Goal: Transaction & Acquisition: Purchase product/service

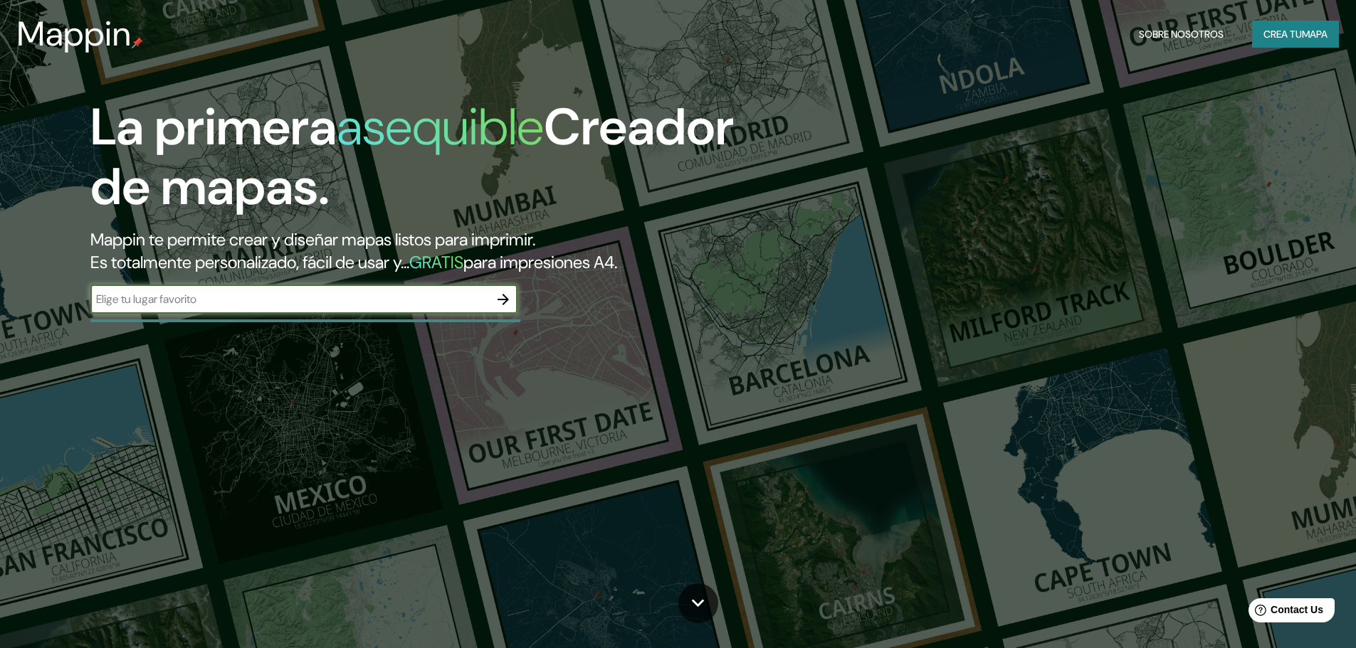
click at [302, 303] on input "text" at bounding box center [289, 299] width 399 height 16
type input "la paz bolivia"
click at [505, 307] on icon "button" at bounding box center [503, 299] width 17 height 17
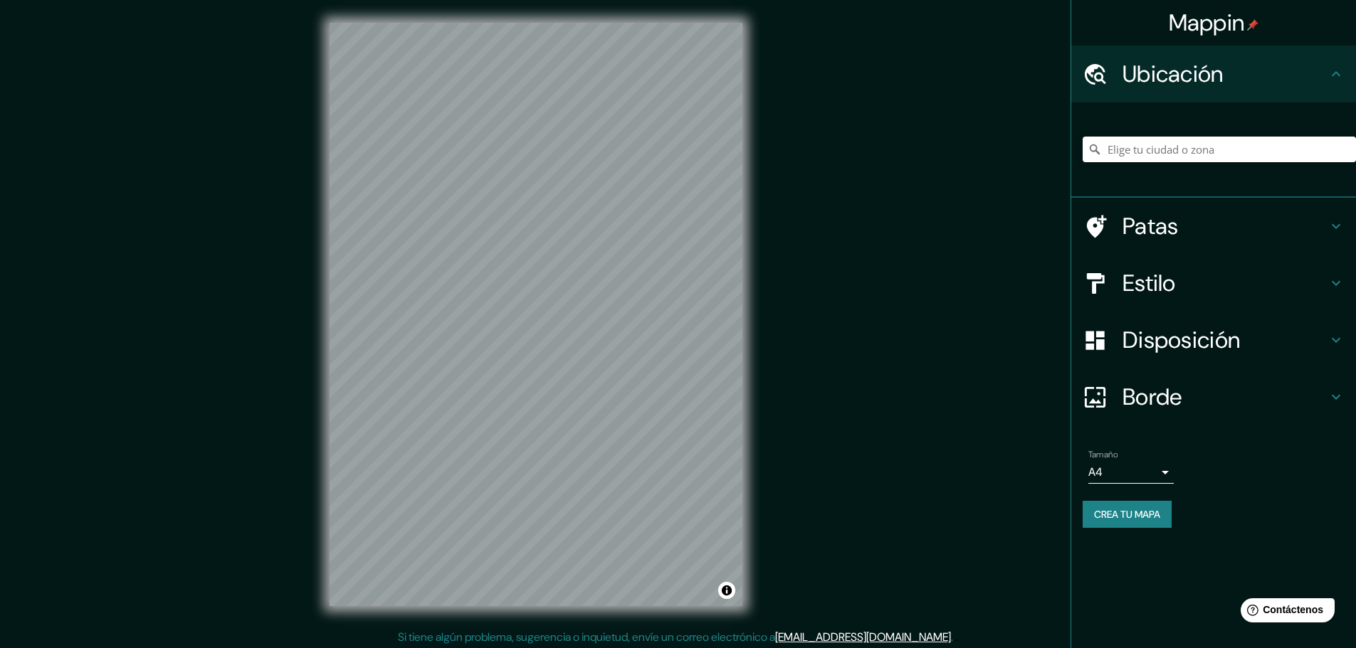
click at [1167, 473] on body "Mappin Ubicación Patas Estilo Disposición Borde Elige un borde. Consejo : puede…" at bounding box center [678, 324] width 1356 height 648
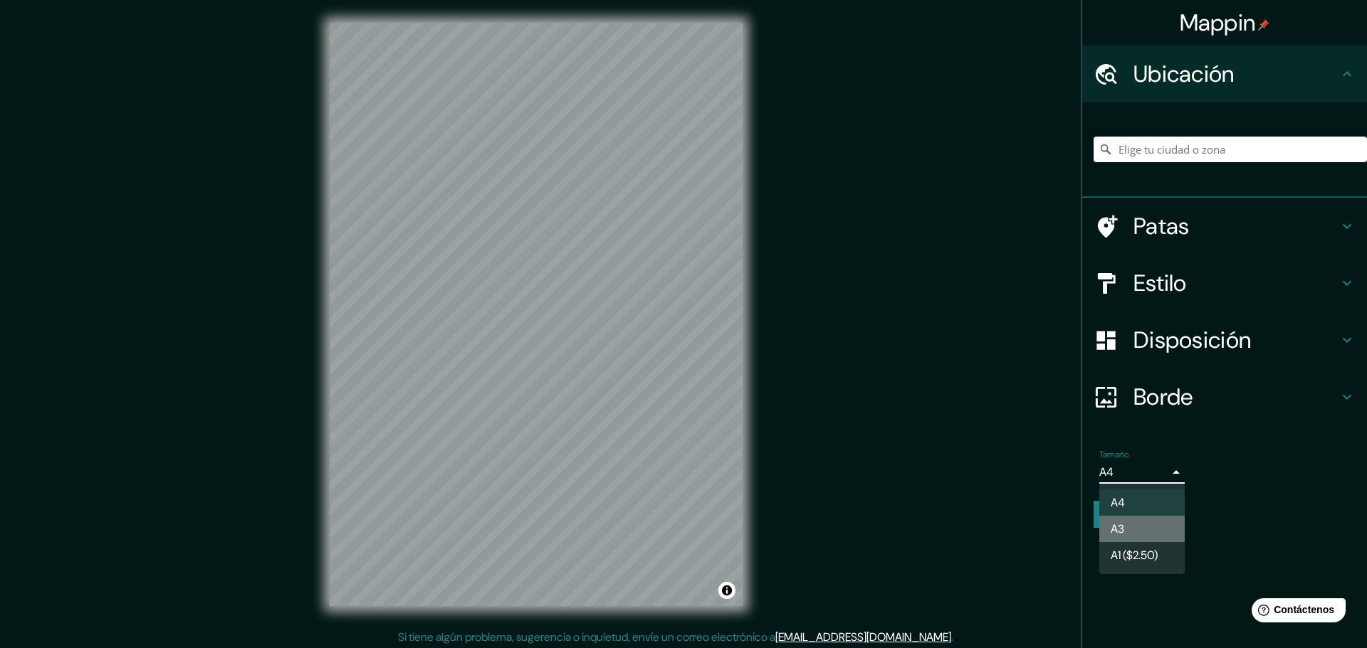
click at [1167, 528] on li "A3" at bounding box center [1141, 529] width 85 height 26
click at [1169, 467] on body "Mappin Ubicación Patas Estilo Disposición Borde Elige un borde. Consejo : puede…" at bounding box center [683, 324] width 1367 height 648
click at [1157, 552] on font "A1 ($2.50)" at bounding box center [1133, 555] width 47 height 15
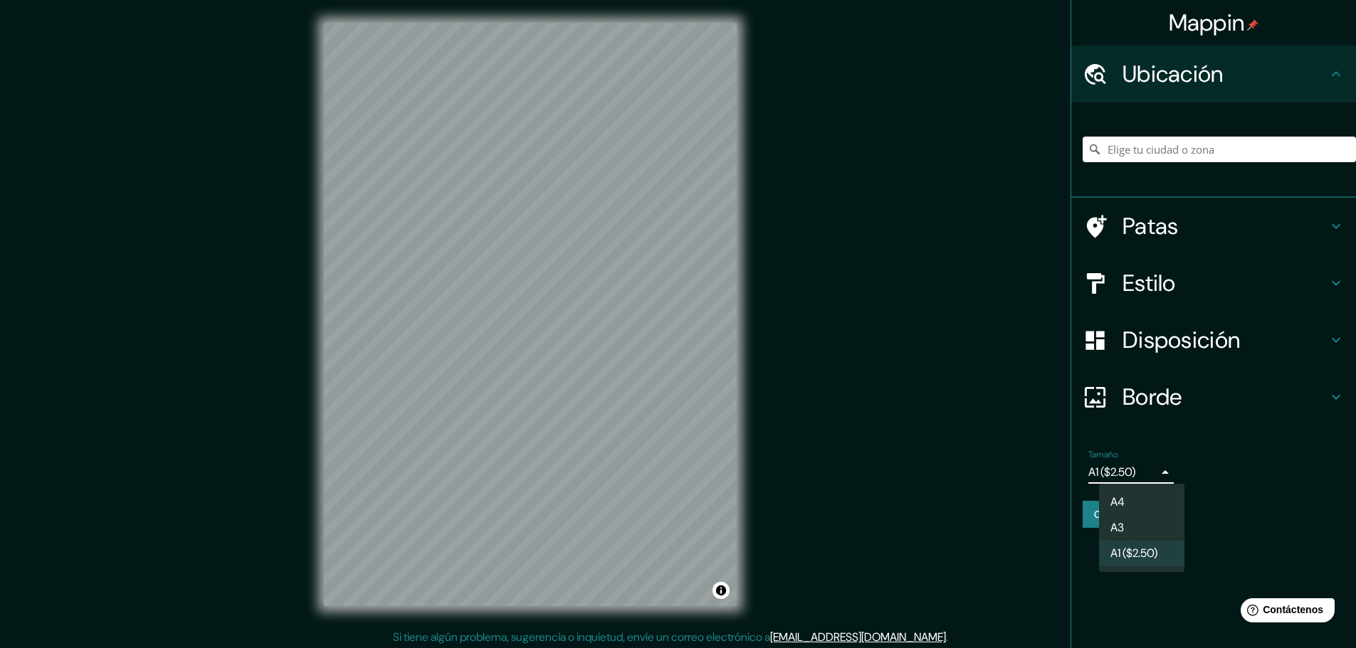
click at [1164, 471] on body "Mappin Ubicación Patas Estilo Disposición Borde Elige un borde. Consejo : puede…" at bounding box center [678, 324] width 1356 height 648
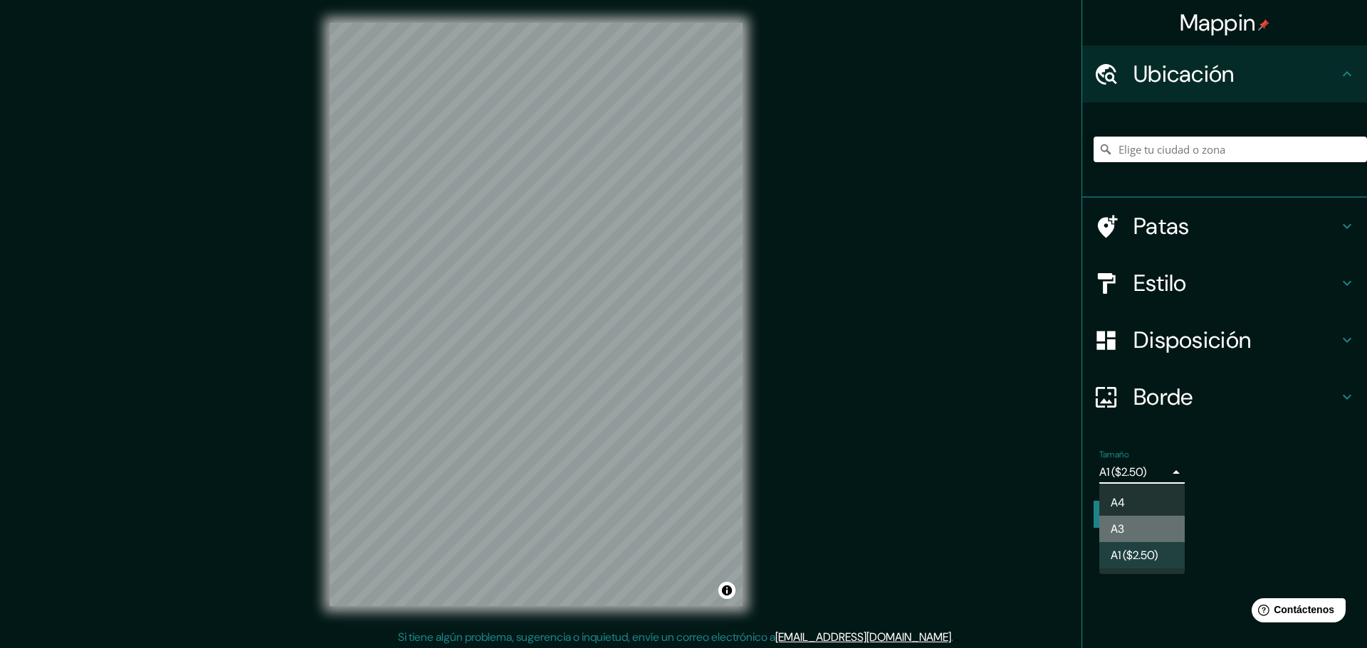
drag, startPoint x: 1156, startPoint y: 523, endPoint x: 970, endPoint y: 476, distance: 192.3
click at [1154, 523] on li "A3" at bounding box center [1141, 529] width 85 height 26
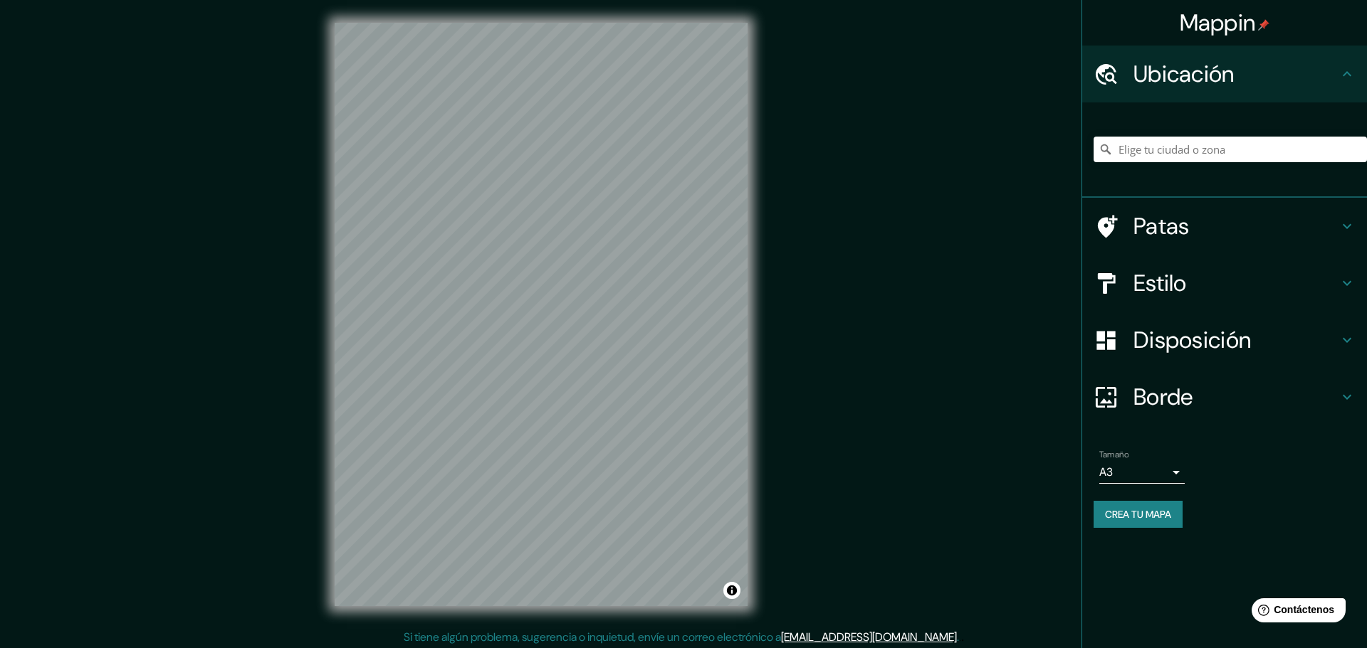
click at [1162, 466] on body "Mappin Ubicación Patas Estilo Disposición Borde Elige un borde. Consejo : puede…" at bounding box center [683, 324] width 1367 height 648
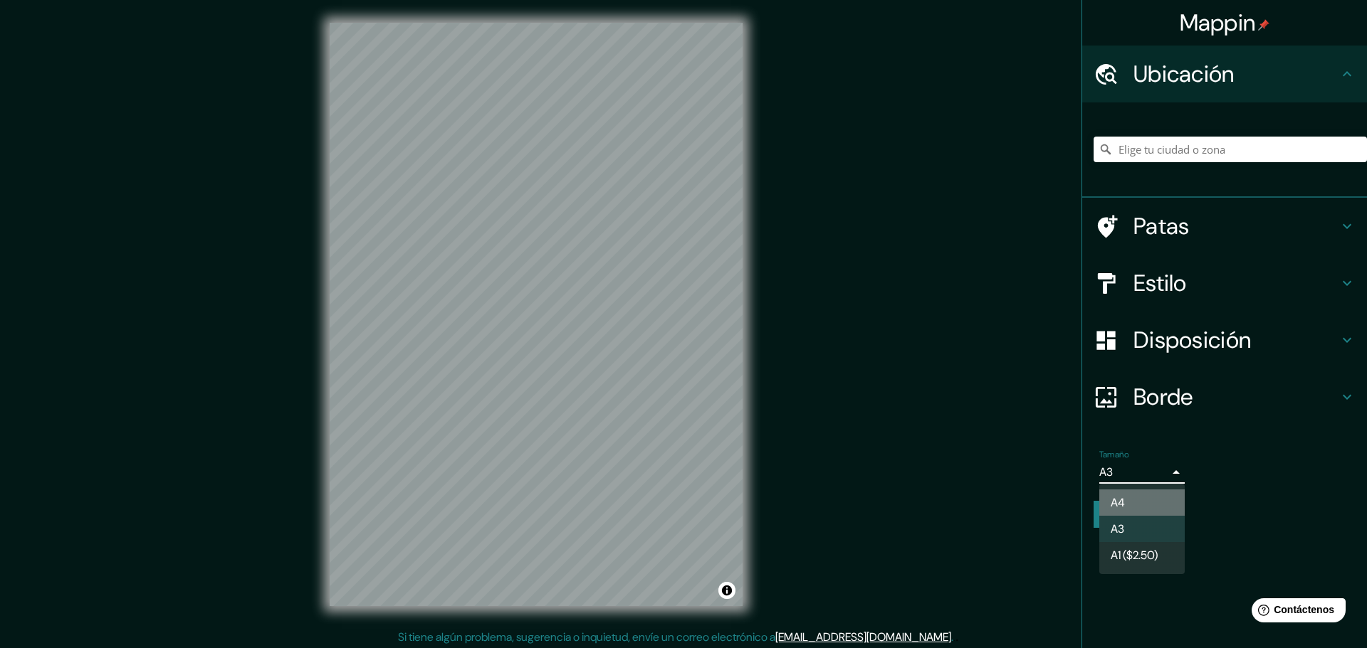
click at [1145, 500] on li "A4" at bounding box center [1141, 503] width 85 height 26
type input "single"
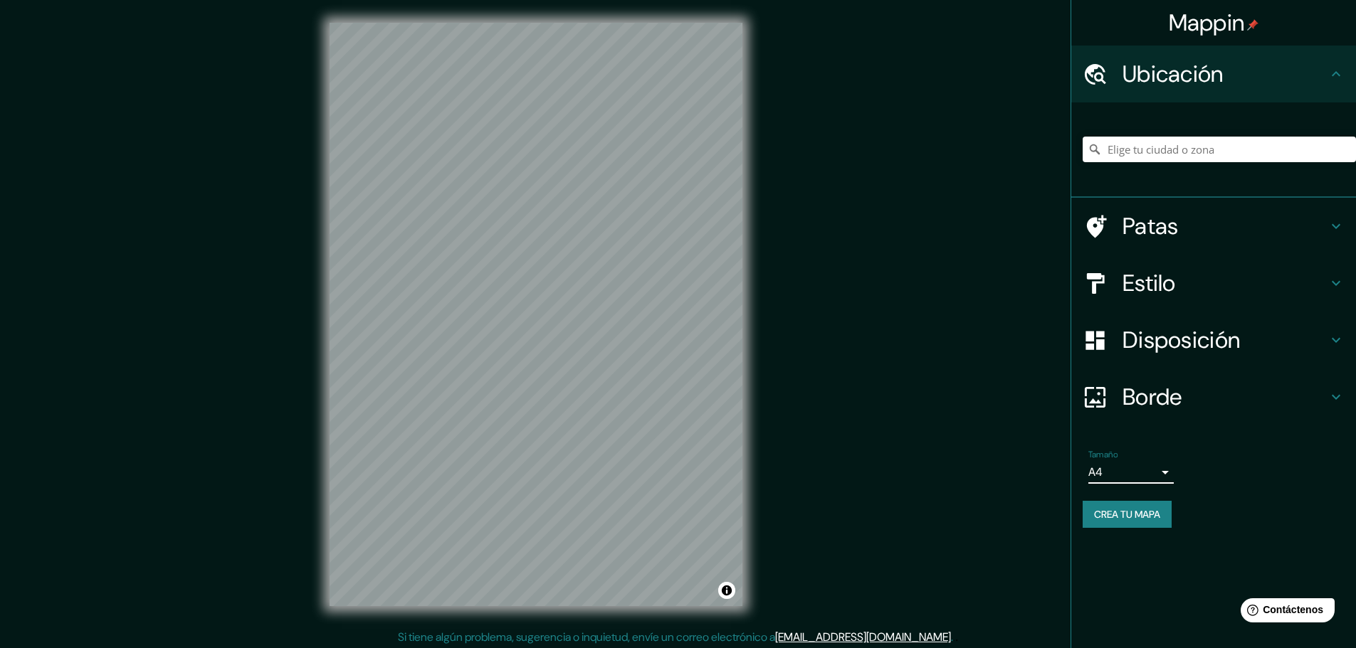
click at [1192, 227] on h4 "Patas" at bounding box center [1225, 226] width 205 height 28
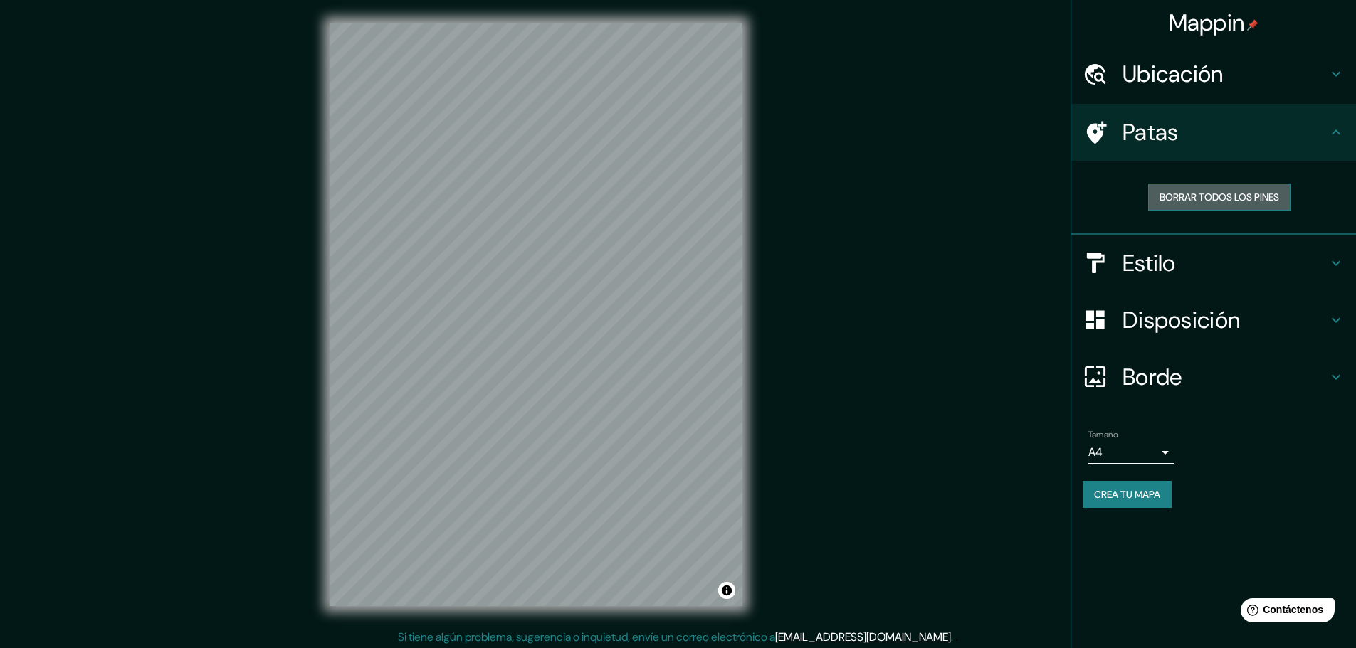
click at [1202, 194] on font "Borrar todos los pines" at bounding box center [1220, 197] width 120 height 13
click at [1241, 264] on h4 "Estilo" at bounding box center [1225, 263] width 205 height 28
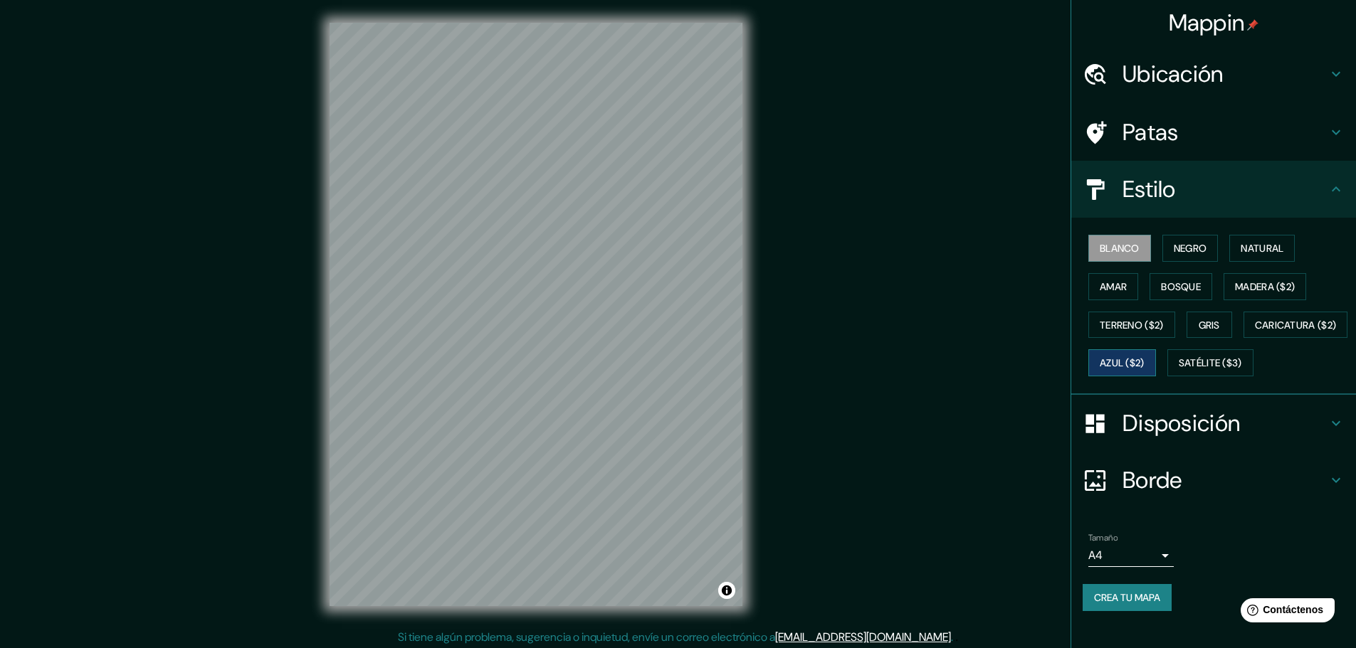
click at [1145, 369] on font "Azul ($2)" at bounding box center [1122, 363] width 45 height 13
click at [1179, 370] on font "Satélite ($3)" at bounding box center [1210, 363] width 63 height 13
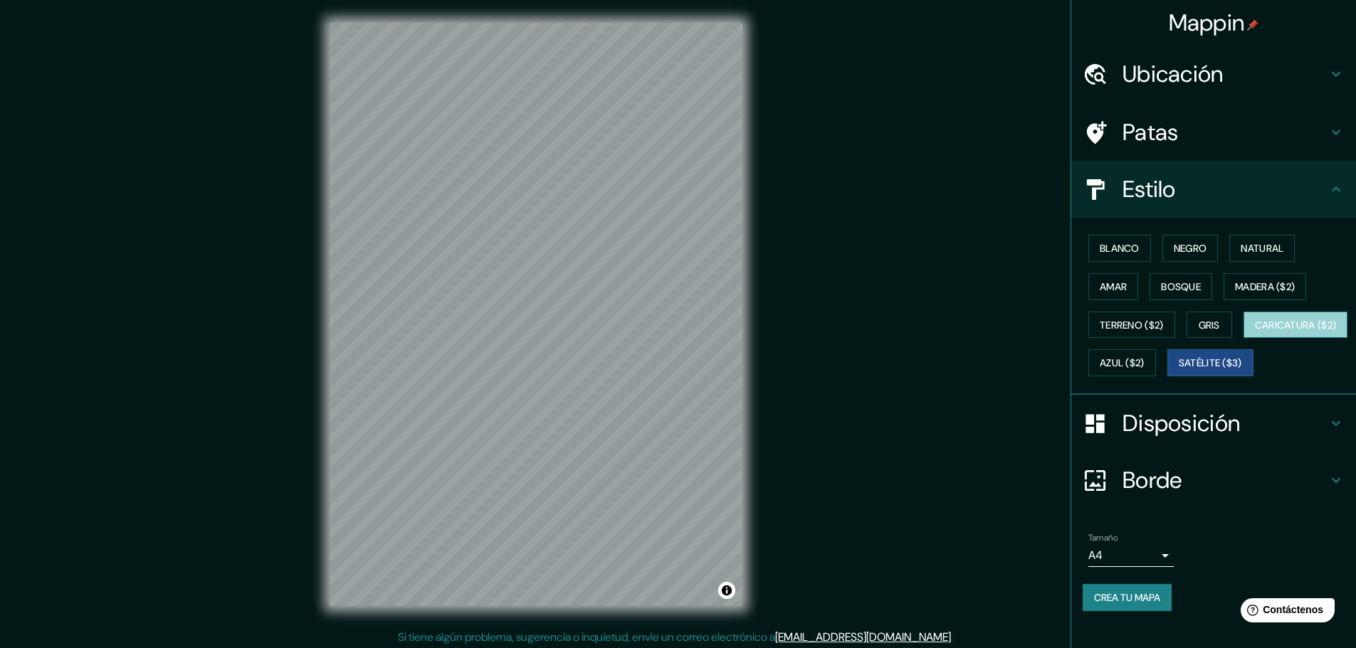
click at [1255, 332] on font "Caricatura ($2)" at bounding box center [1296, 325] width 82 height 13
click at [1140, 324] on font "Terreno ($2)" at bounding box center [1132, 325] width 64 height 13
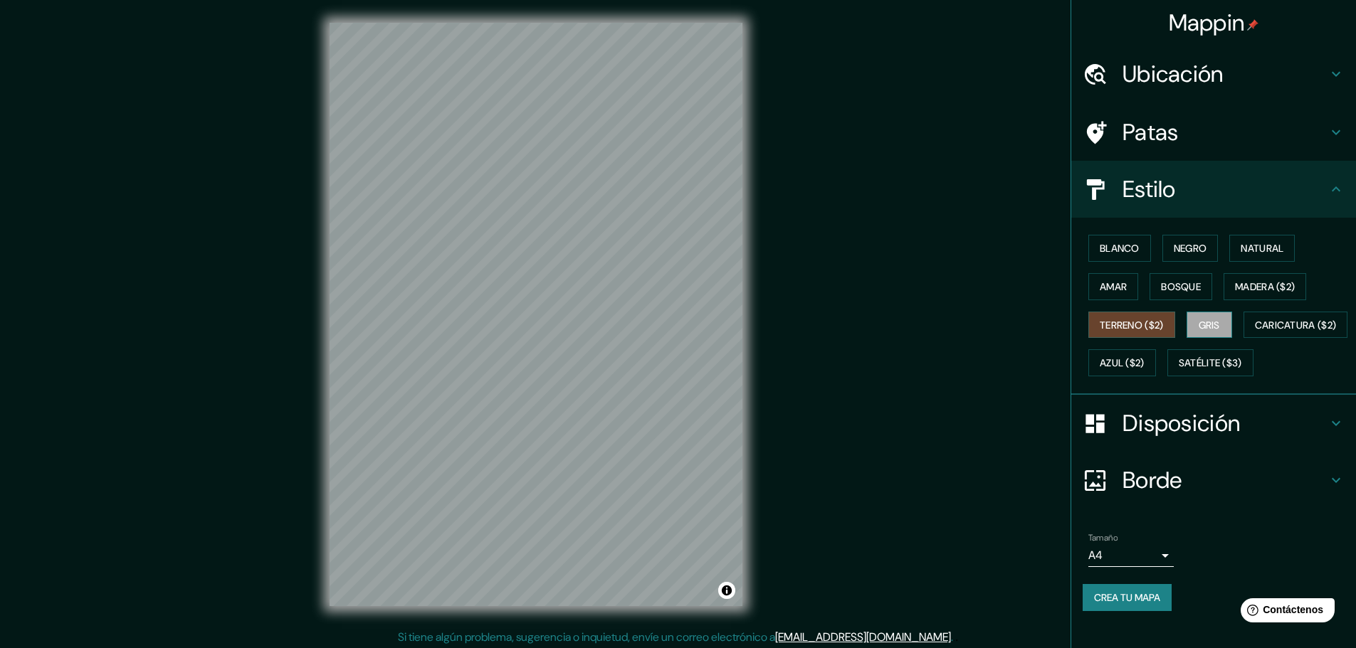
click at [1199, 329] on font "Gris" at bounding box center [1209, 325] width 21 height 13
click at [1103, 253] on font "Blanco" at bounding box center [1120, 248] width 40 height 13
click at [1174, 249] on font "Negro" at bounding box center [1190, 248] width 33 height 13
click at [1249, 247] on font "Natural" at bounding box center [1262, 248] width 43 height 13
click at [1105, 289] on font "Amar" at bounding box center [1113, 286] width 27 height 13
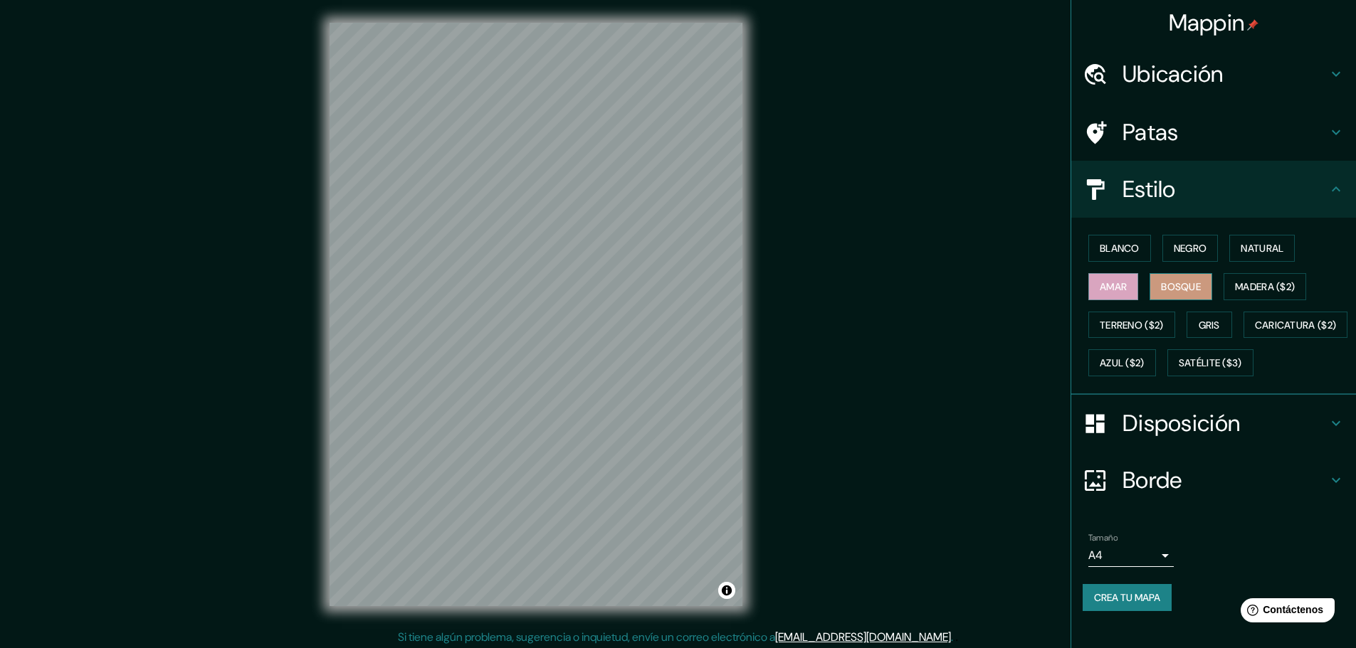
click at [1171, 289] on font "Bosque" at bounding box center [1181, 286] width 40 height 13
click at [1145, 358] on font "Azul ($2)" at bounding box center [1122, 363] width 45 height 13
click at [1256, 286] on font "Madera ($2)" at bounding box center [1265, 286] width 60 height 13
click at [1186, 288] on font "Bosque" at bounding box center [1181, 286] width 40 height 13
click at [1140, 324] on font "Terreno ($2)" at bounding box center [1132, 325] width 64 height 13
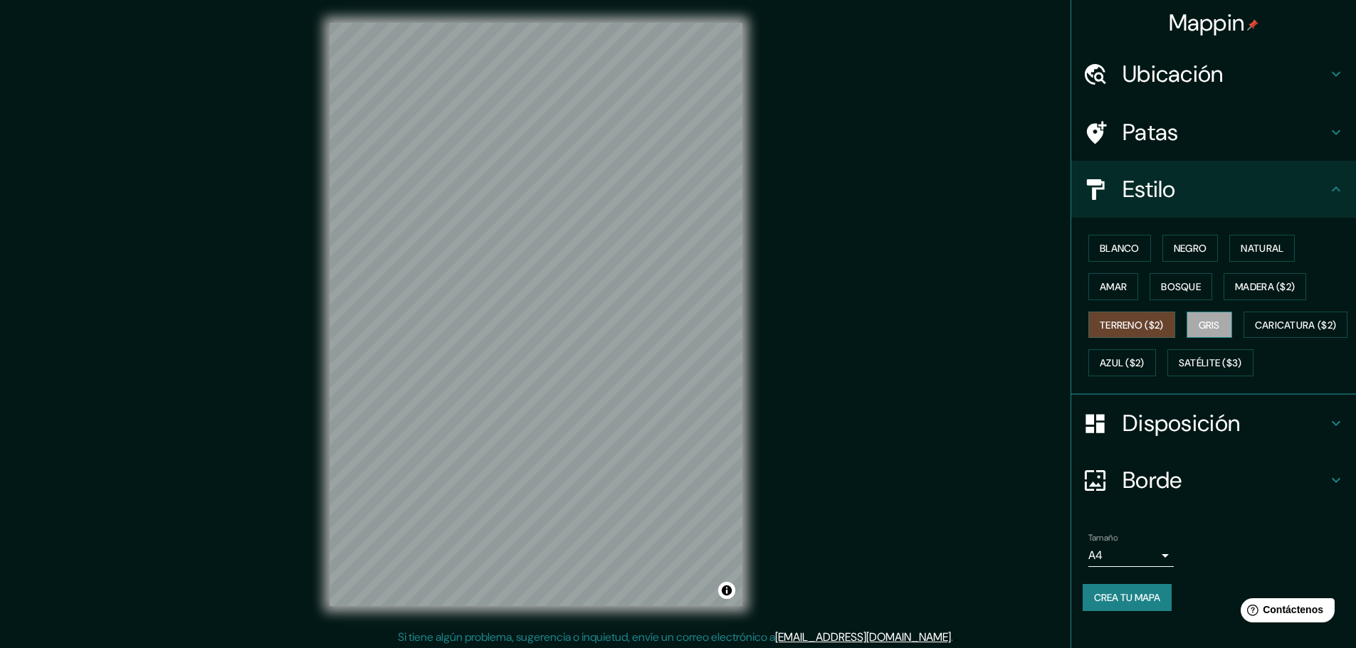
click at [1199, 331] on font "Gris" at bounding box center [1209, 325] width 21 height 13
click at [1156, 363] on button "Azul ($2)" at bounding box center [1122, 363] width 68 height 27
click at [1150, 285] on button "Bosque" at bounding box center [1181, 286] width 63 height 27
click at [1297, 438] on h4 "Disposición" at bounding box center [1225, 423] width 205 height 28
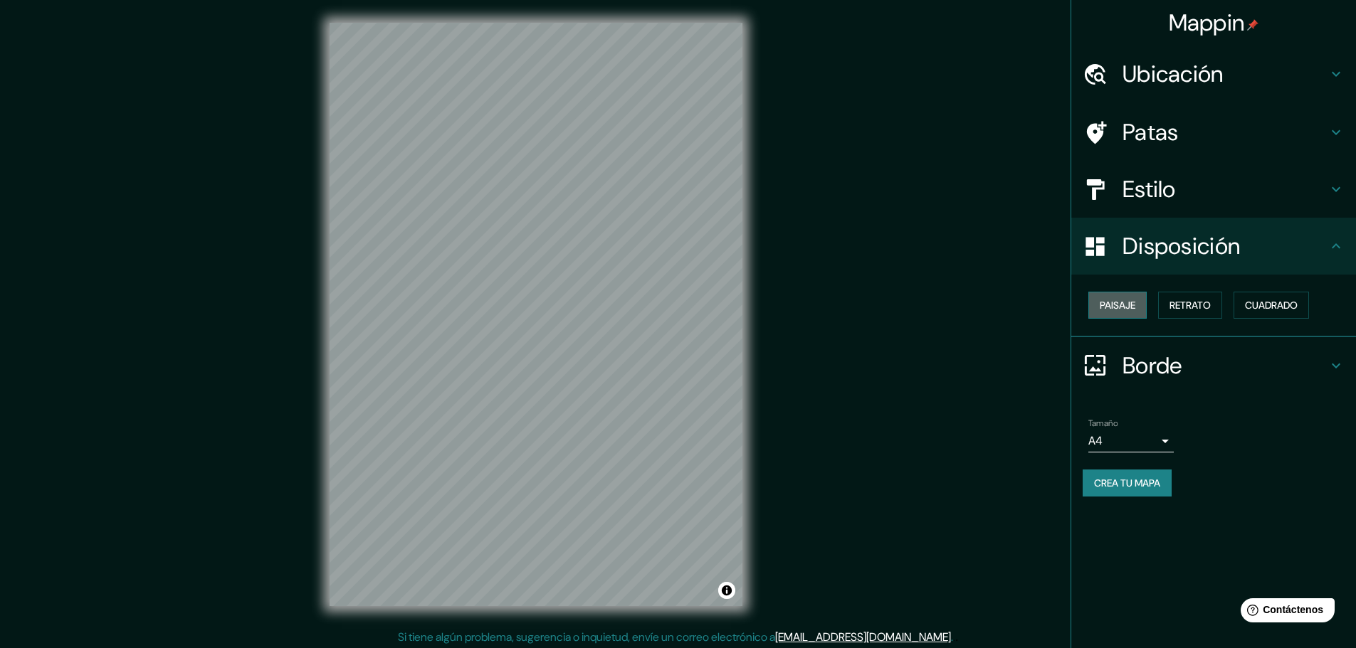
click at [1129, 309] on font "Paisaje" at bounding box center [1118, 305] width 36 height 13
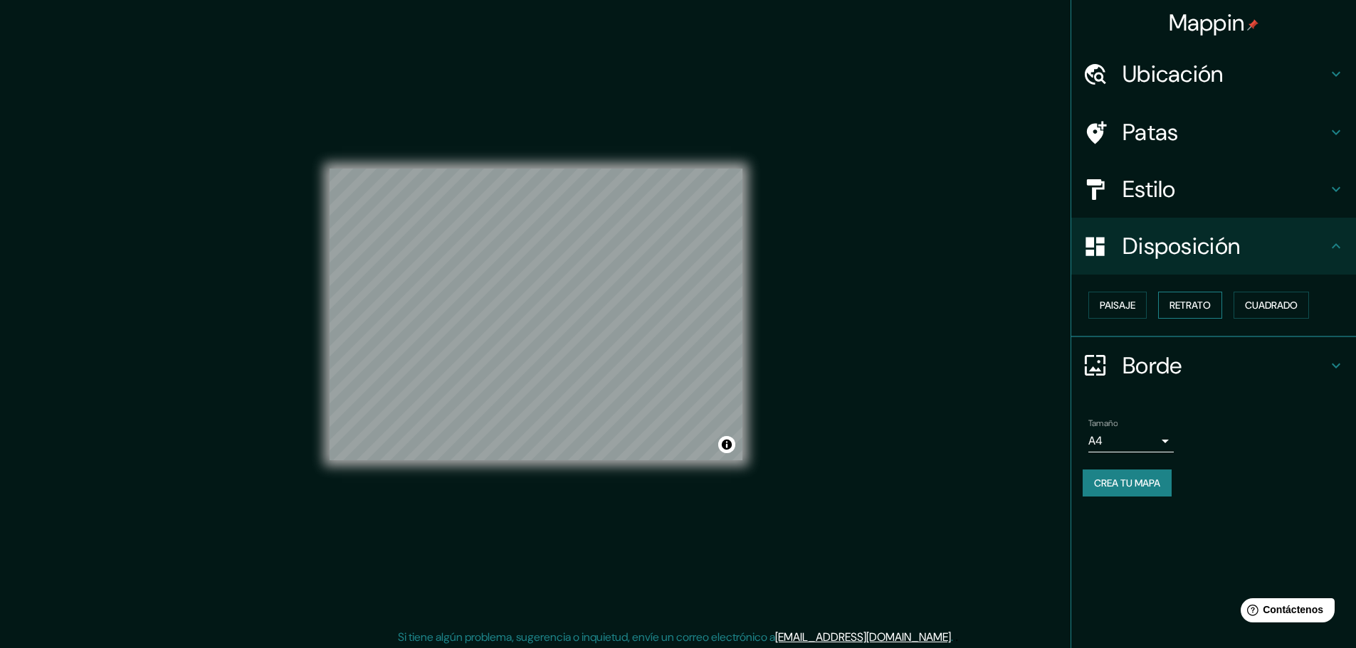
click at [1194, 308] on font "Retrato" at bounding box center [1190, 305] width 41 height 13
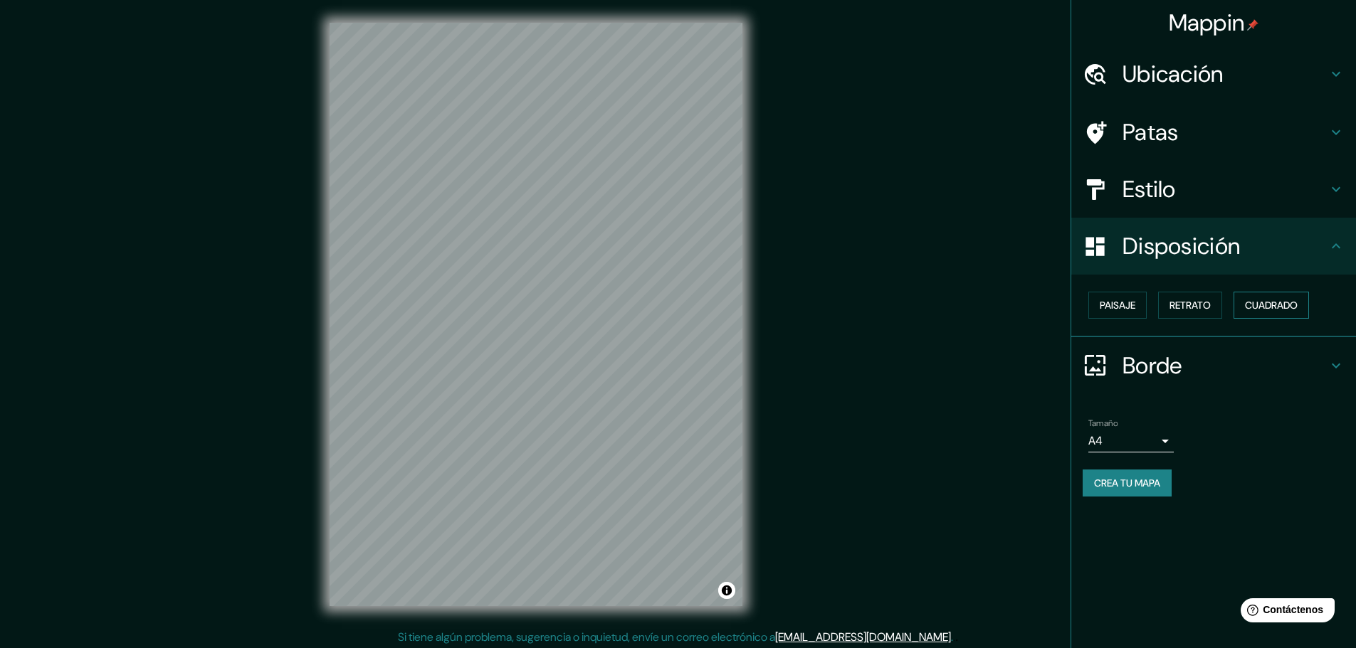
click at [1254, 308] on font "Cuadrado" at bounding box center [1271, 305] width 53 height 13
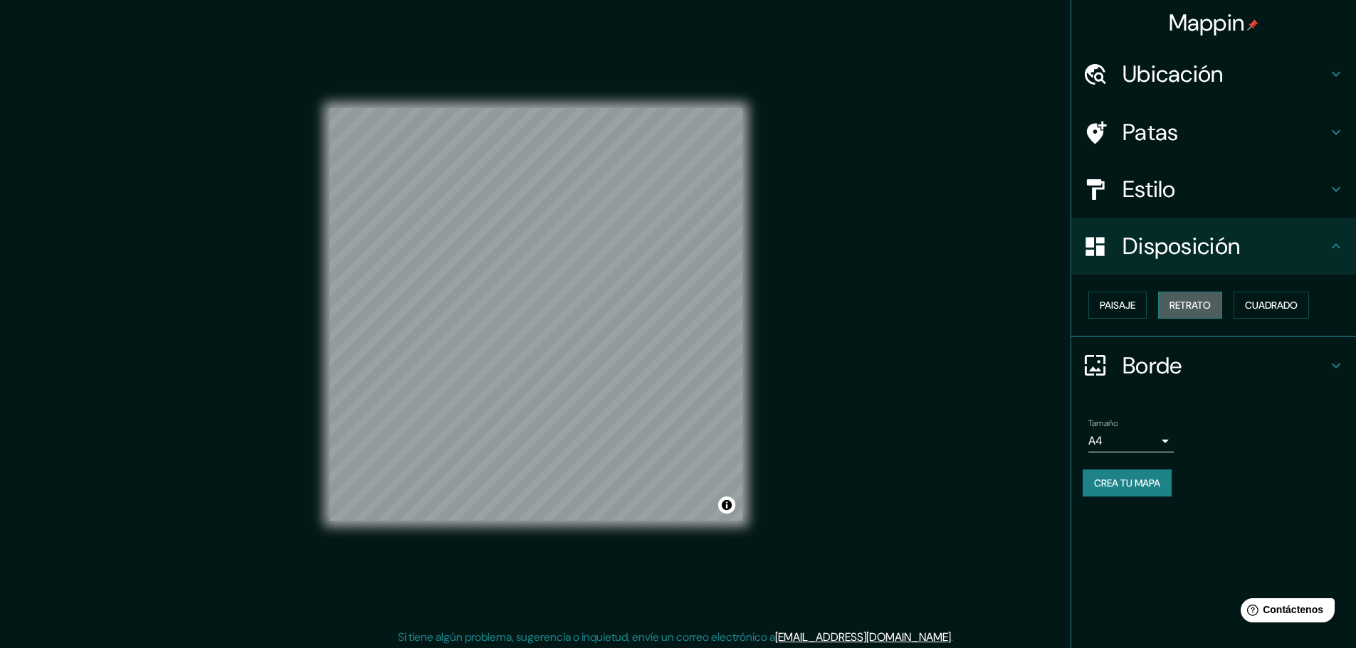
click at [1205, 310] on font "Retrato" at bounding box center [1190, 305] width 41 height 13
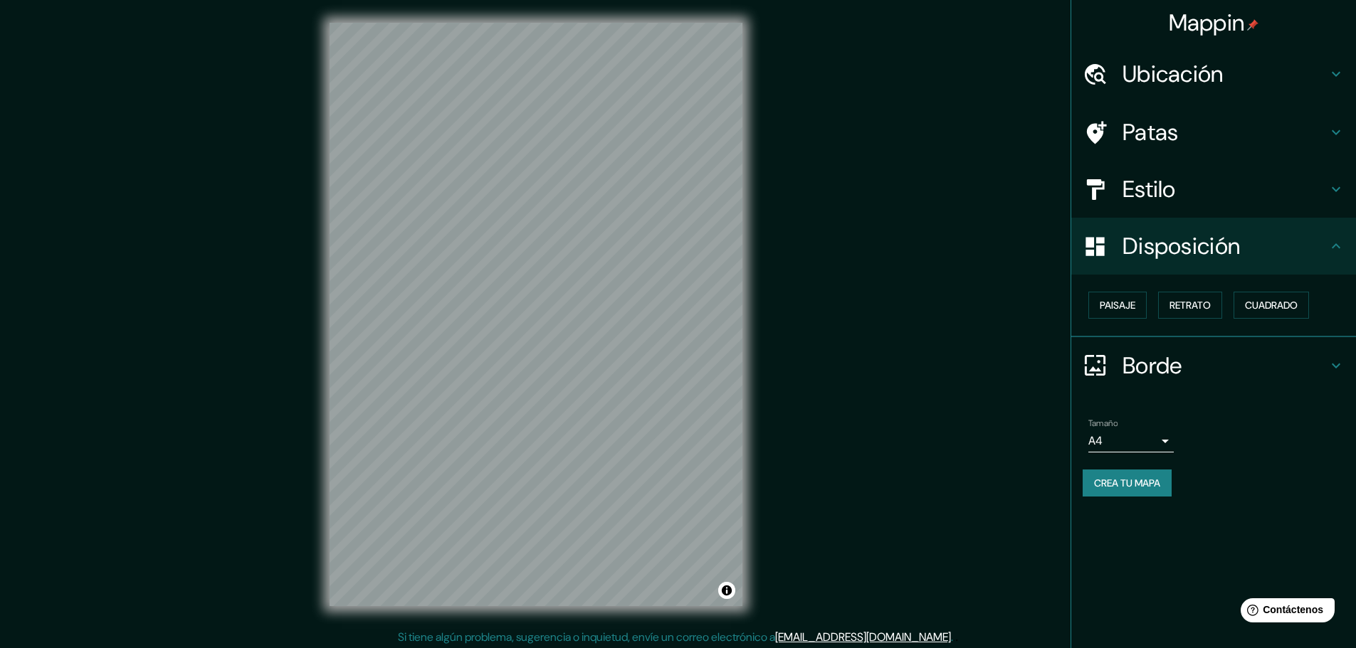
click at [1333, 368] on icon at bounding box center [1336, 365] width 17 height 17
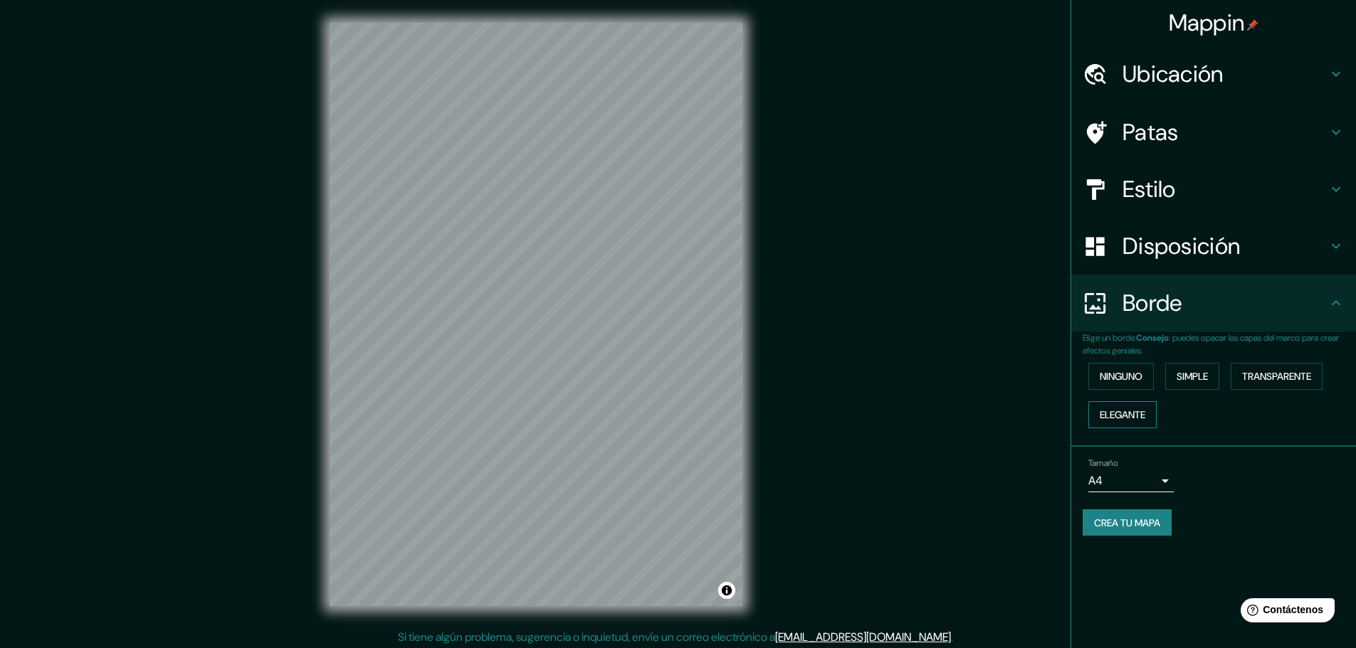
click at [1133, 416] on font "Elegante" at bounding box center [1123, 415] width 46 height 13
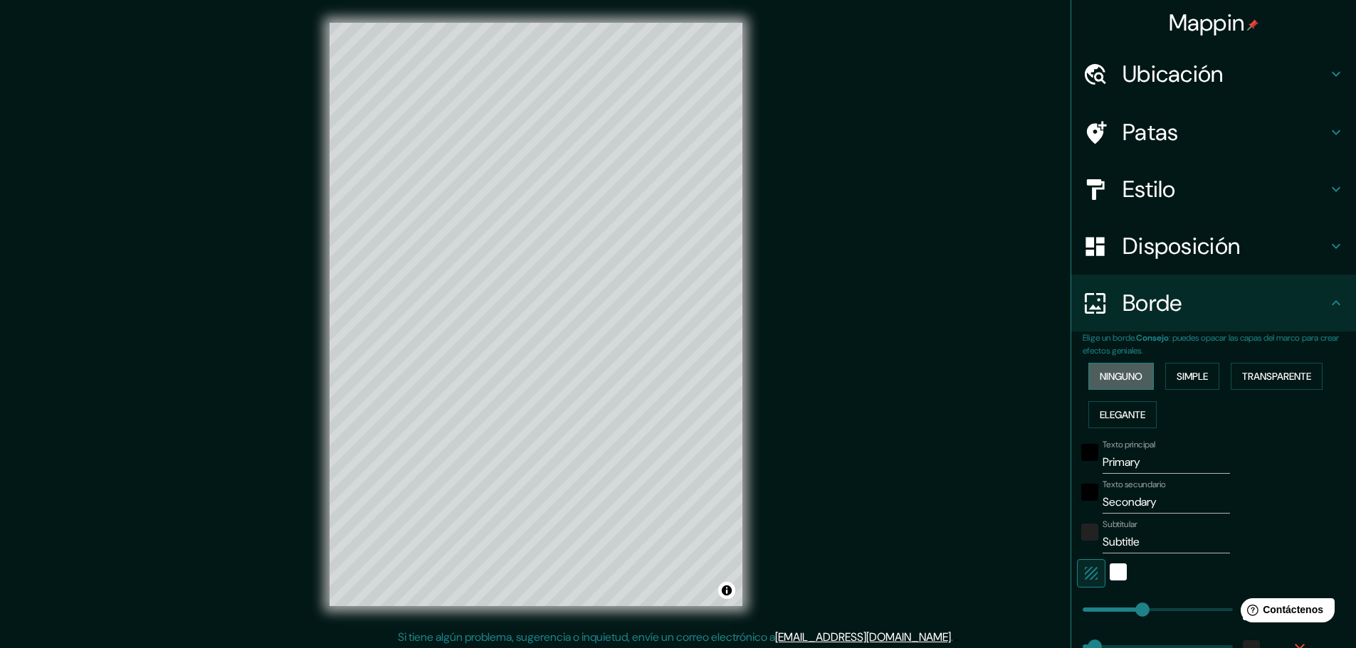
click at [1135, 377] on button "Ninguno" at bounding box center [1120, 376] width 65 height 27
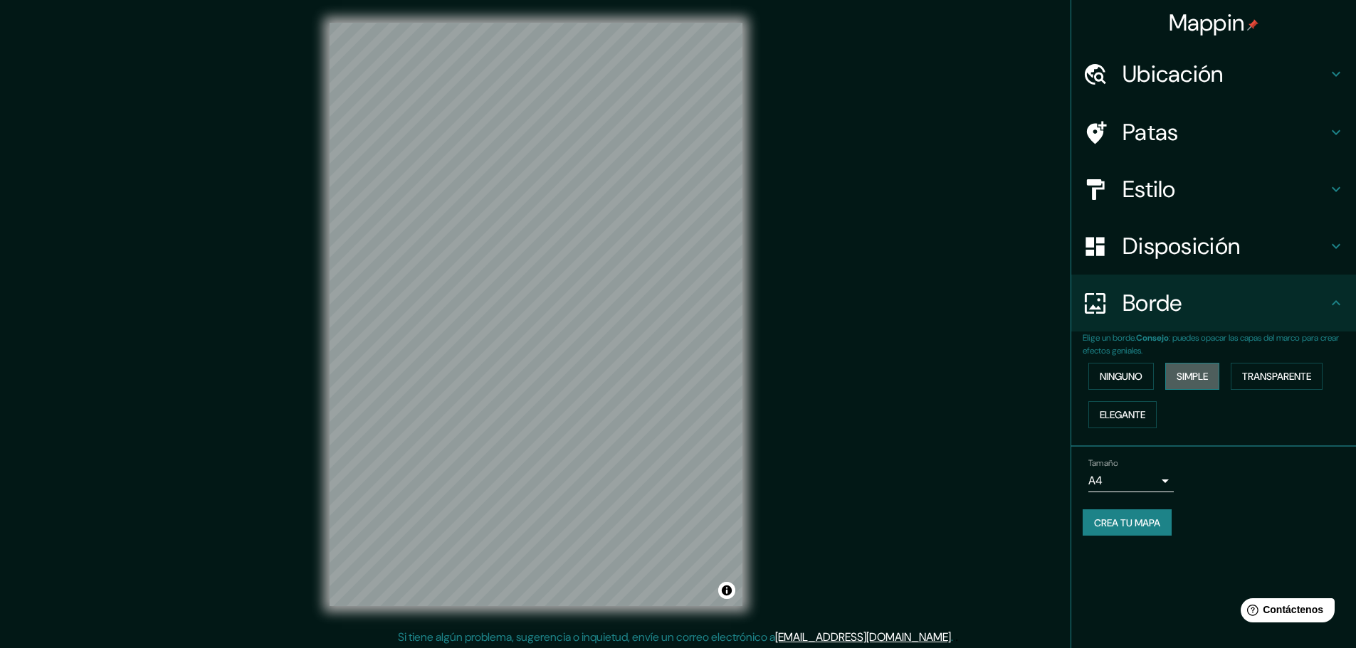
click at [1194, 379] on font "Simple" at bounding box center [1192, 376] width 31 height 13
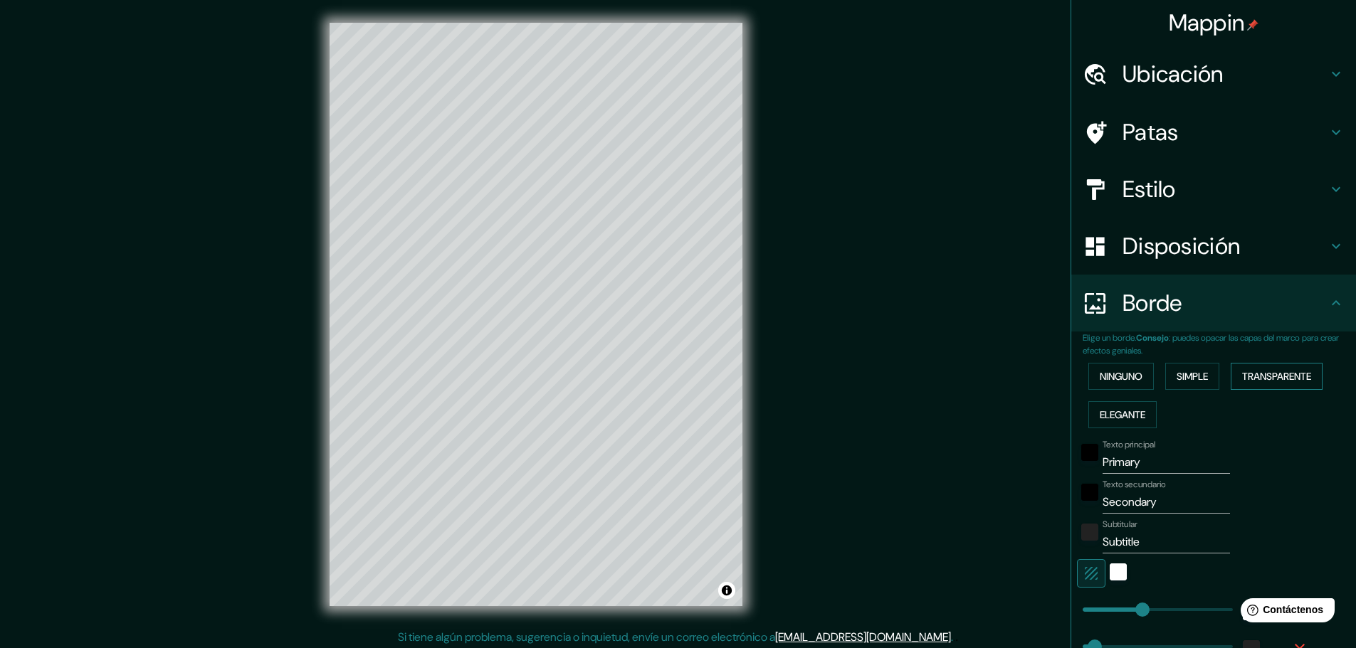
click at [1269, 374] on font "Transparente" at bounding box center [1276, 376] width 69 height 13
type input "99"
drag, startPoint x: 1146, startPoint y: 606, endPoint x: 1098, endPoint y: 614, distance: 49.0
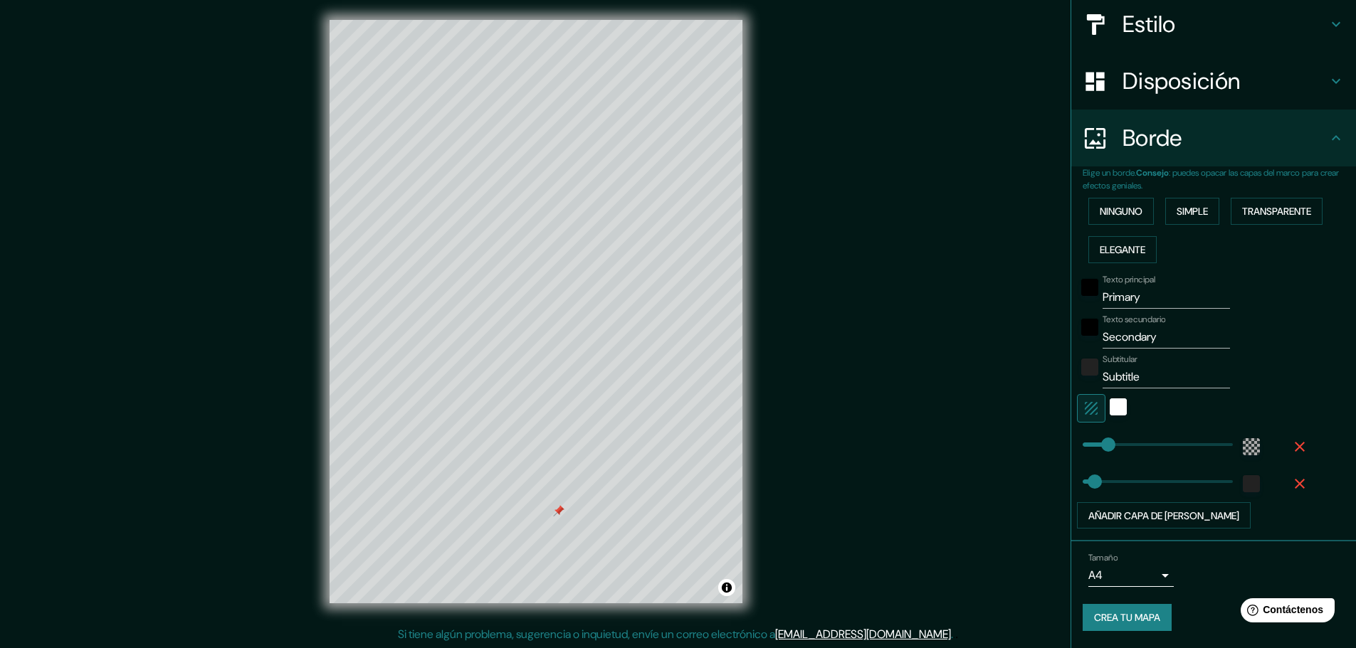
scroll to position [4, 0]
type input "46"
click at [1136, 304] on input "Primary" at bounding box center [1166, 297] width 127 height 23
type input "Primar"
type input "46"
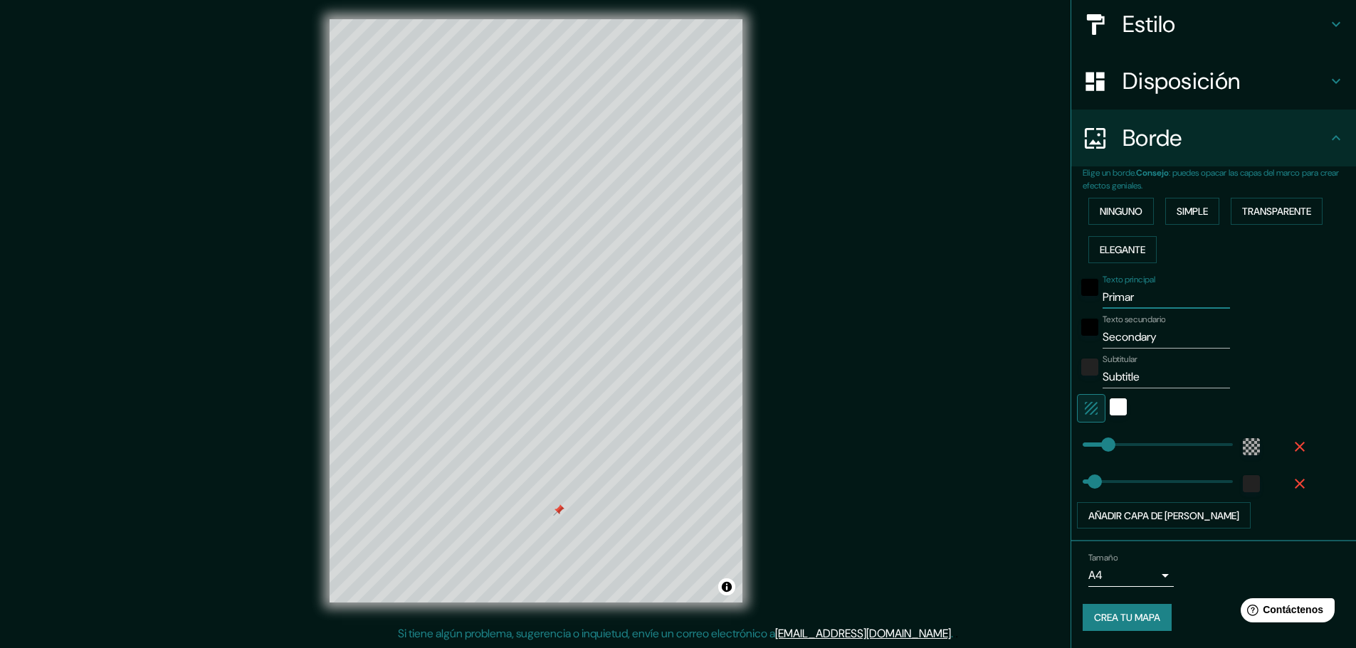
type input "Prima"
type input "46"
type input "Prim"
type input "46"
type input "Pri"
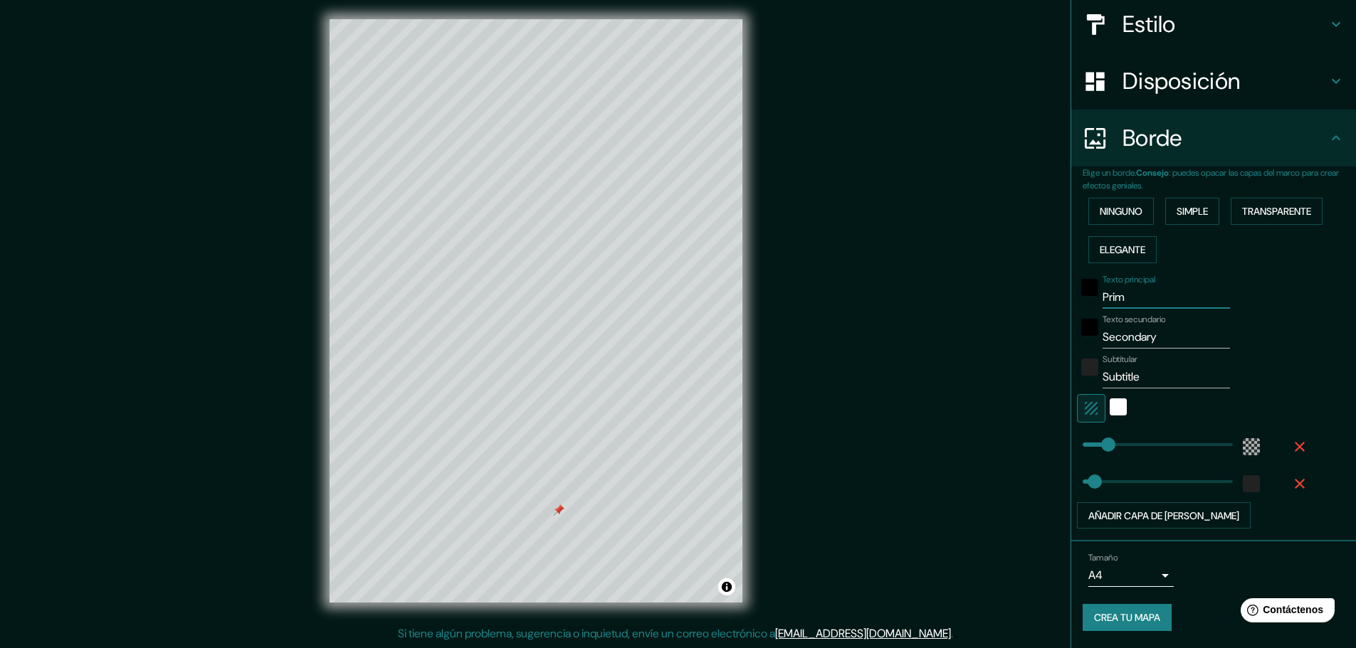
type input "46"
type input "Pr"
type input "46"
type input "P"
type input "46"
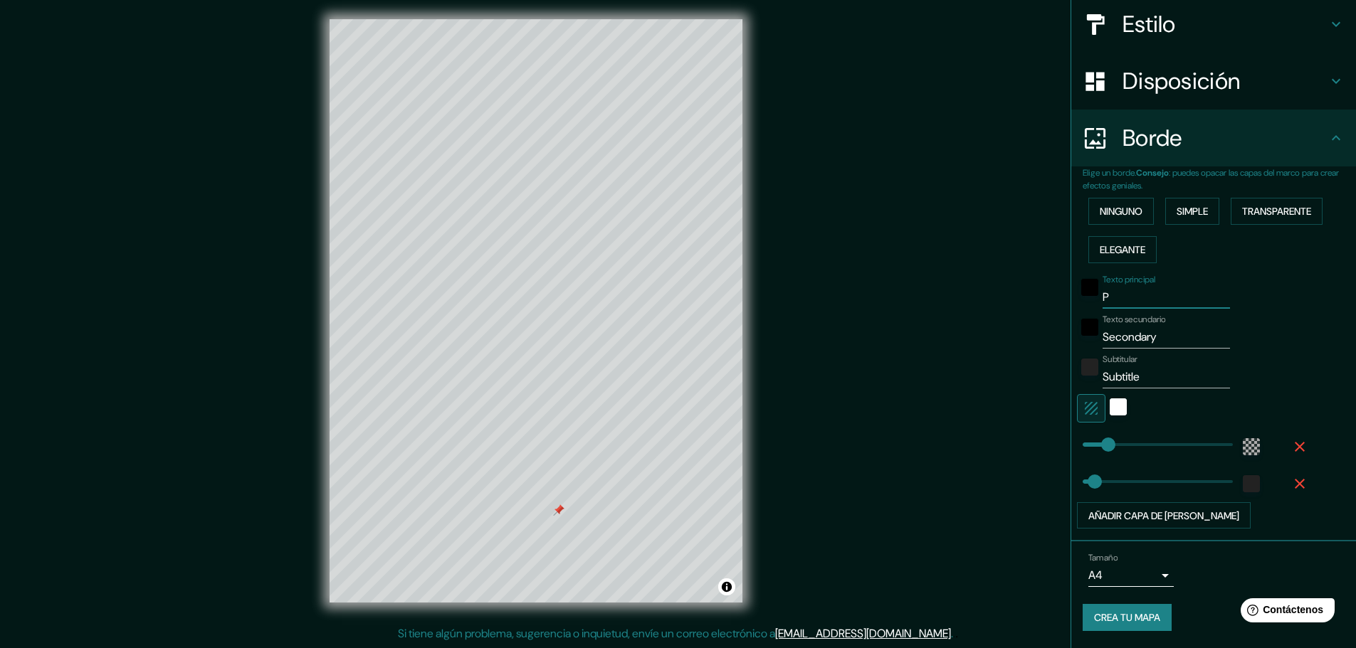
type input "46"
type input "a"
type input "46"
type input "ao"
type input "46"
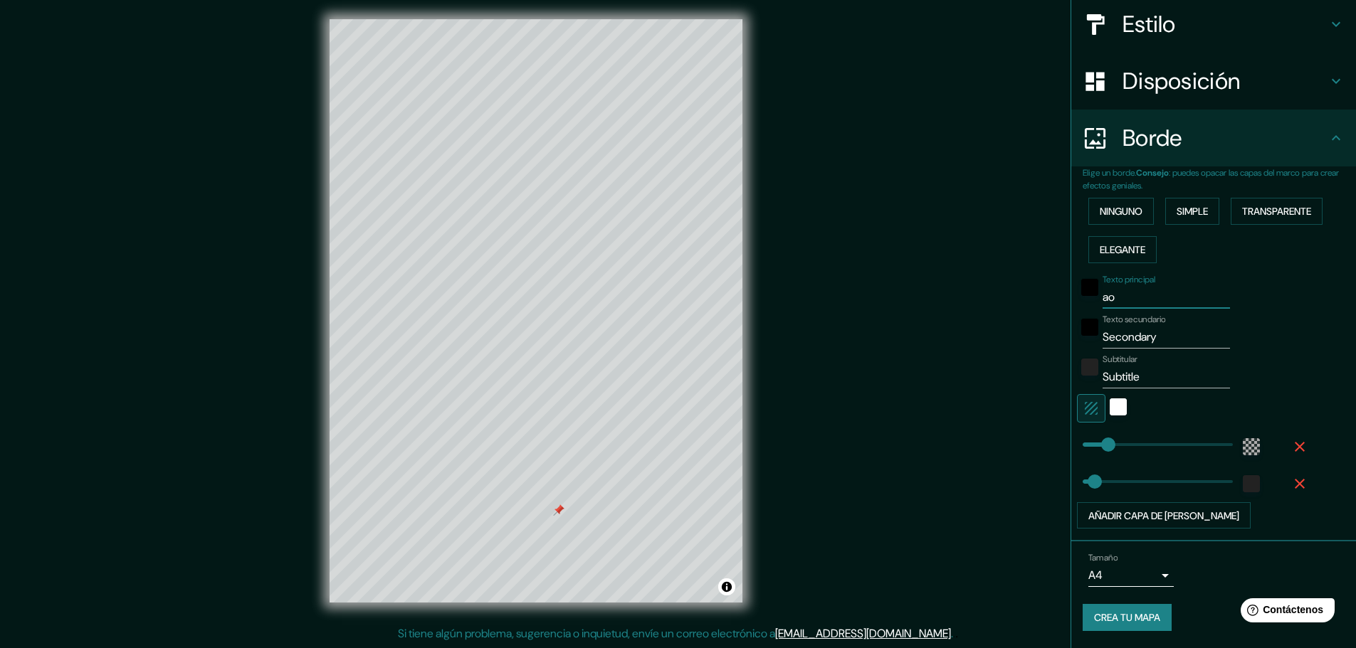
type input "a"
type input "46"
type input "<"
type input "46"
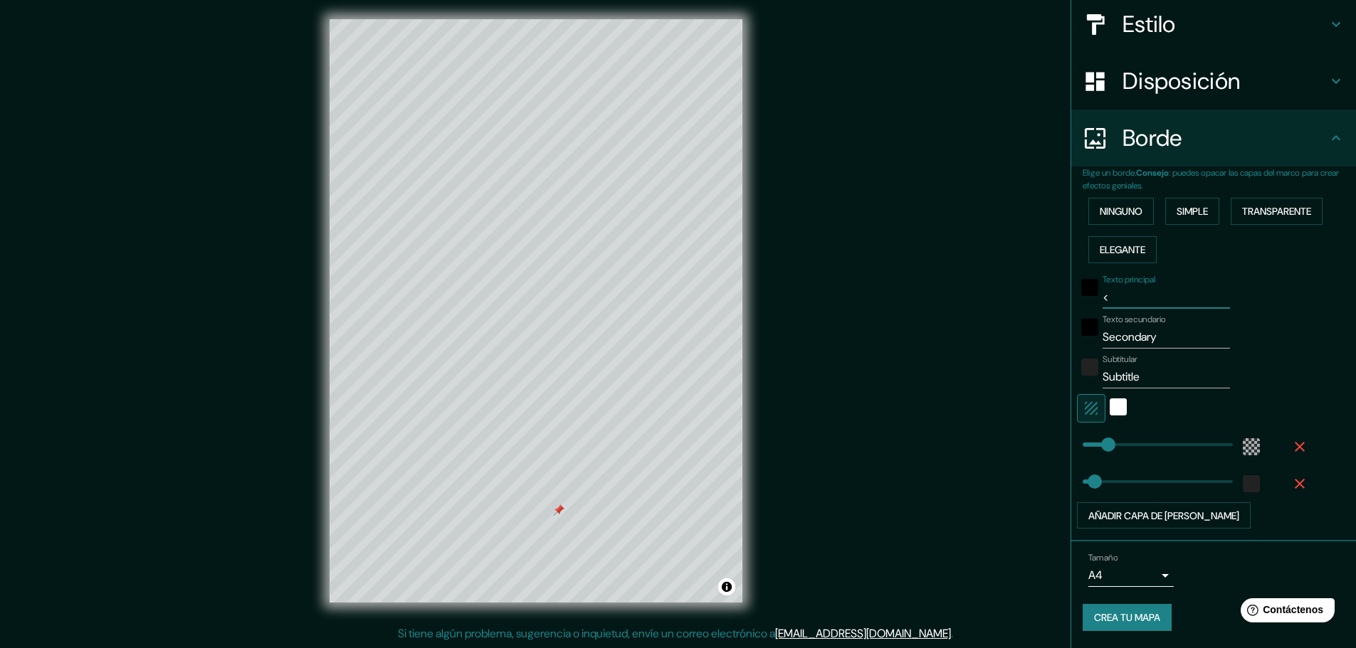
type input "46"
type input "z"
type input "46"
type input "zo"
type input "46"
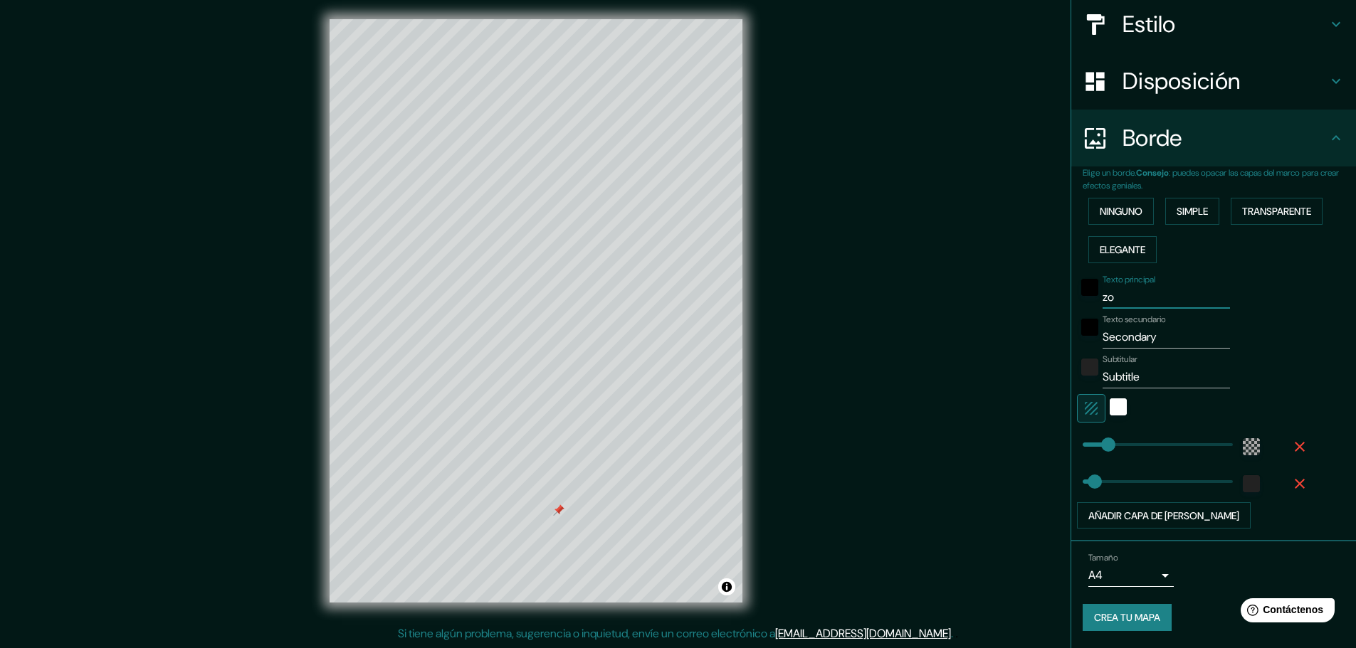
type input "zon"
type input "46"
type input "zo"
type input "46"
type input "z"
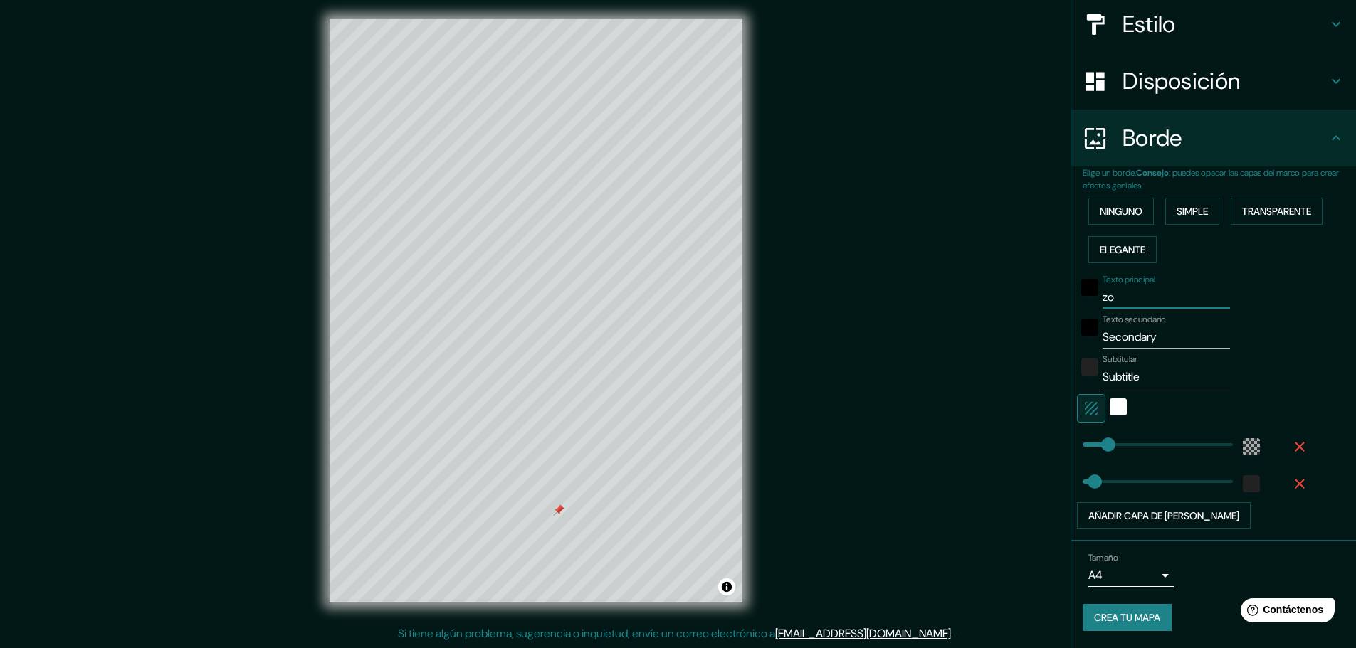
type input "46"
type input "i"
type input "46"
type input "ir"
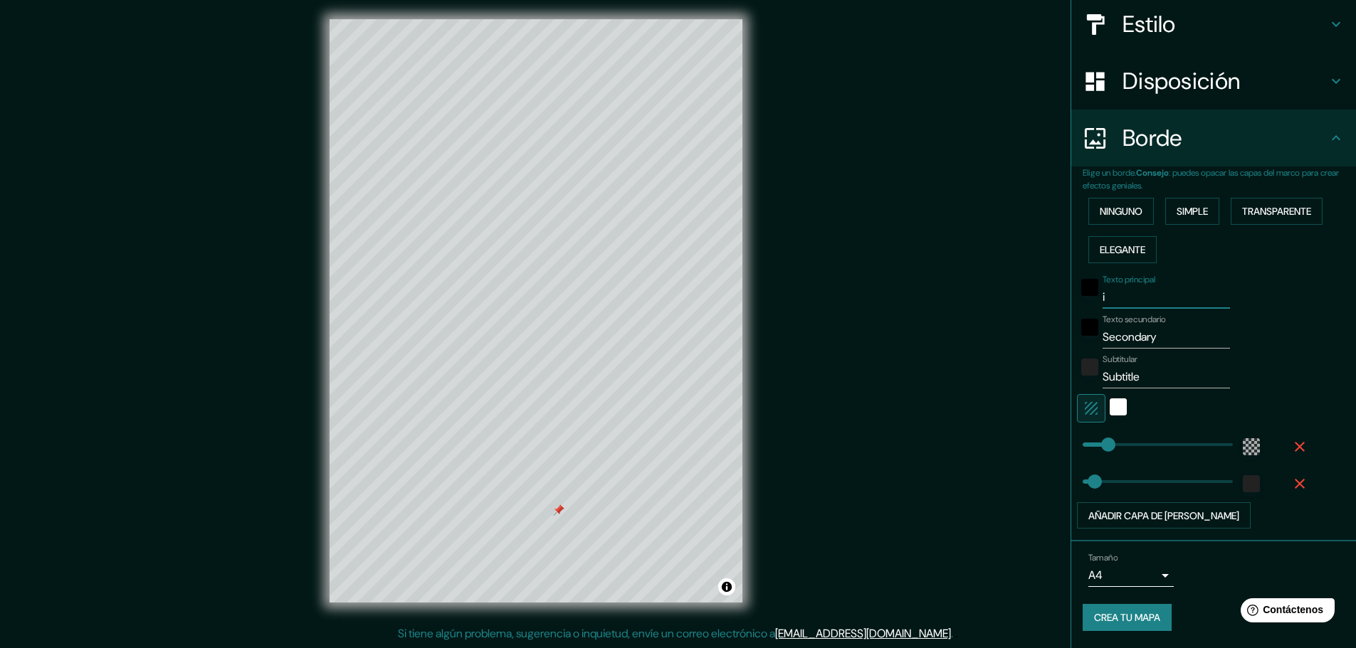
type input "46"
type input "irp"
type input "46"
type input "irpa"
type input "46"
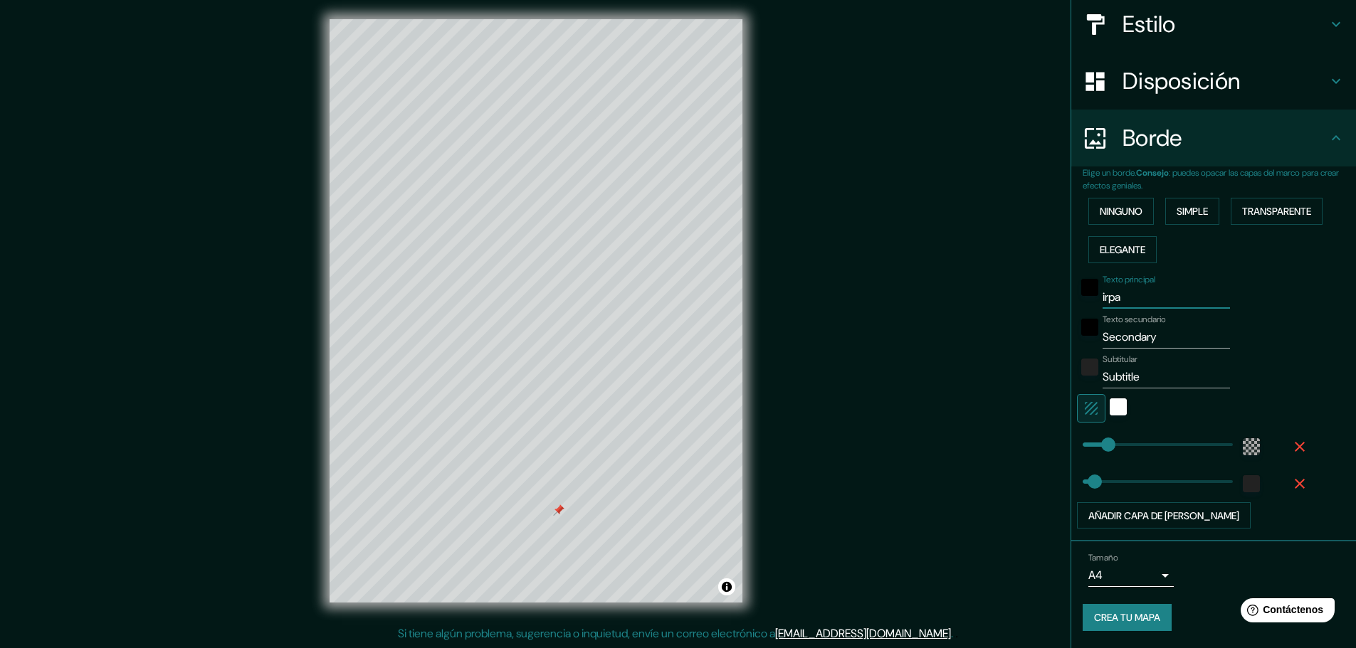
type input "irpav"
type input "46"
type input "irpavi"
type input "46"
type input "irpavi"
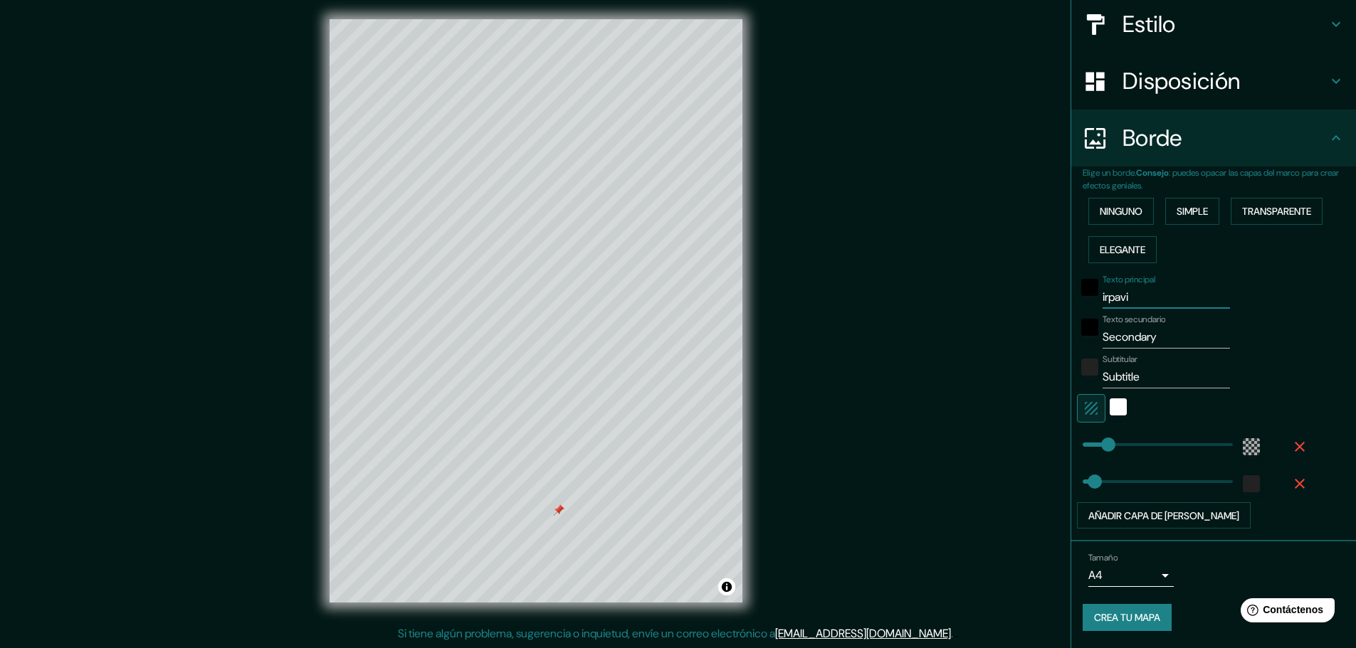
click at [1150, 340] on input "Secondary" at bounding box center [1166, 337] width 127 height 23
type input "Secondar"
type input "46"
type input "Seconda"
type input "46"
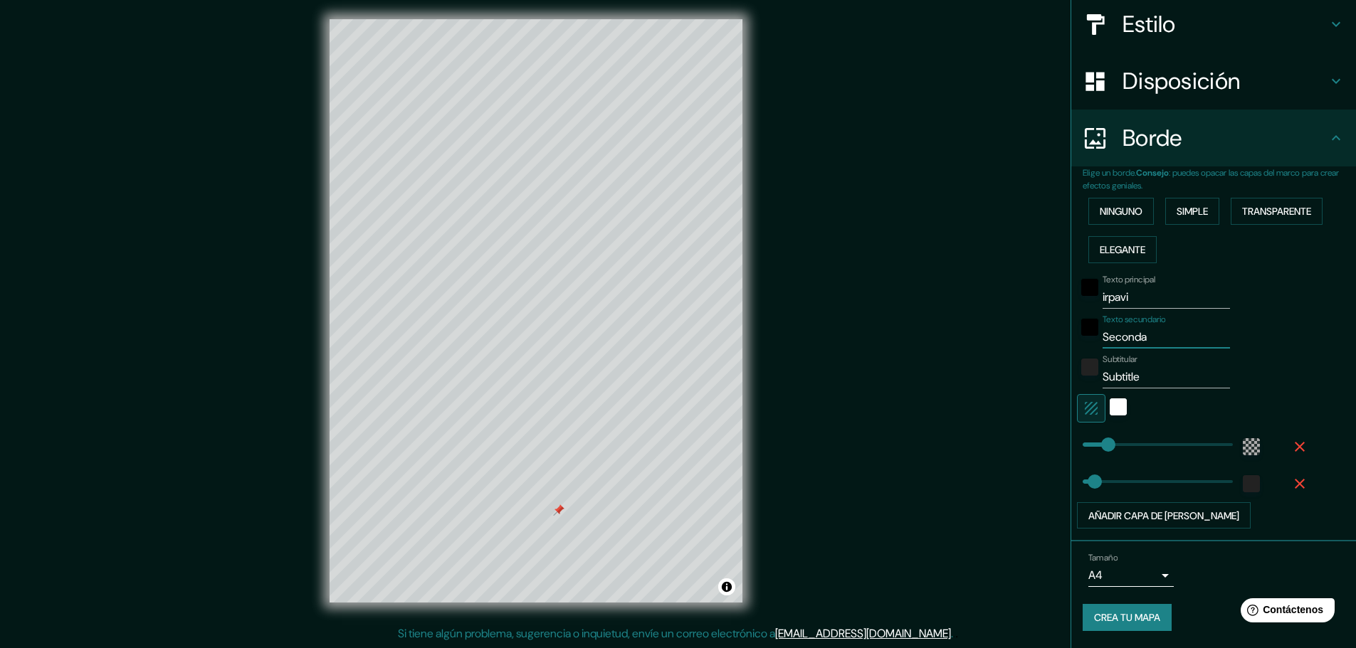
type input "Second"
type input "46"
type input "Secon"
type input "46"
type input "Seco"
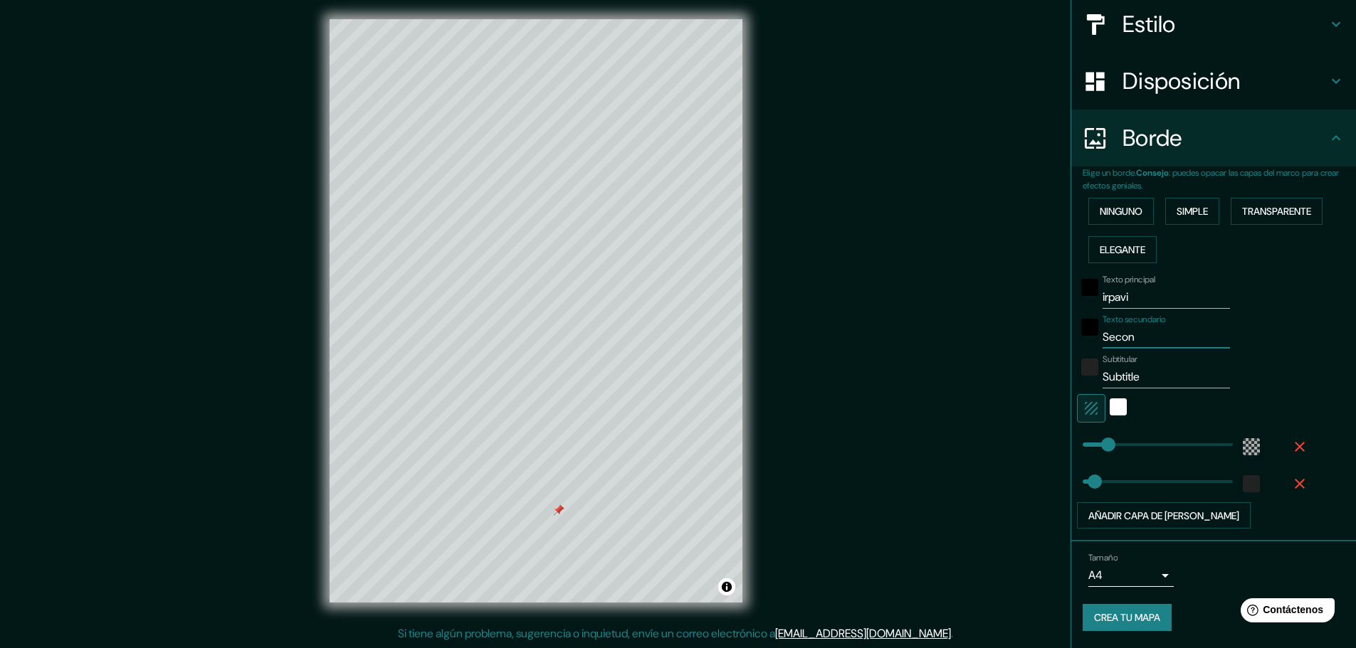
type input "46"
type input "Sec"
type input "46"
type input "Se"
type input "46"
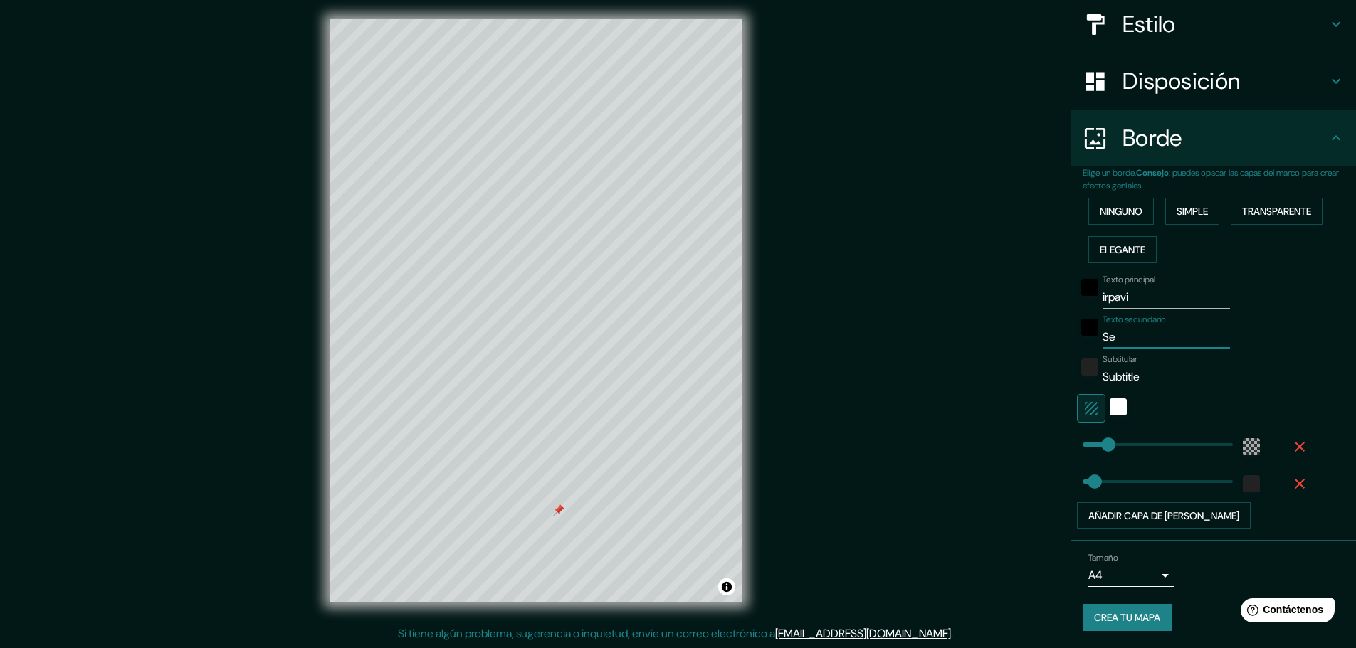
type input "S"
type input "46"
type input "s"
type input "46"
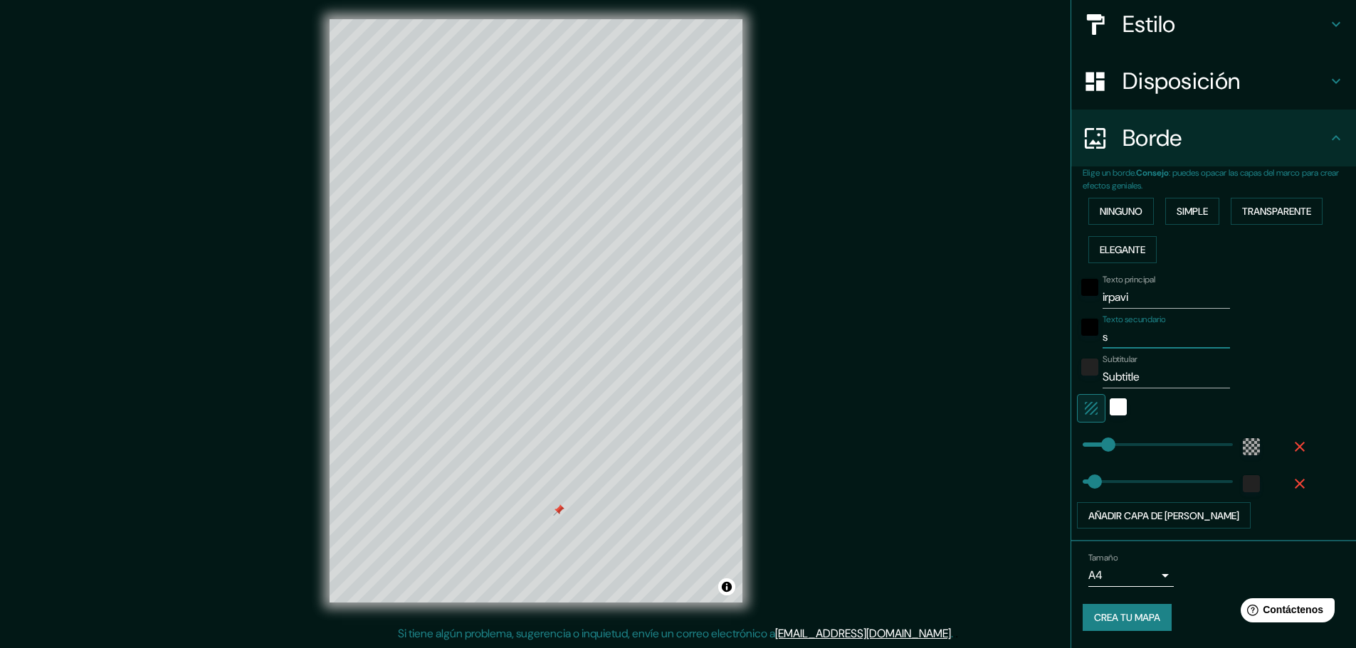
type input "so"
type input "46"
type input "s"
type input "46"
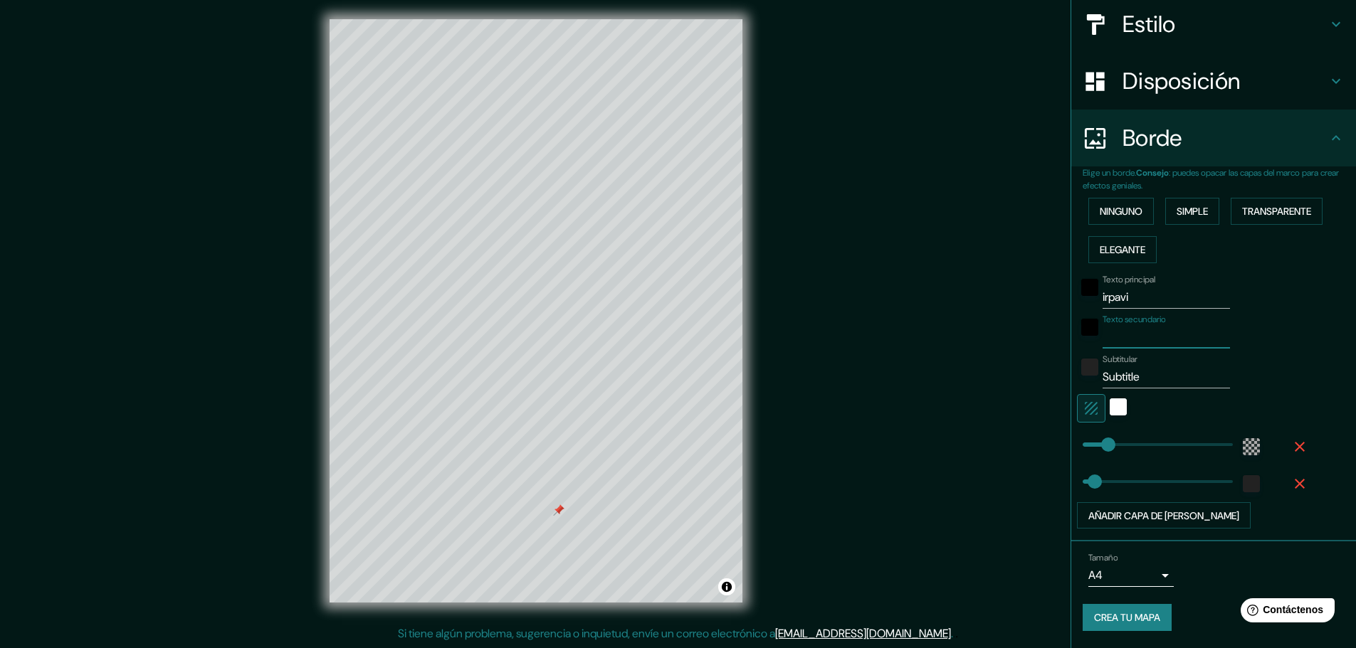
type input "z"
type input "46"
type input "zo"
type input "46"
type input "zon"
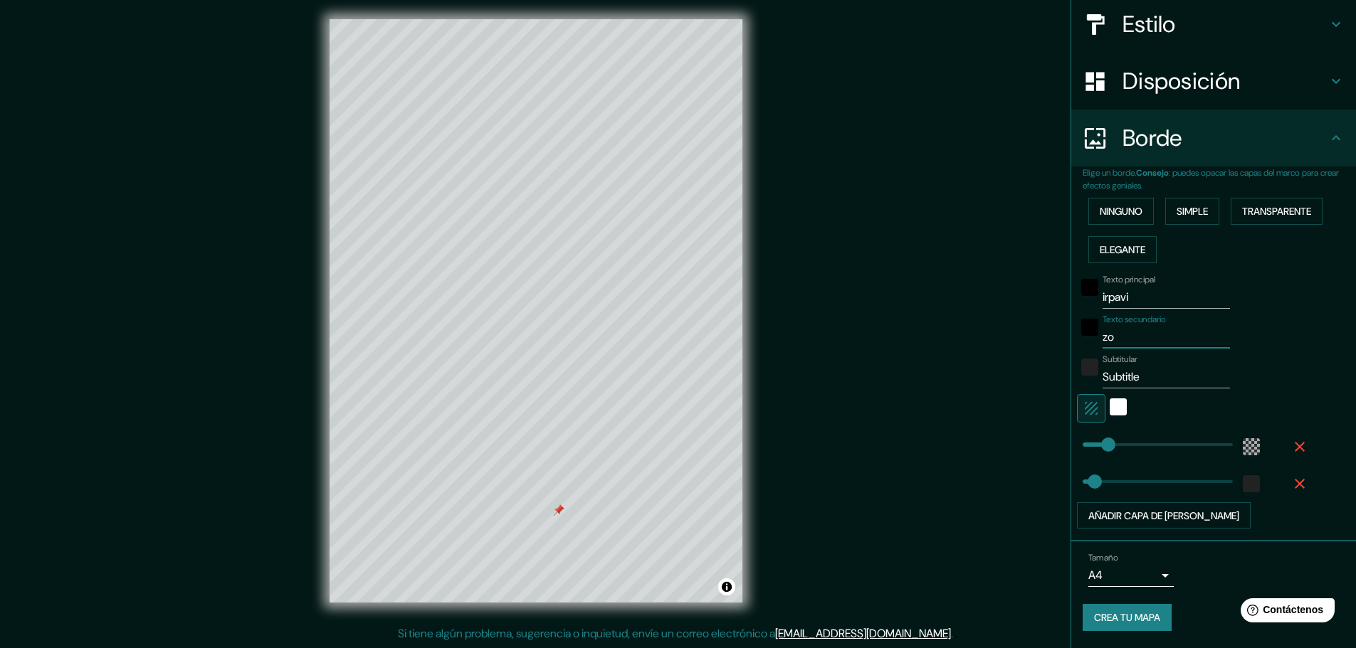
type input "46"
type input "zona"
type input "46"
type input "zona"
type input "46"
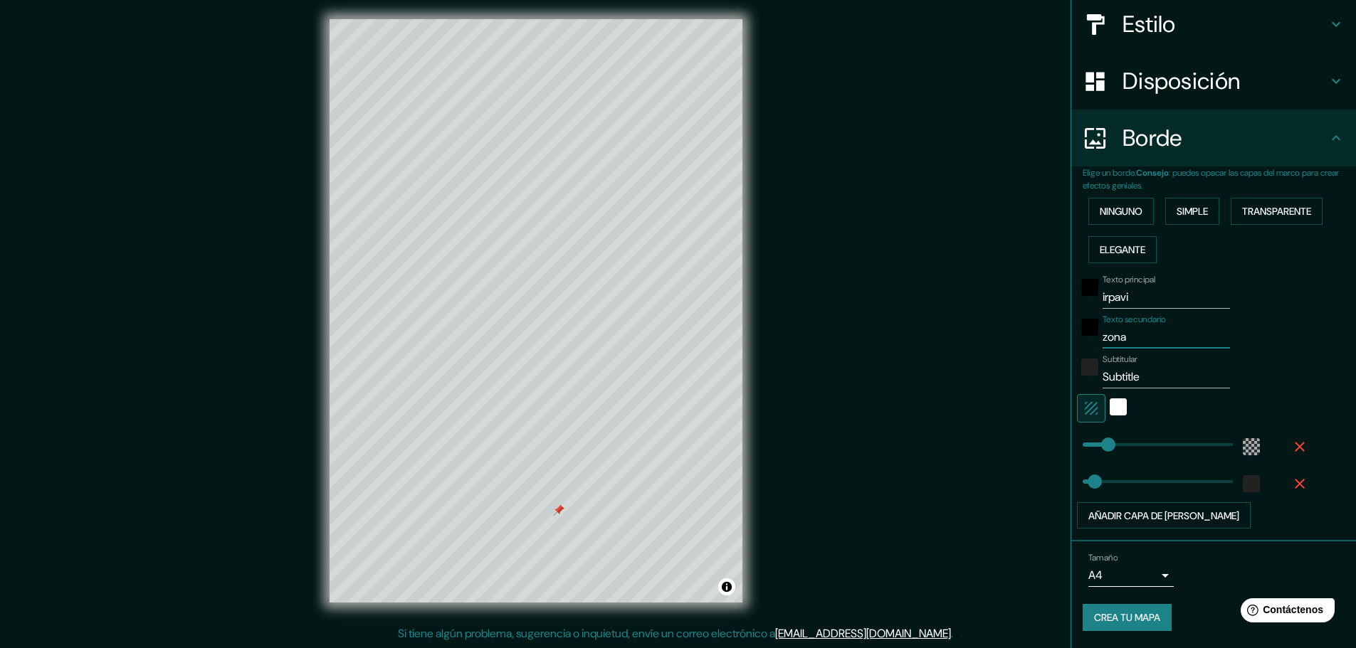
type input "zona s"
type input "46"
type input "zona su"
type input "46"
type input "zona sur"
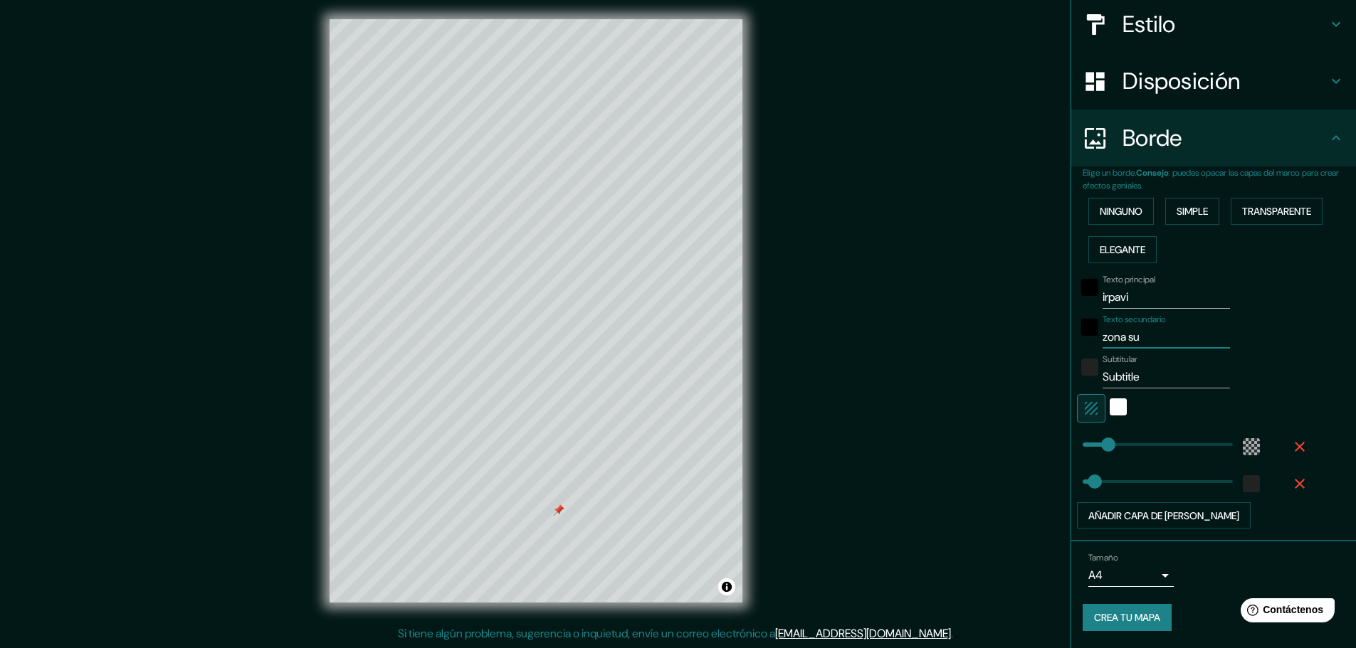
type input "46"
type input "zona sur"
click at [1134, 377] on input "Subtitle" at bounding box center [1166, 377] width 127 height 23
type input "Subtitl"
type input "46"
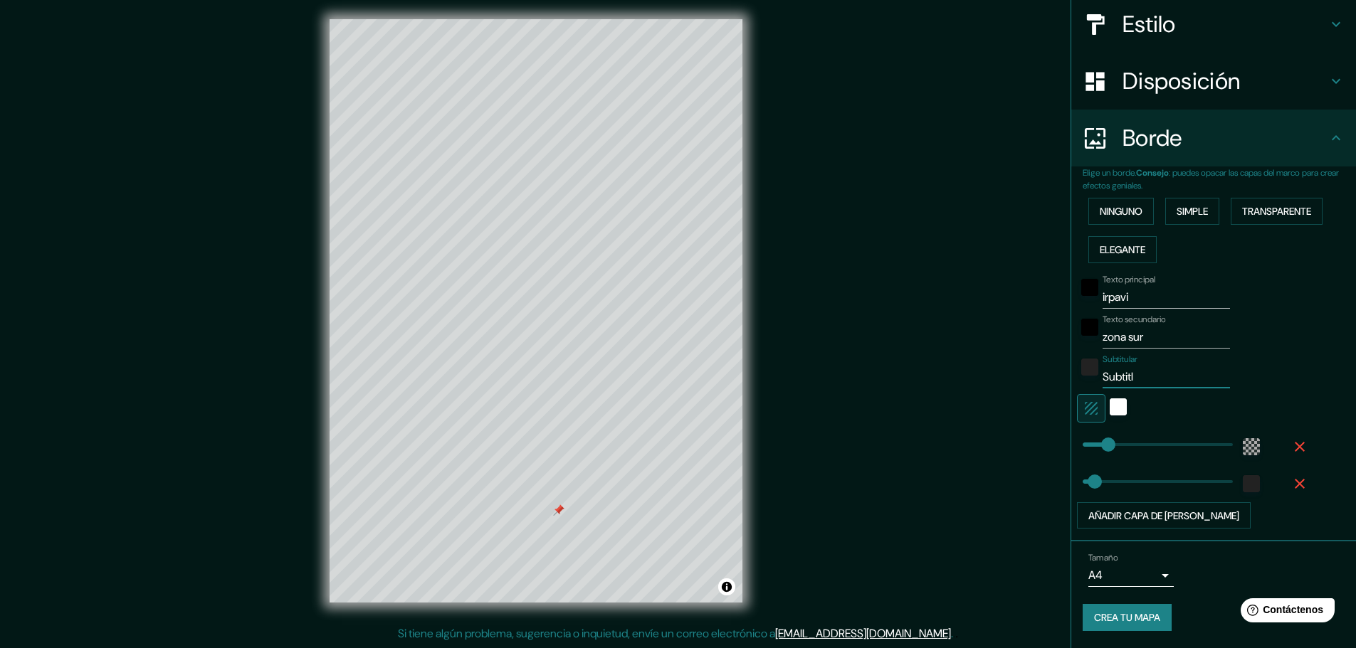
type input "Subtit"
type input "46"
type input "Subti"
type input "46"
type input "Subt"
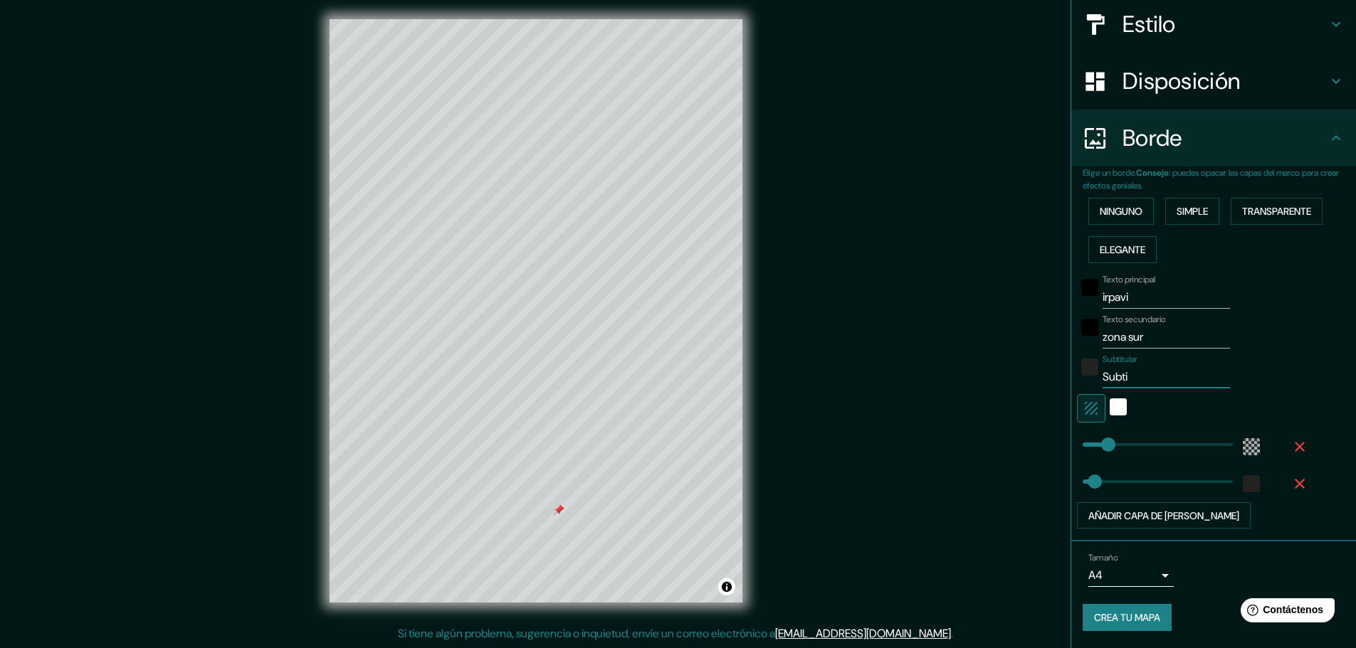
type input "46"
type input "Sub"
type input "46"
type input "Su"
type input "46"
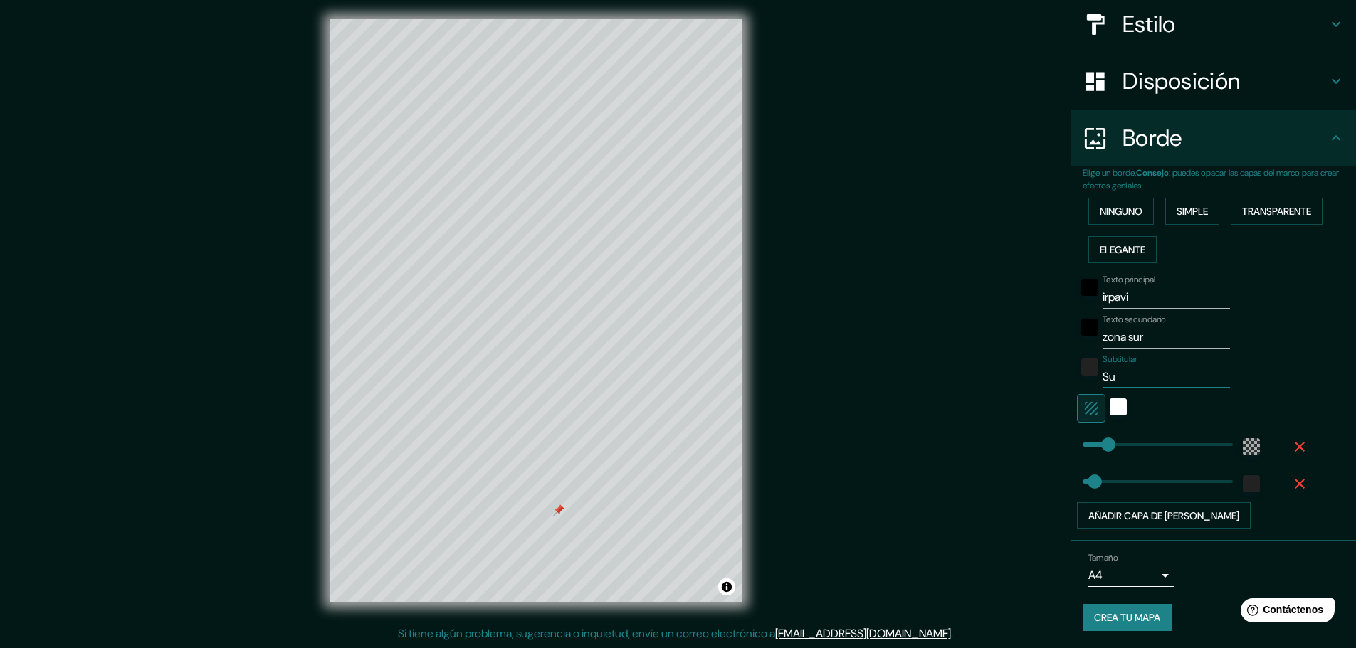
type input "S"
type input "46"
type input "a"
type input "46"
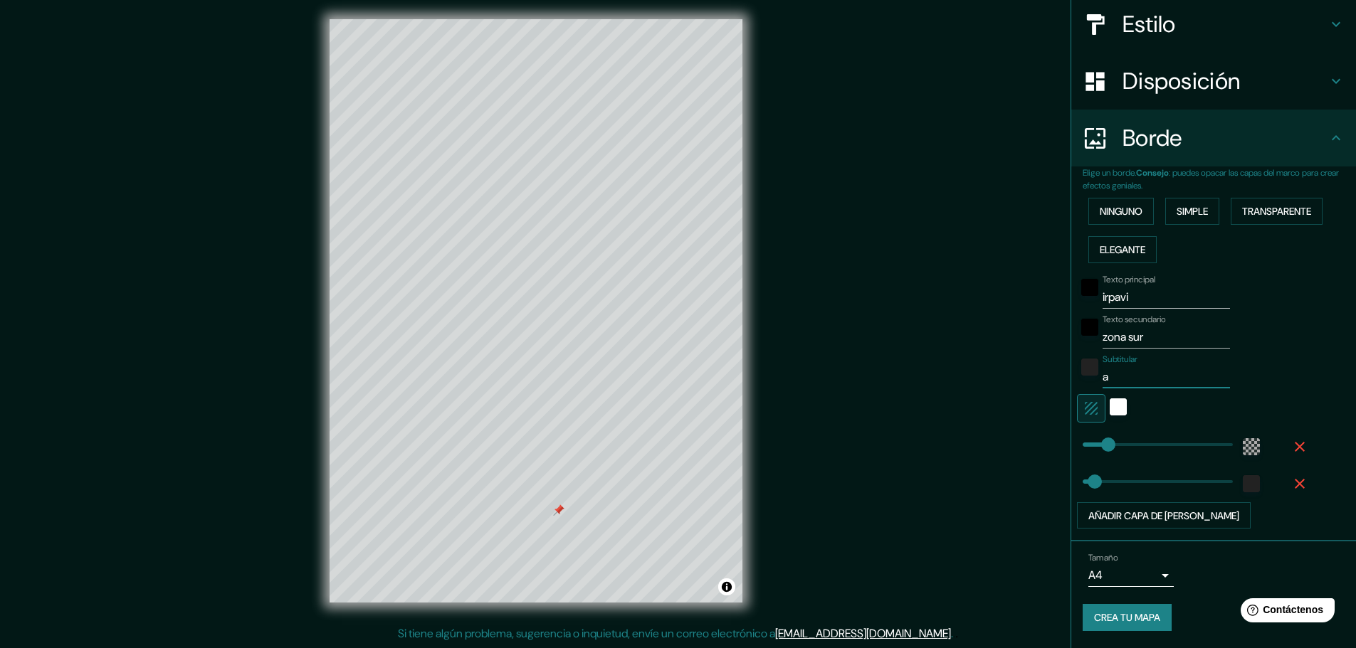
type input "ac"
type input "46"
type input "acd"
type input "46"
type input "acde"
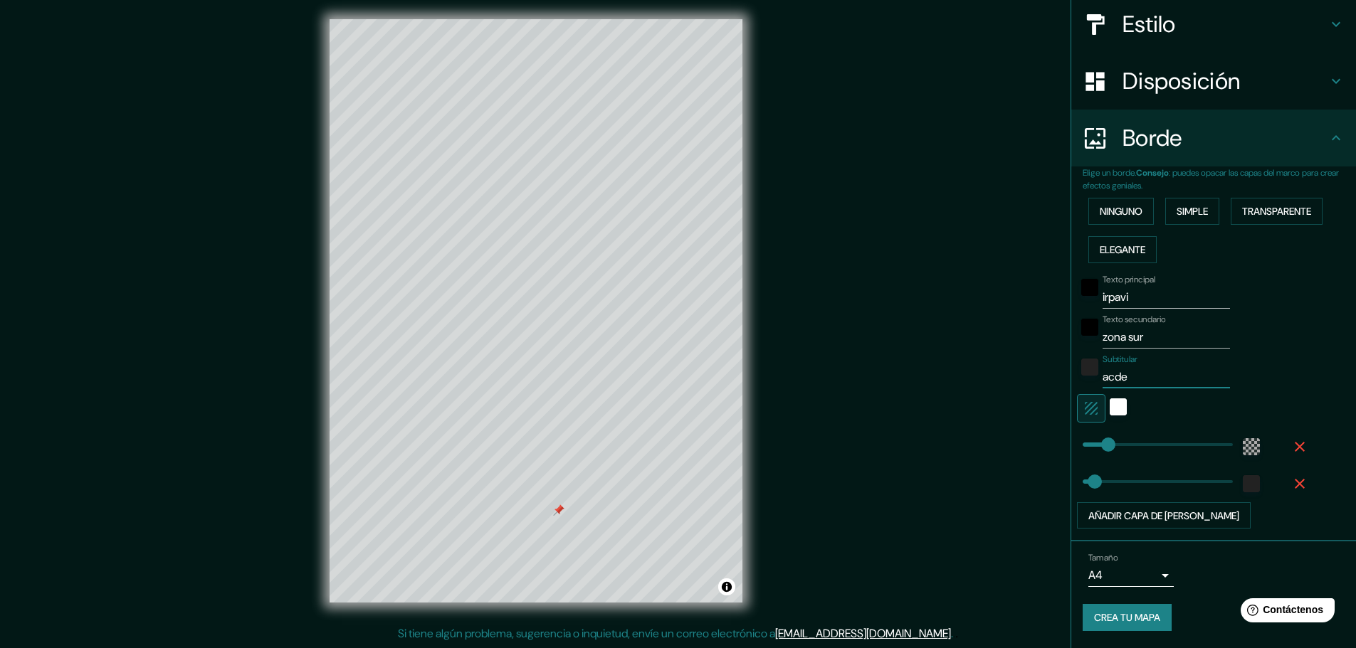
type input "46"
type input "acde¿"
type input "46"
type input "acde¿a"
type input "46"
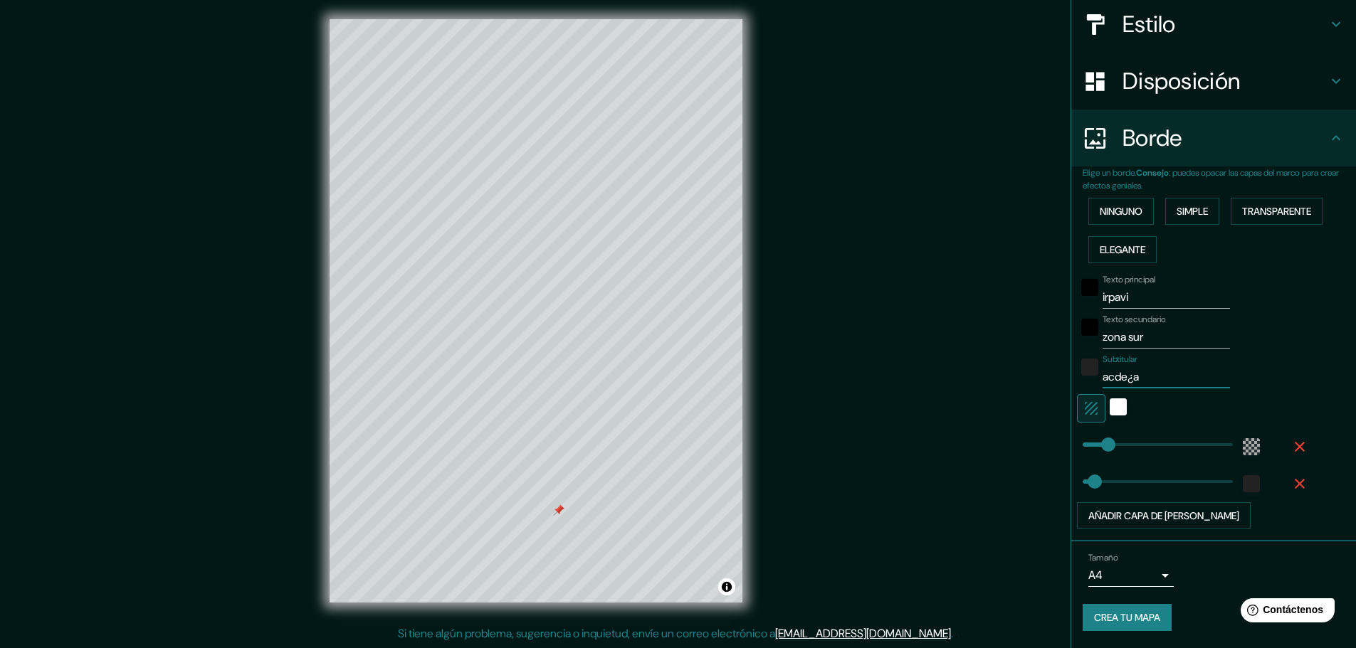
type input "acde¿"
type input "46"
type input "acde"
type input "46"
type input "acd"
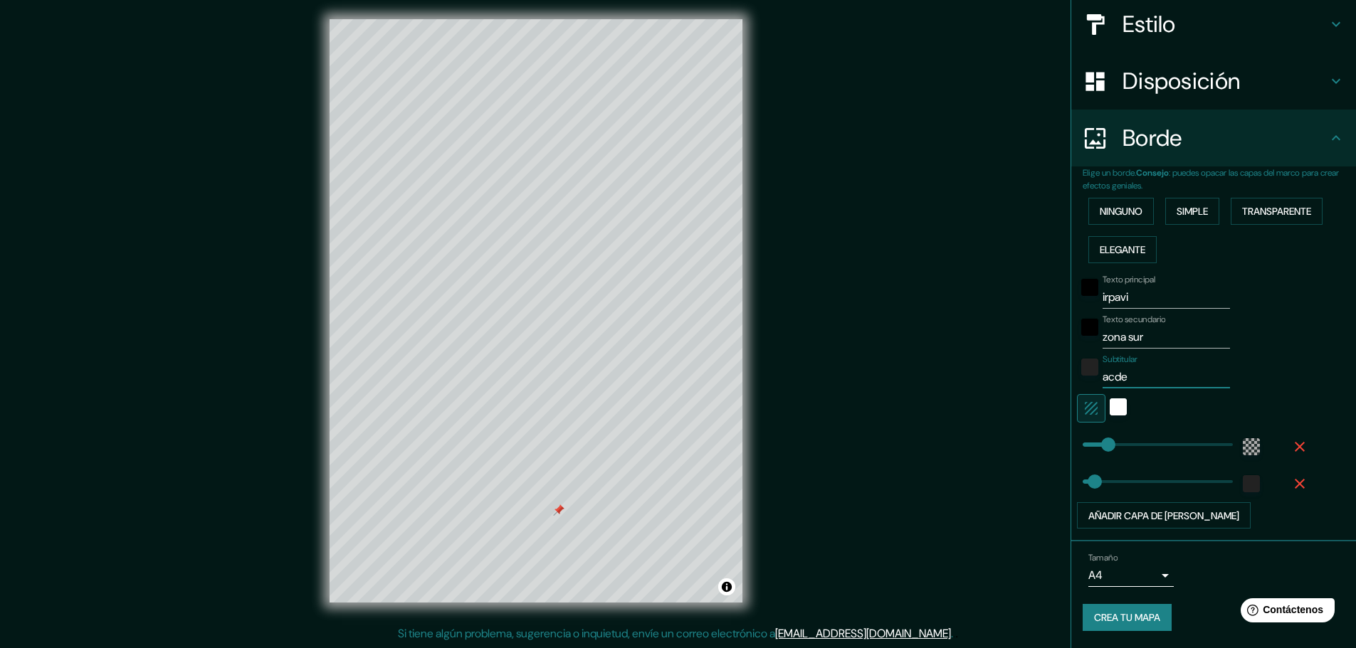
type input "46"
type input "ac"
type input "46"
type input "aca"
type input "46"
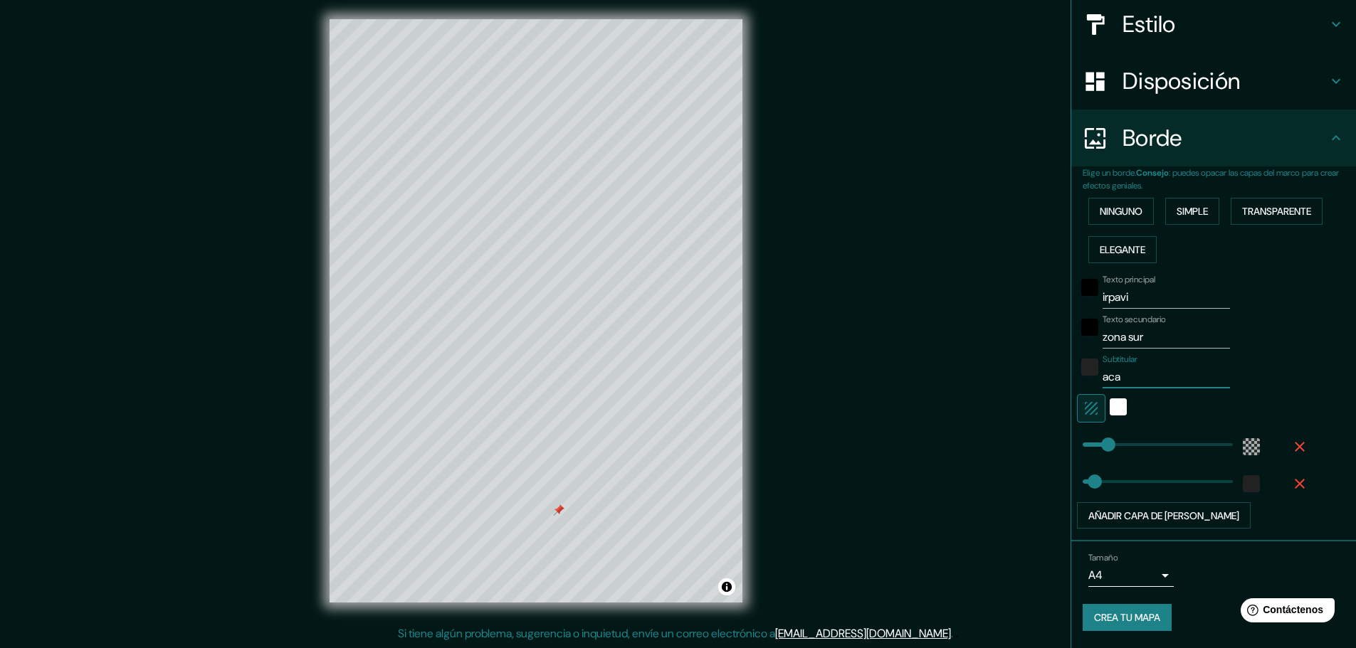
type input "acad"
type input "46"
type input "acade"
type input "46"
type input "academ"
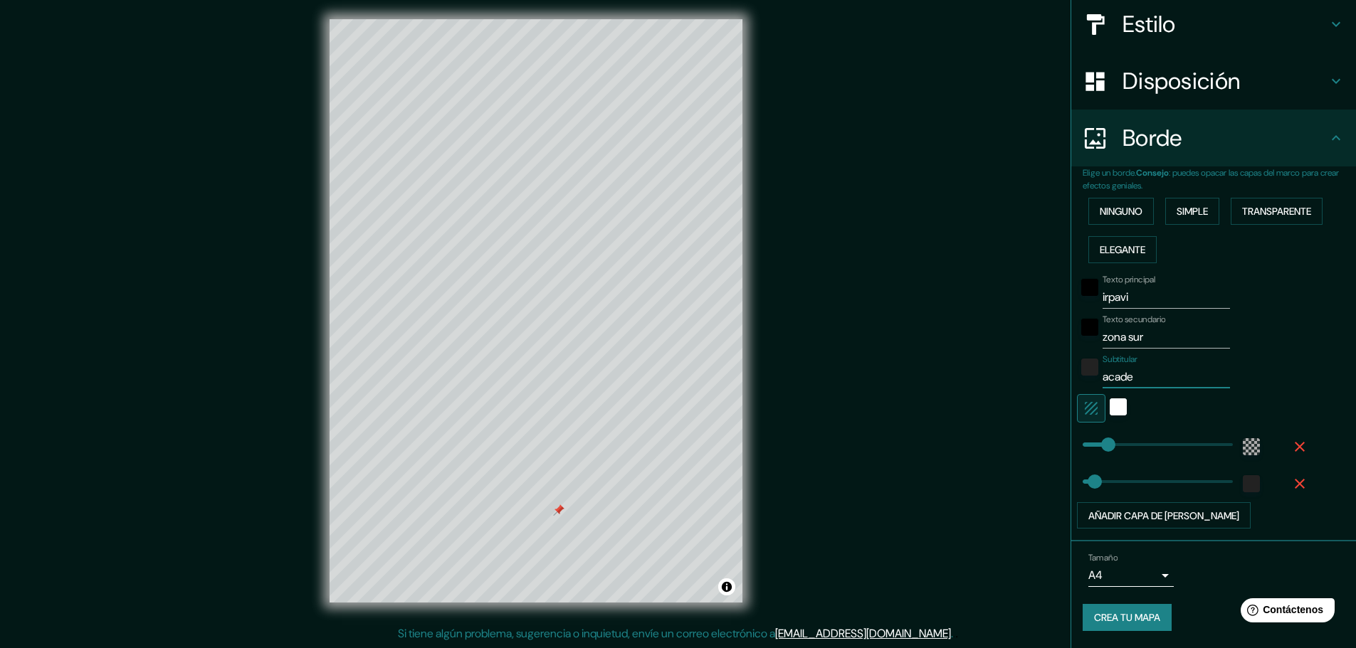
type input "46"
type input "academi"
type input "46"
type input "academia"
type input "46"
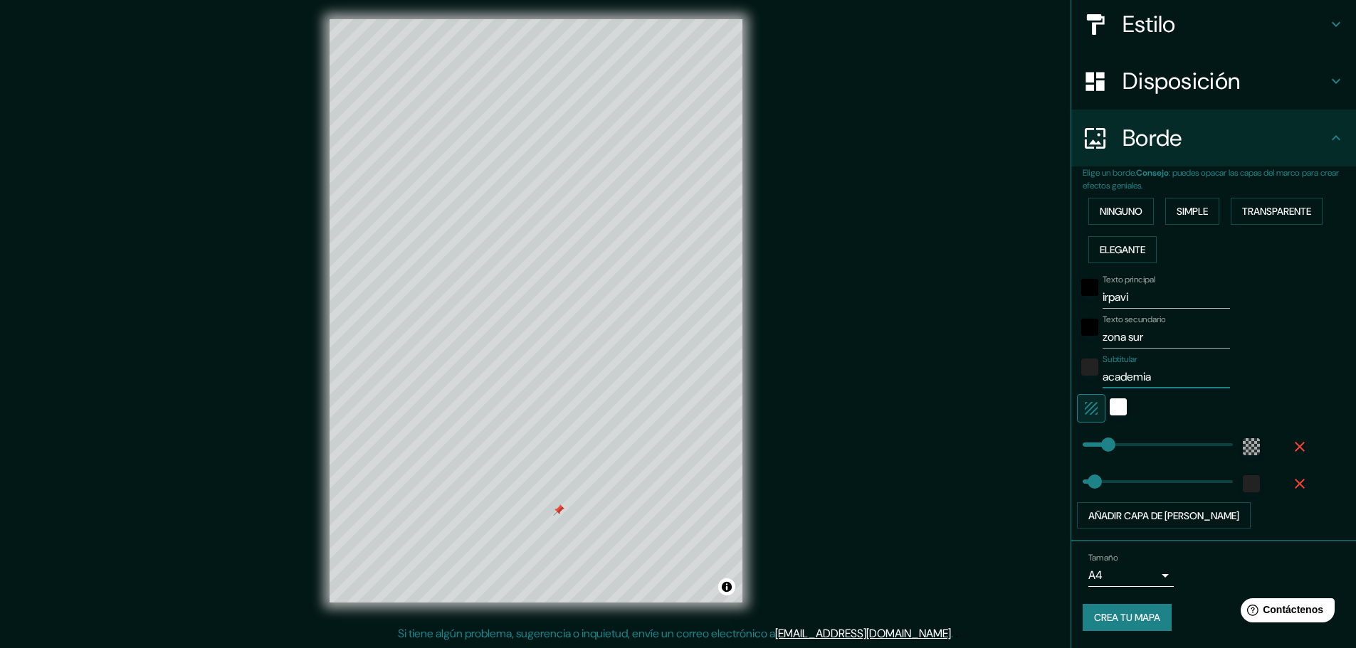
type input "academia"
type input "46"
type input "academia t"
type input "46"
type input "academia te"
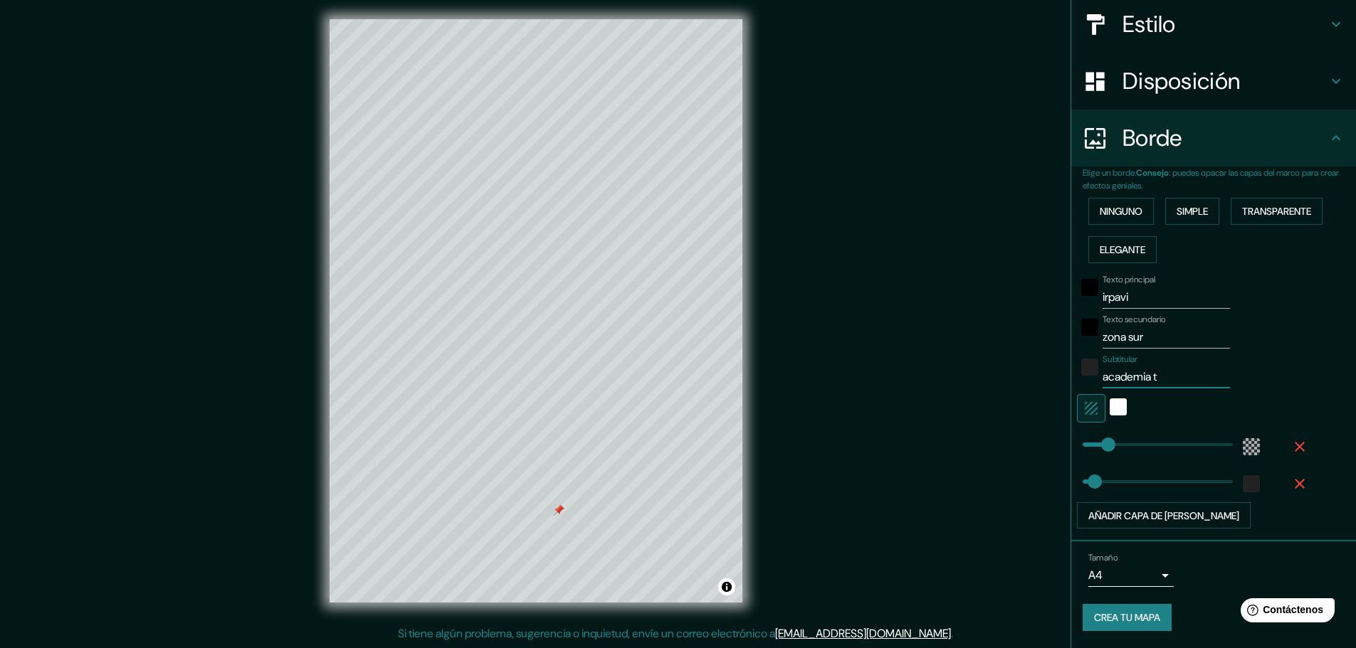
type input "46"
type input "academia tec"
type input "46"
type input "academia tecn"
type input "46"
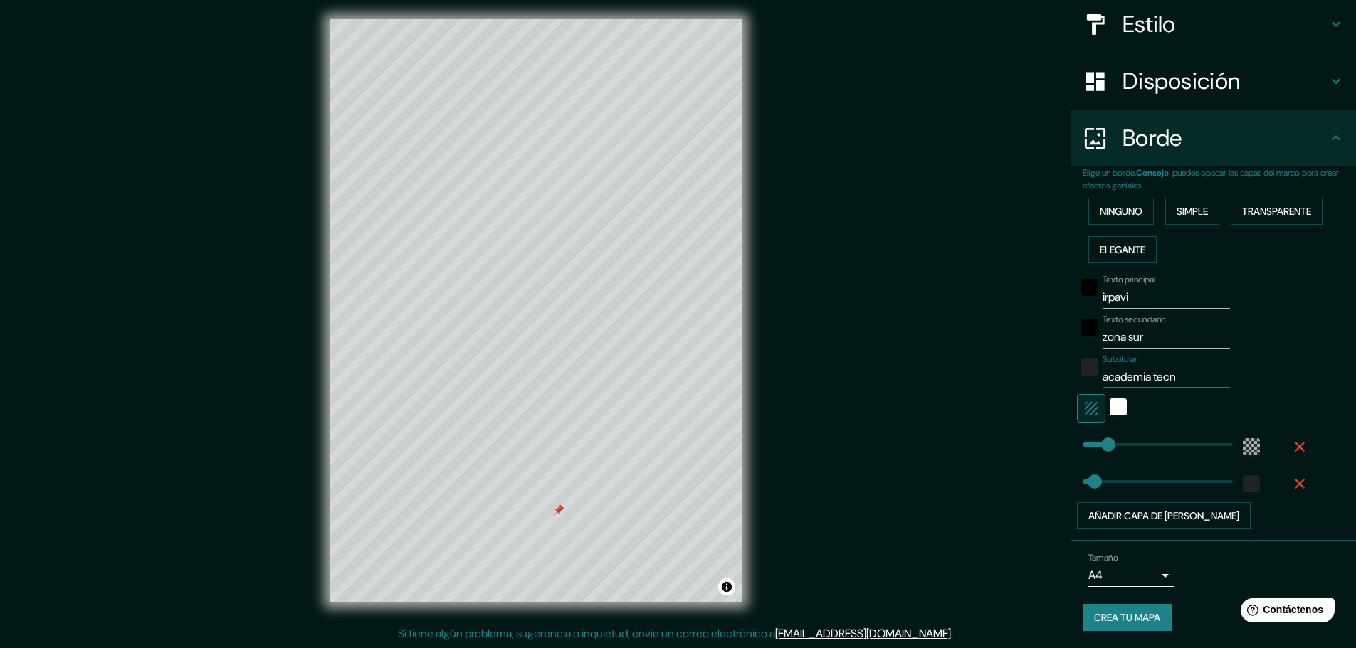
type input "academia tecni"
type input "46"
type input "academia tecnic"
type input "46"
type input "academia tecnica"
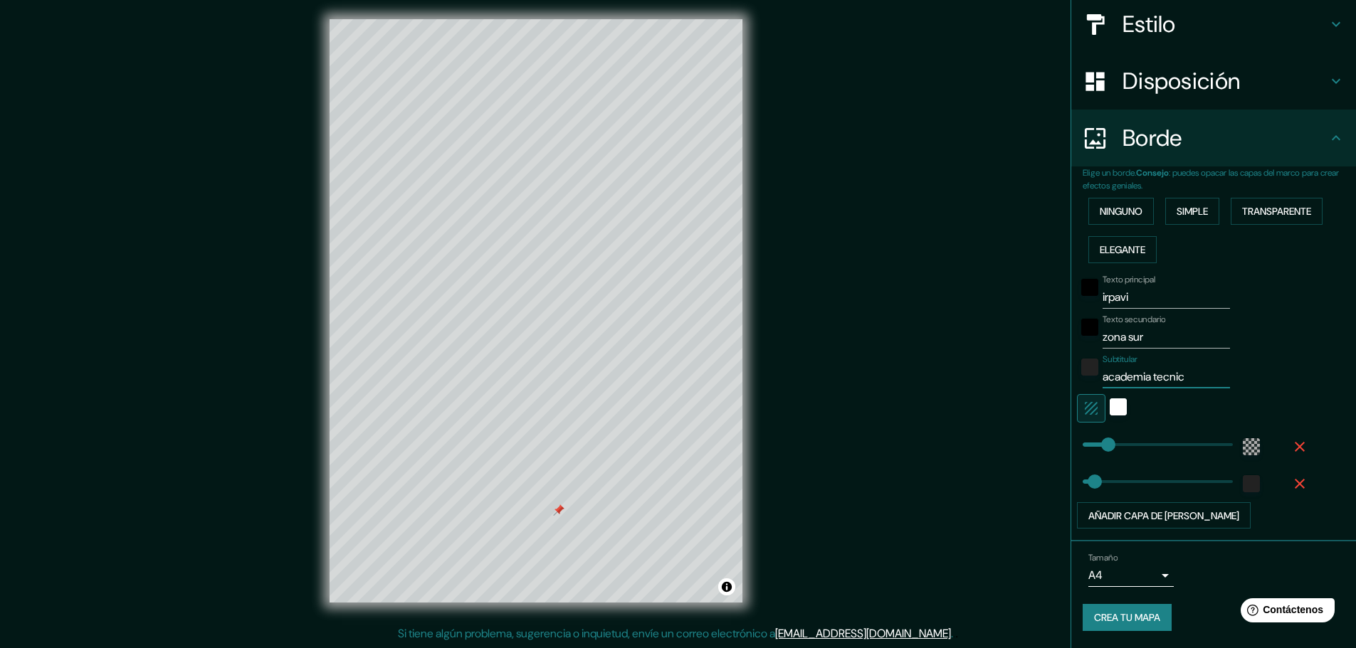
type input "46"
type input "academia tecnica"
type input "46"
type input "academia tecnica d"
type input "46"
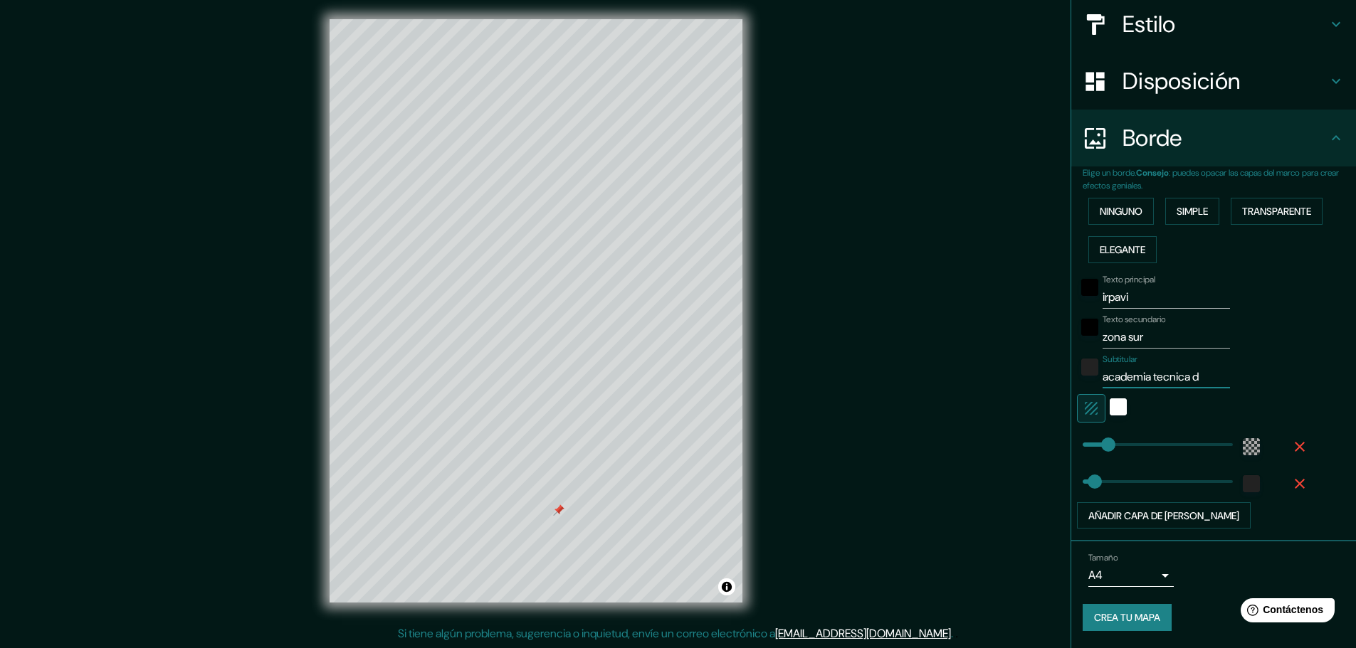
type input "academia tecnica de"
type input "46"
type input "academia tecnica de"
type input "46"
type input "academia tecnica de d"
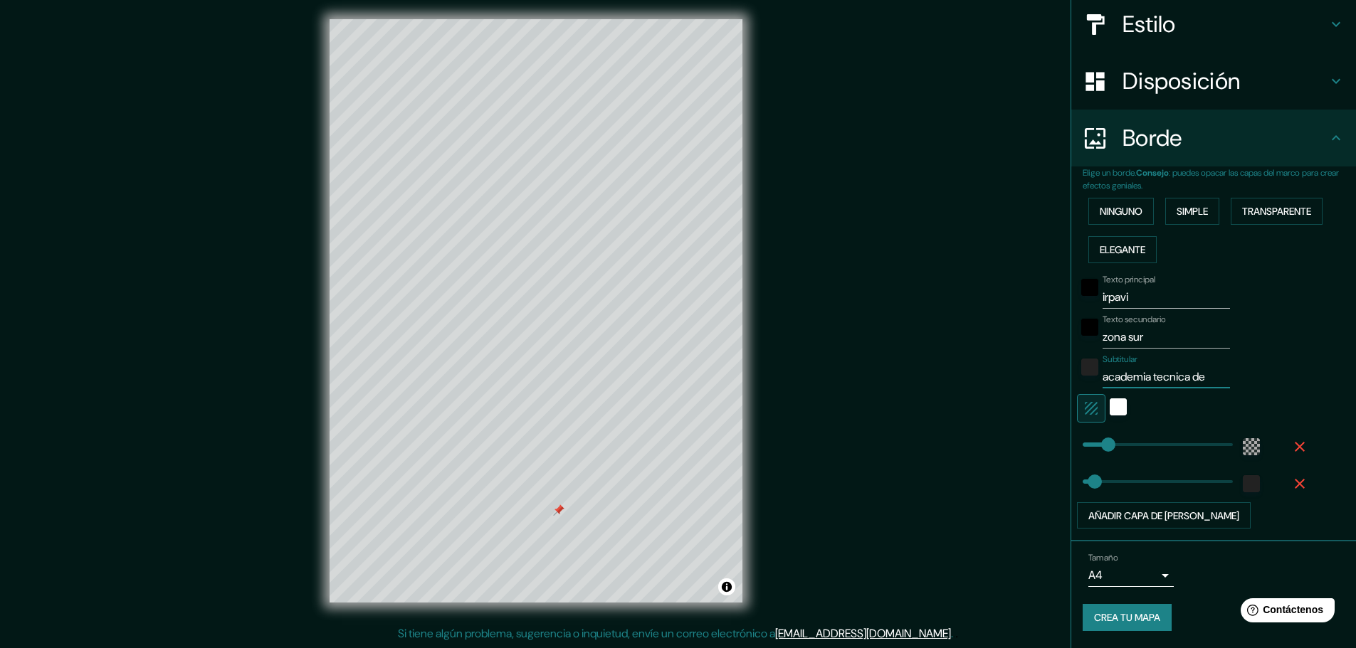
type input "46"
type input "academia tecnica de da"
type input "46"
type input "academia tecnica de dan"
type input "46"
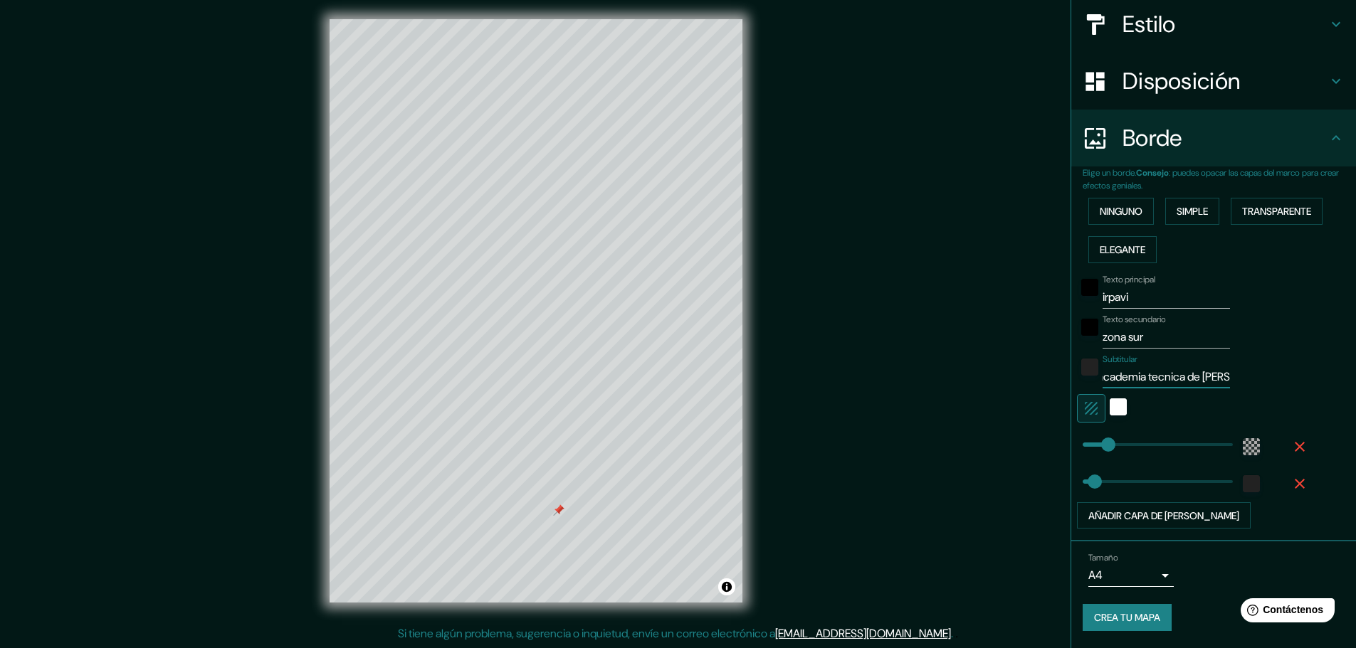
type input "academia tecnica de dana"
type input "46"
type input "academia tecnica de danaz"
type input "46"
type input "academia tecnica de danaza"
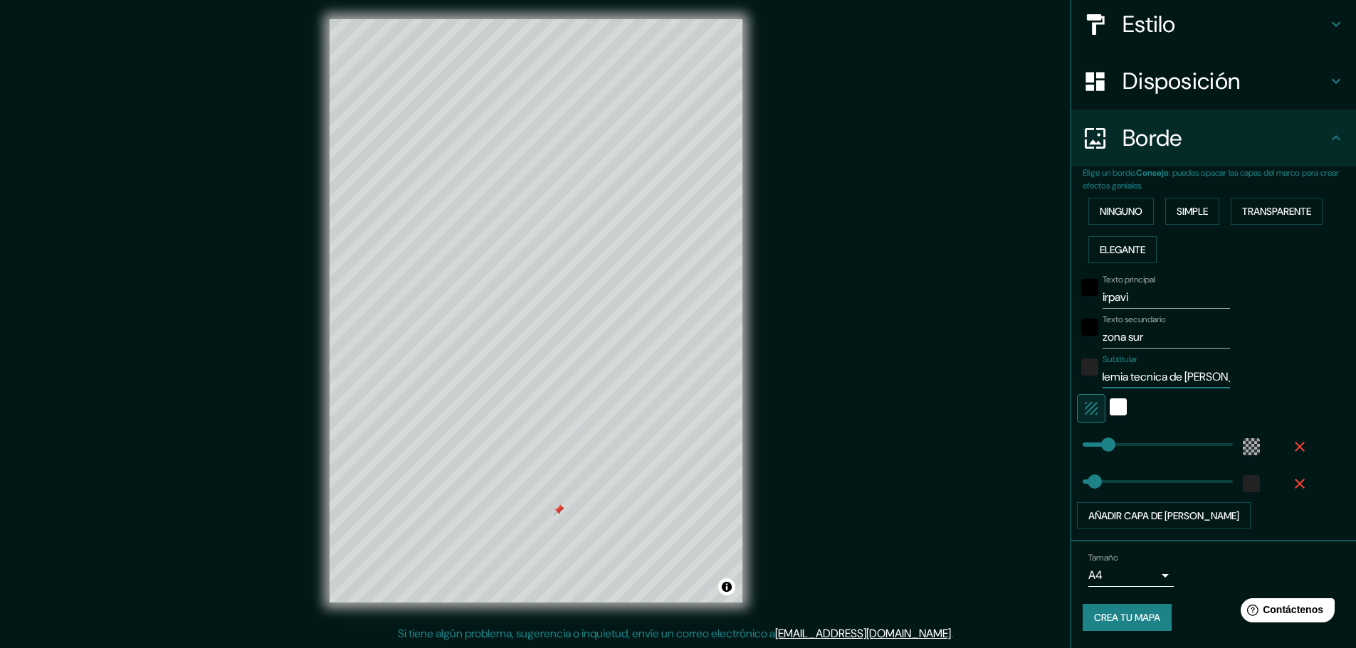
type input "46"
type input "academia tecnica de danaza"
type input "46"
type input "academia tecnica de danaza"
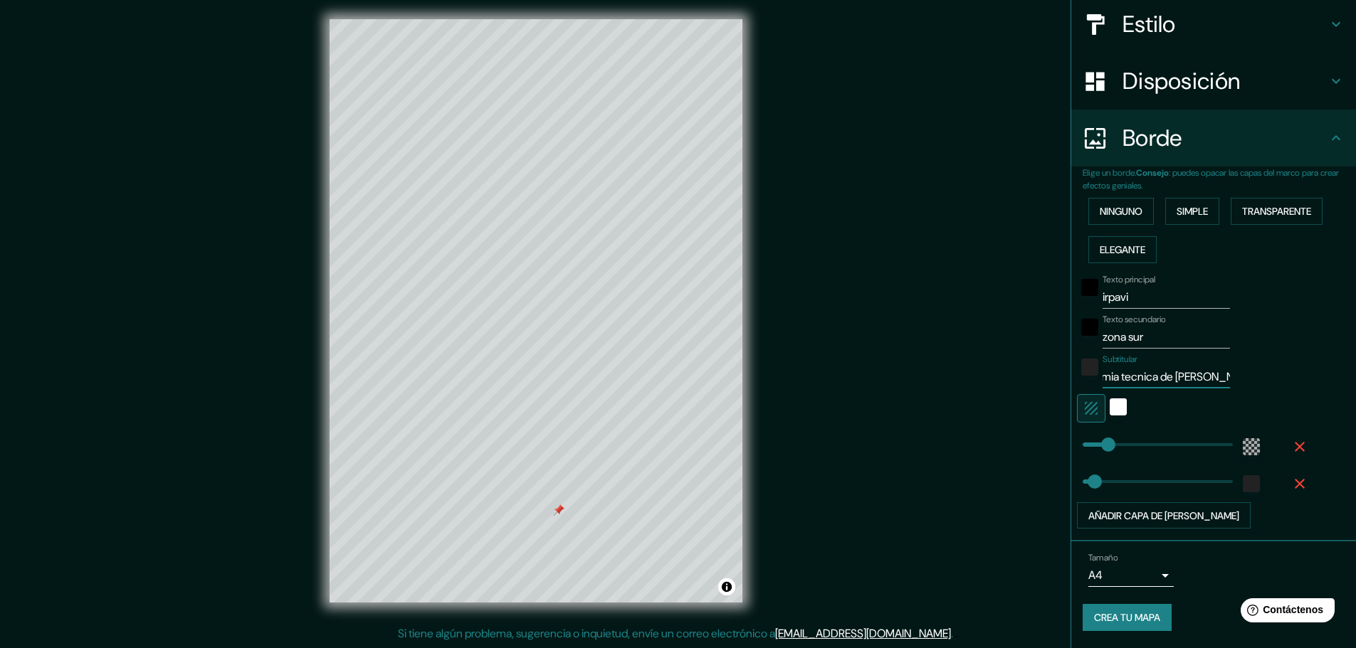
type input "46"
type input "academia tecnica de"
type input "46"
type input "academia tecn"
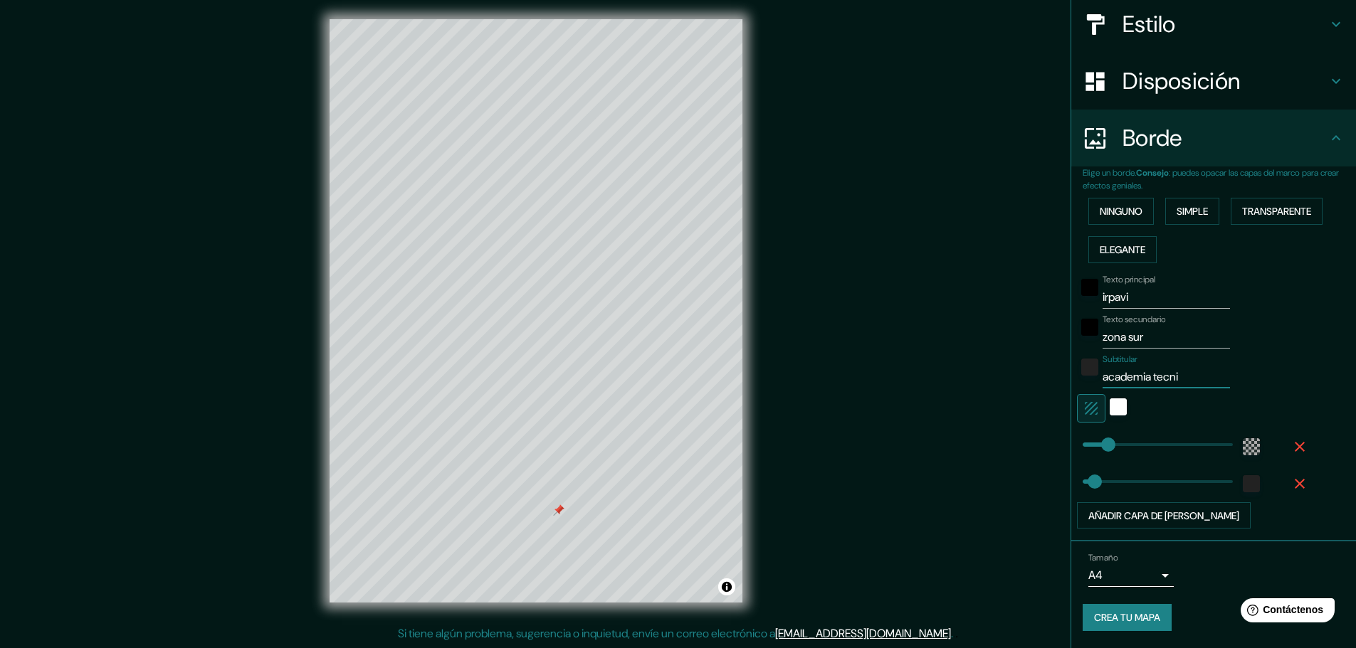
type input "46"
type input "academia te"
type input "46"
type input "academia t"
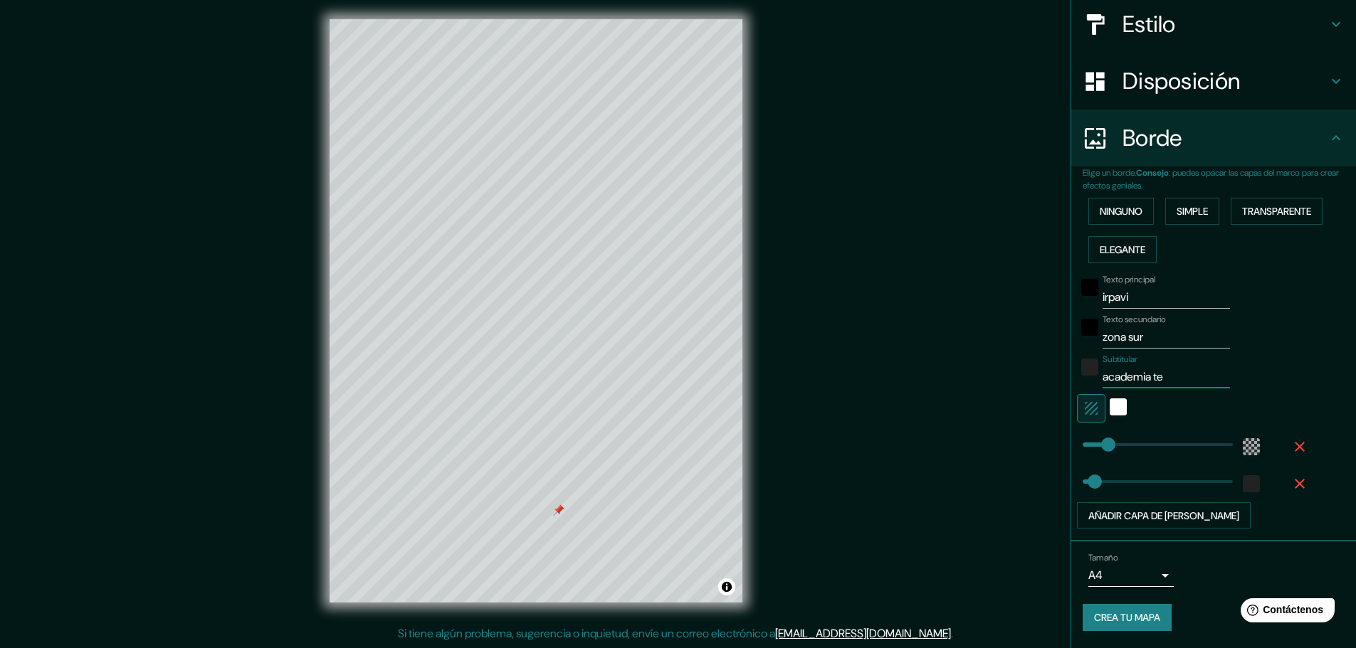
type input "46"
type input "academia"
type input "46"
type input "academia"
type input "46"
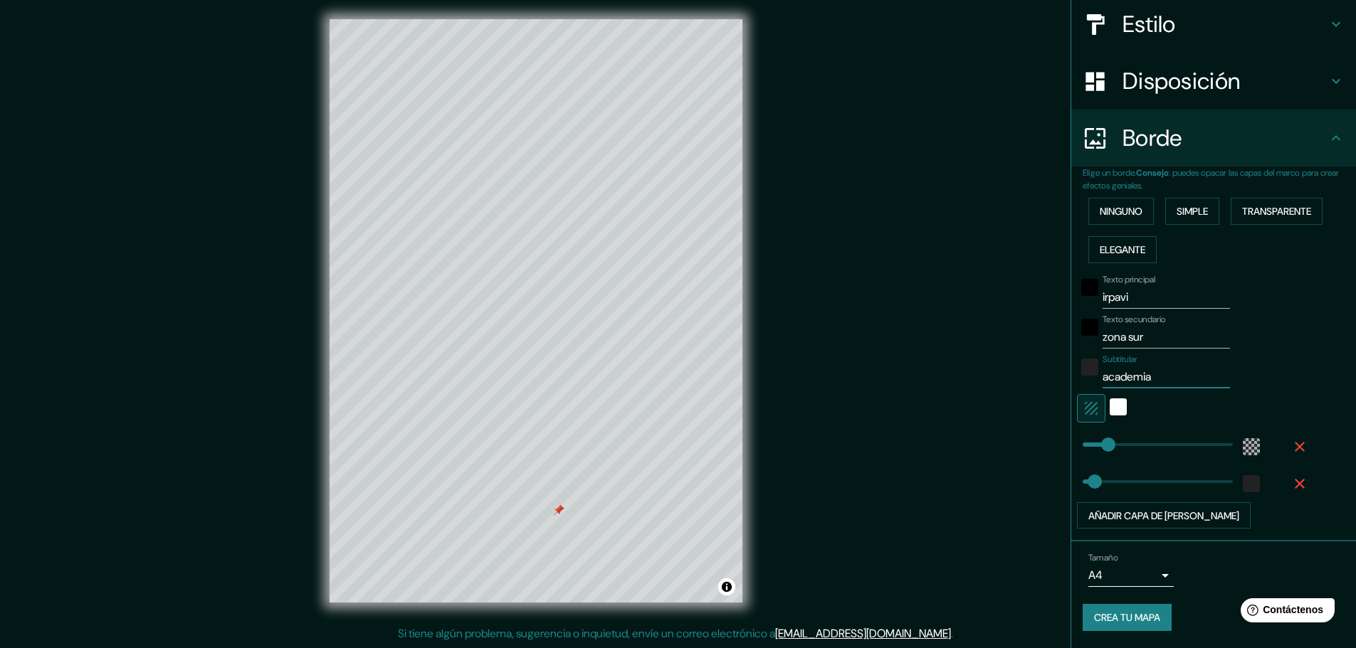
type input "academi"
type input "46"
click at [1110, 410] on div "blanco" at bounding box center [1118, 407] width 17 height 17
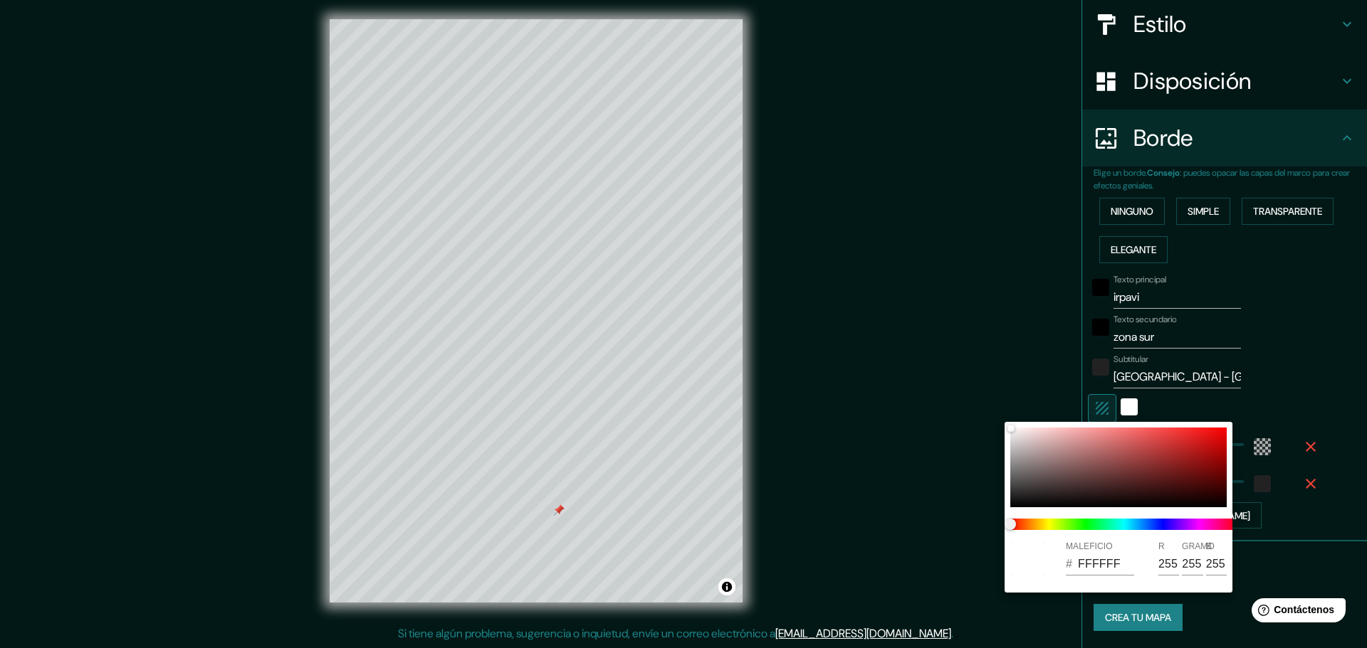
click at [1111, 406] on div at bounding box center [683, 324] width 1367 height 648
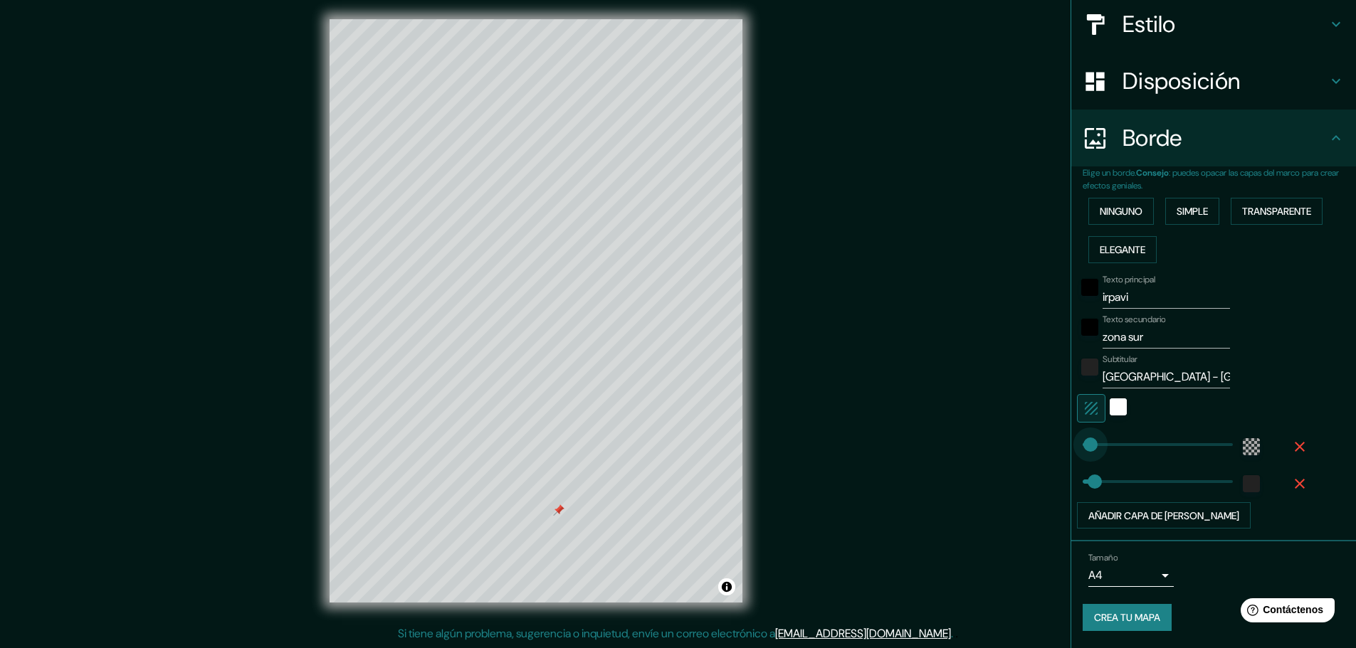
drag, startPoint x: 1096, startPoint y: 438, endPoint x: 1080, endPoint y: 438, distance: 16.4
click at [1110, 406] on div "blanco" at bounding box center [1118, 407] width 17 height 17
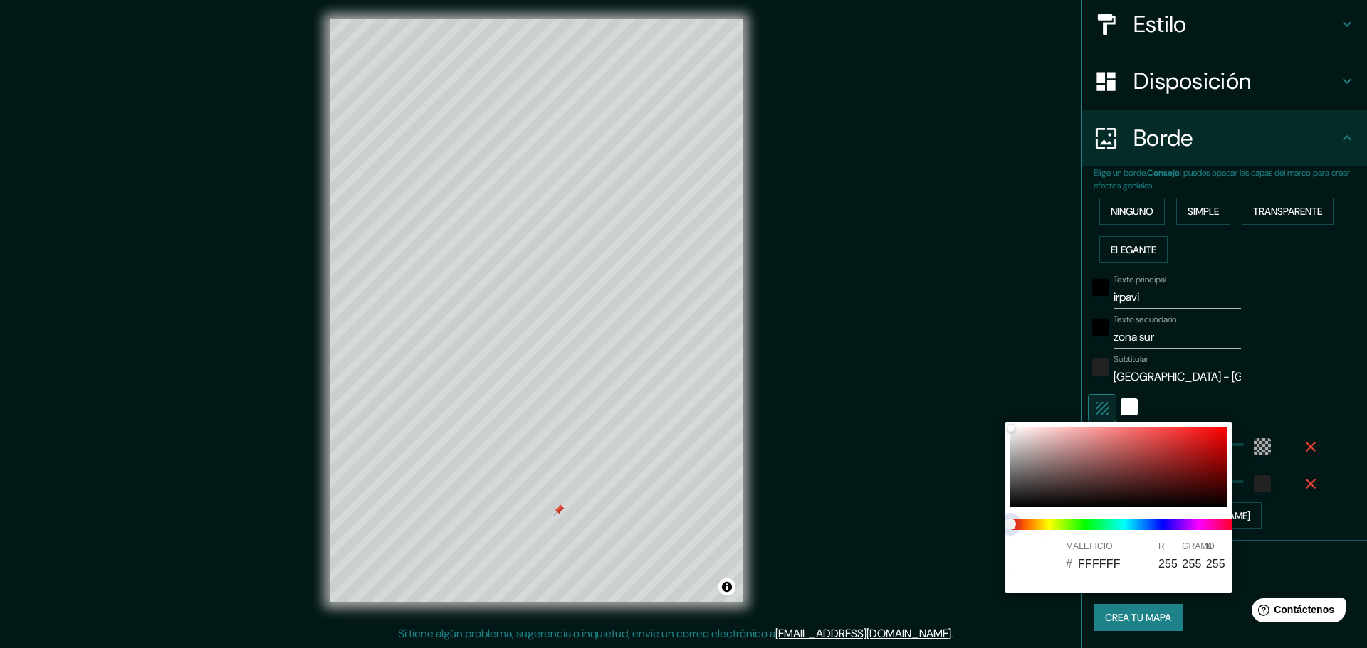
drag, startPoint x: 1039, startPoint y: 525, endPoint x: 1152, endPoint y: 529, distance: 113.3
click at [1152, 529] on span at bounding box center [1124, 524] width 228 height 11
click at [1145, 525] on span at bounding box center [1124, 524] width 228 height 11
drag, startPoint x: 1016, startPoint y: 523, endPoint x: 1073, endPoint y: 527, distance: 57.1
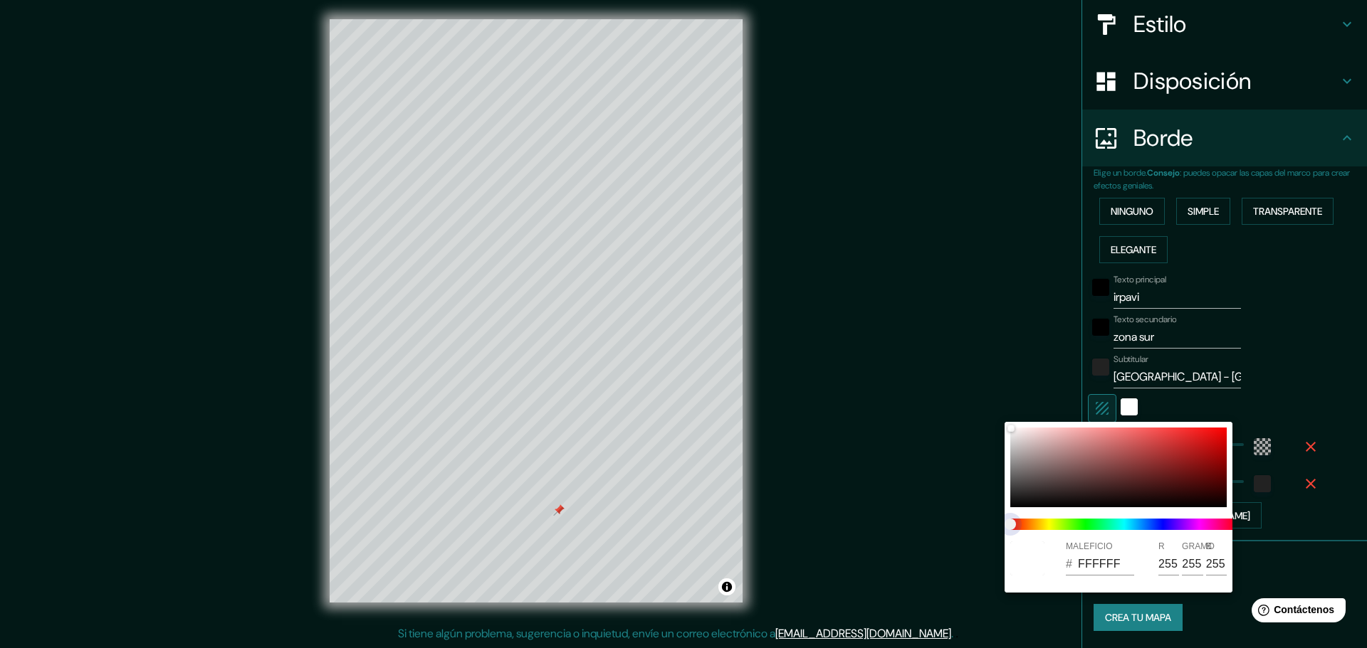
click at [1073, 527] on span at bounding box center [1124, 524] width 228 height 11
drag, startPoint x: 1007, startPoint y: 521, endPoint x: 1155, endPoint y: 528, distance: 147.5
click at [1144, 532] on div at bounding box center [1123, 524] width 239 height 23
click at [1264, 399] on div at bounding box center [683, 324] width 1367 height 648
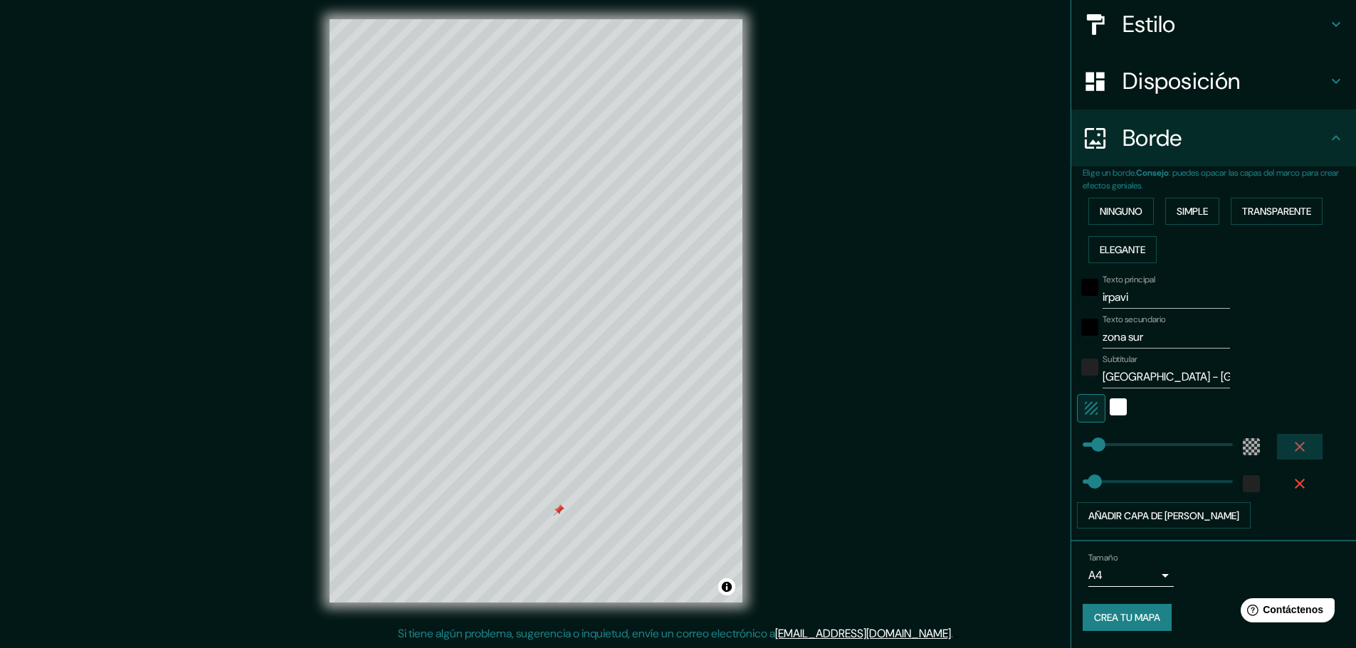
click at [1295, 448] on icon "button" at bounding box center [1300, 447] width 10 height 10
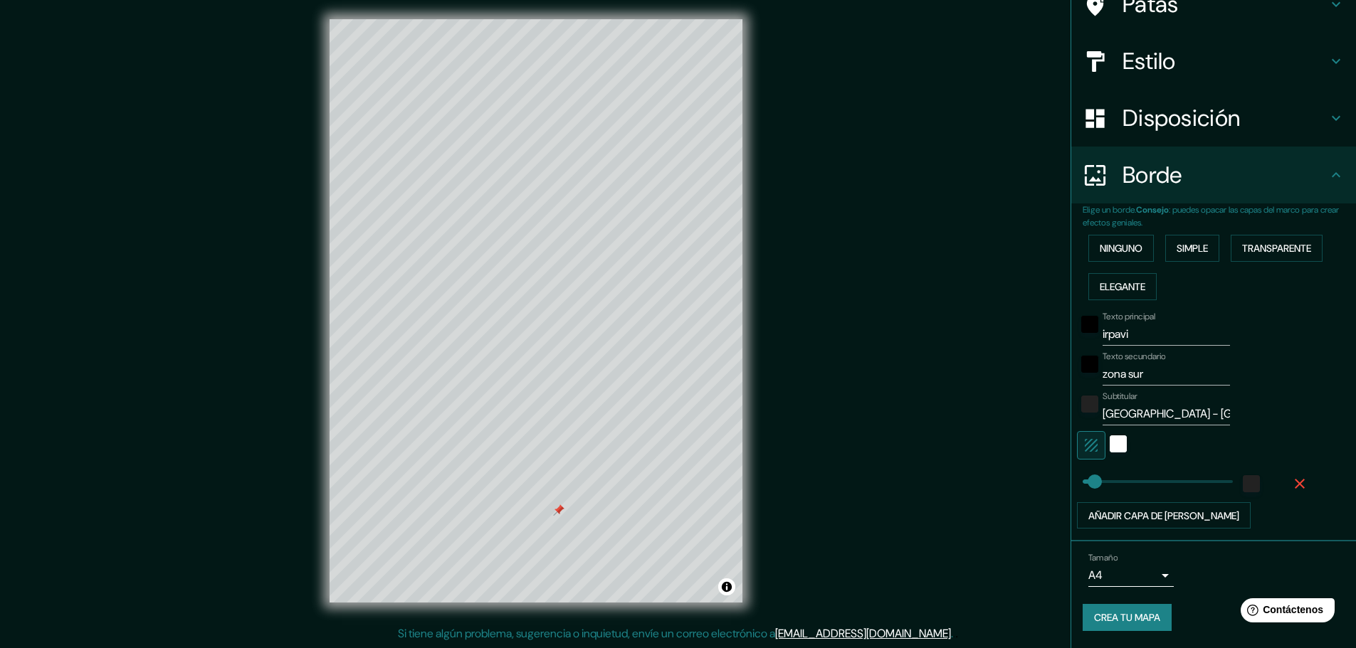
click at [1287, 448] on div at bounding box center [1193, 445] width 233 height 28
click at [1110, 511] on font "Añadir capa de marco" at bounding box center [1163, 516] width 151 height 13
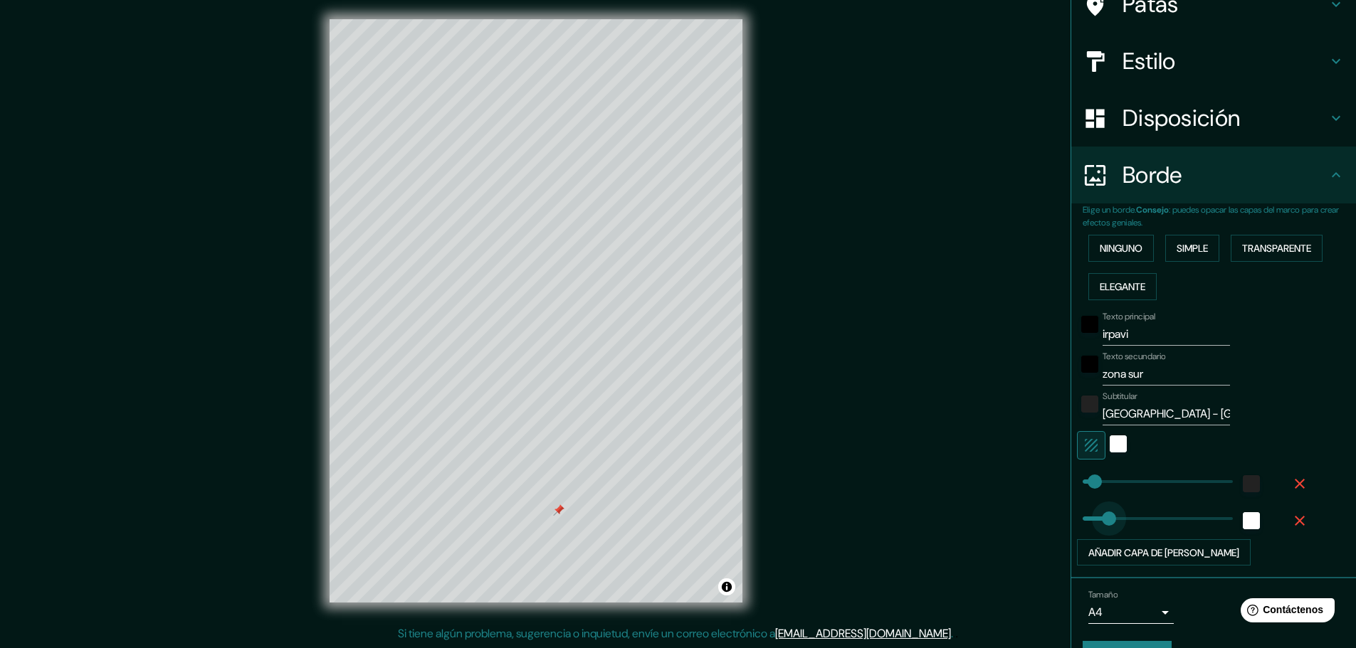
drag, startPoint x: 1137, startPoint y: 520, endPoint x: 1098, endPoint y: 521, distance: 38.4
click at [1291, 520] on icon "button" at bounding box center [1299, 521] width 17 height 17
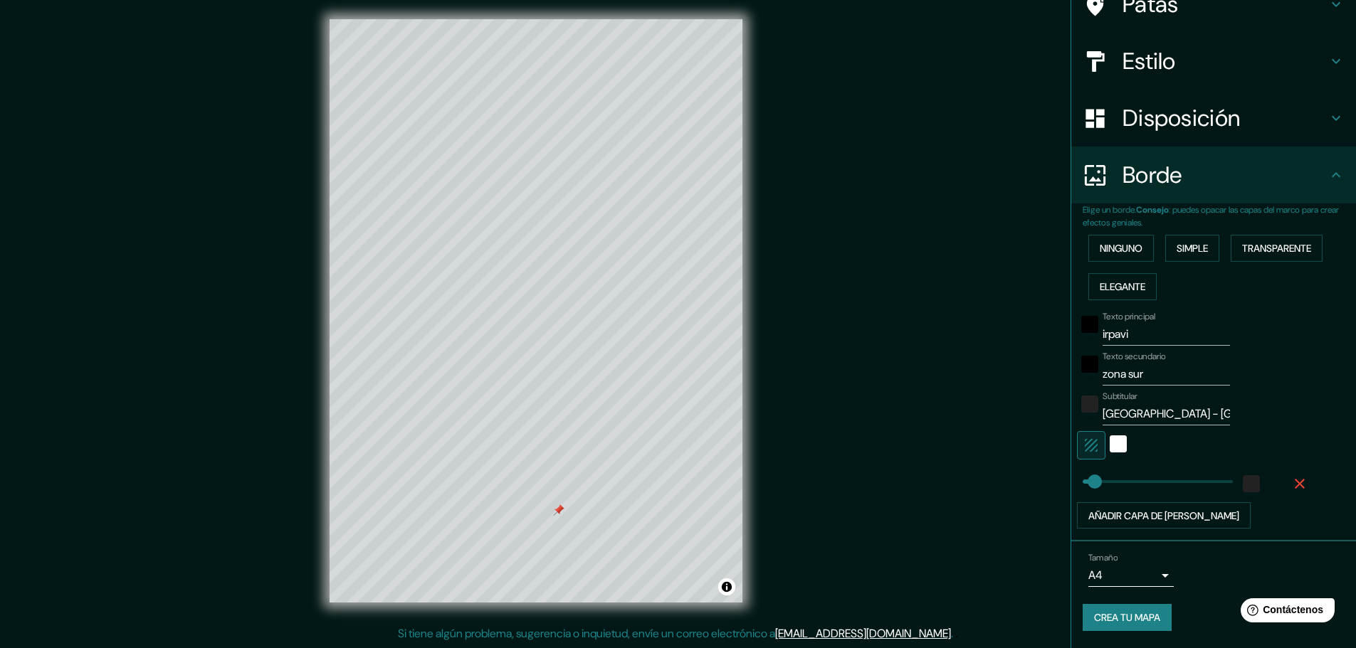
click at [1276, 466] on div at bounding box center [1280, 481] width 19 height 31
click at [1110, 442] on div "blanco" at bounding box center [1118, 444] width 17 height 17
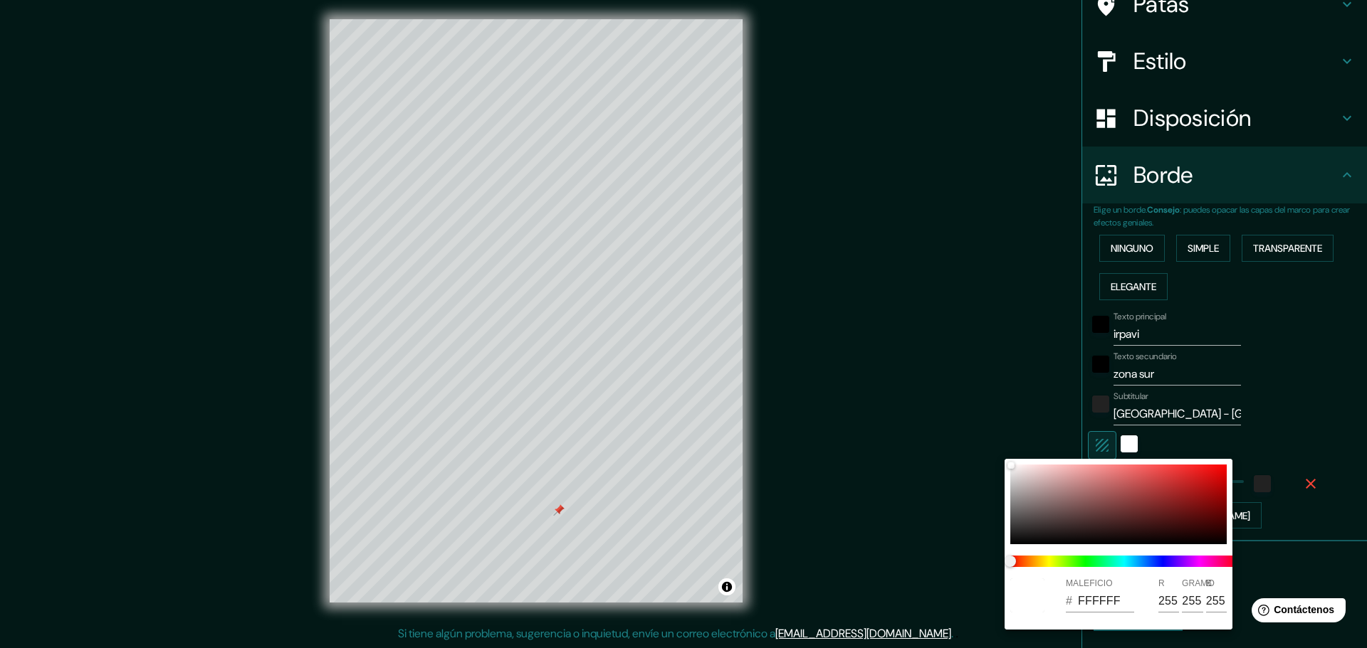
click at [1096, 443] on div at bounding box center [683, 324] width 1367 height 648
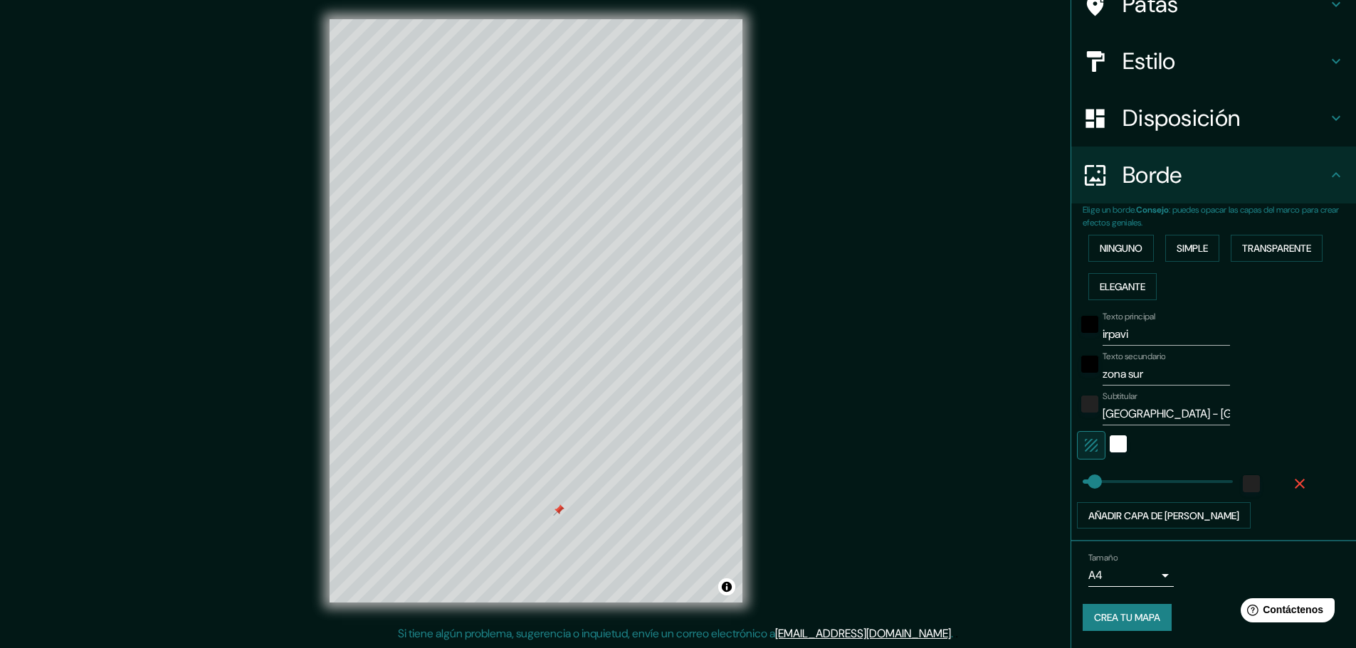
click at [1086, 443] on icon "button" at bounding box center [1091, 445] width 17 height 17
drag, startPoint x: 1089, startPoint y: 478, endPoint x: 1136, endPoint y: 482, distance: 47.1
drag, startPoint x: 1135, startPoint y: 482, endPoint x: 1112, endPoint y: 482, distance: 22.8
drag, startPoint x: 1112, startPoint y: 481, endPoint x: 1098, endPoint y: 482, distance: 14.3
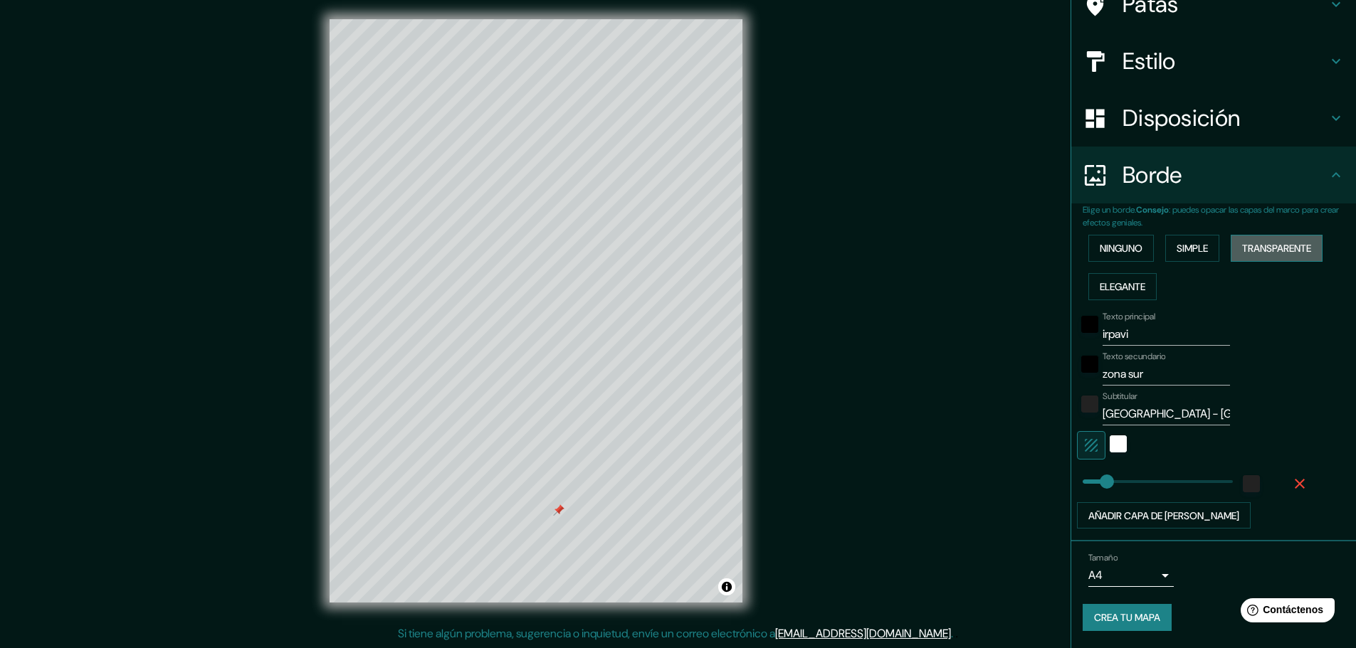
click at [1301, 244] on font "Transparente" at bounding box center [1276, 248] width 69 height 13
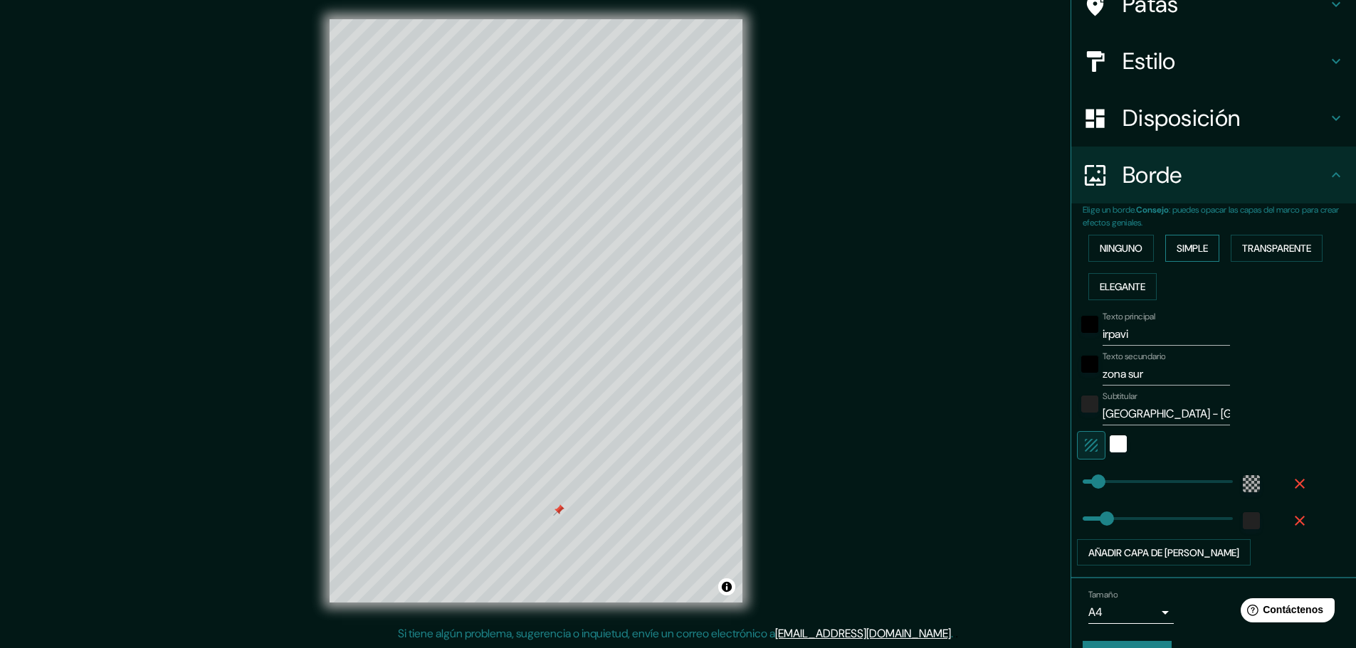
click at [1182, 248] on font "Simple" at bounding box center [1192, 248] width 31 height 13
click at [1126, 243] on font "Ninguno" at bounding box center [1121, 248] width 43 height 13
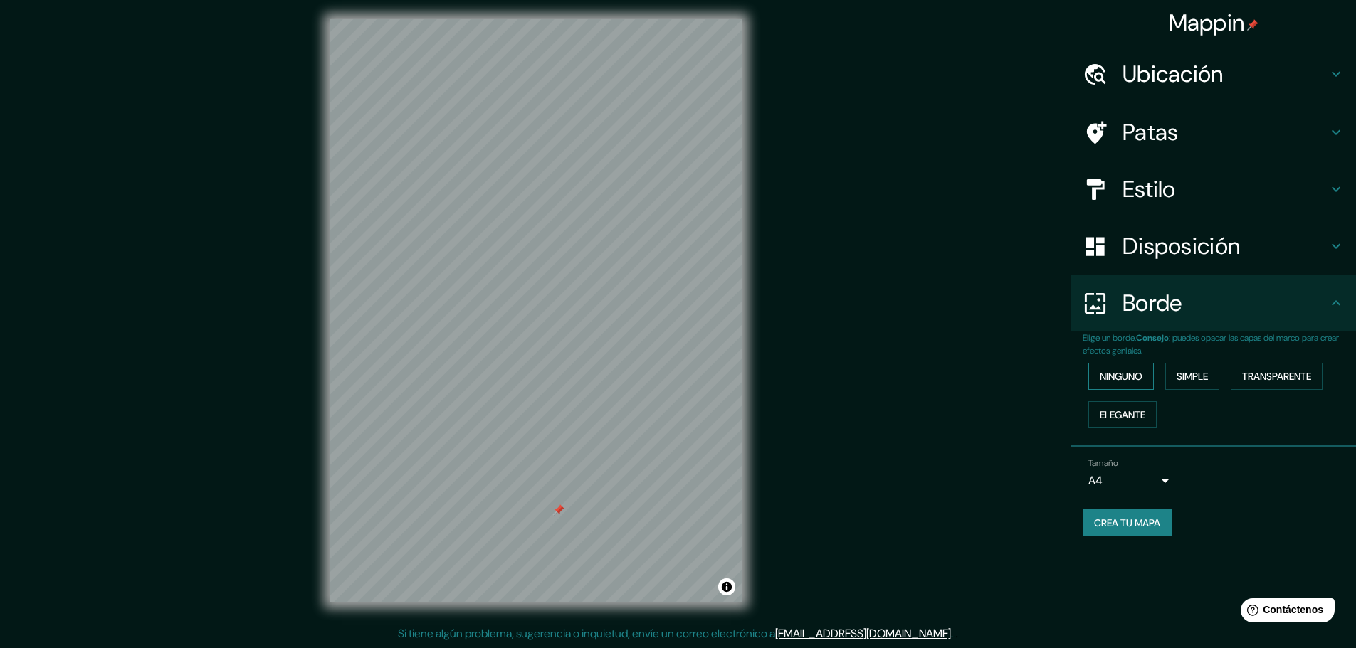
scroll to position [0, 0]
click at [1320, 305] on h4 "Borde" at bounding box center [1225, 303] width 205 height 28
click at [1189, 377] on font "Simple" at bounding box center [1192, 376] width 31 height 13
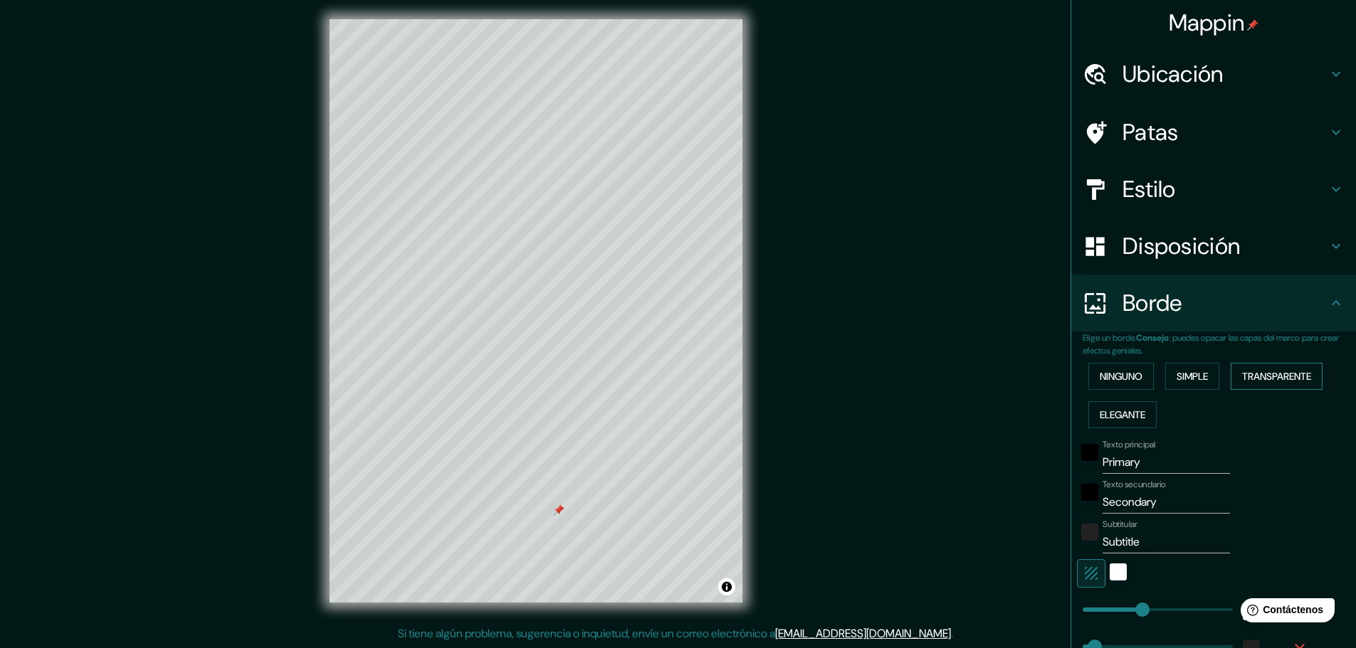
click at [1278, 375] on font "Transparente" at bounding box center [1276, 376] width 69 height 13
click at [1130, 411] on font "Elegante" at bounding box center [1123, 415] width 46 height 13
click at [1260, 373] on font "Transparente" at bounding box center [1276, 376] width 69 height 13
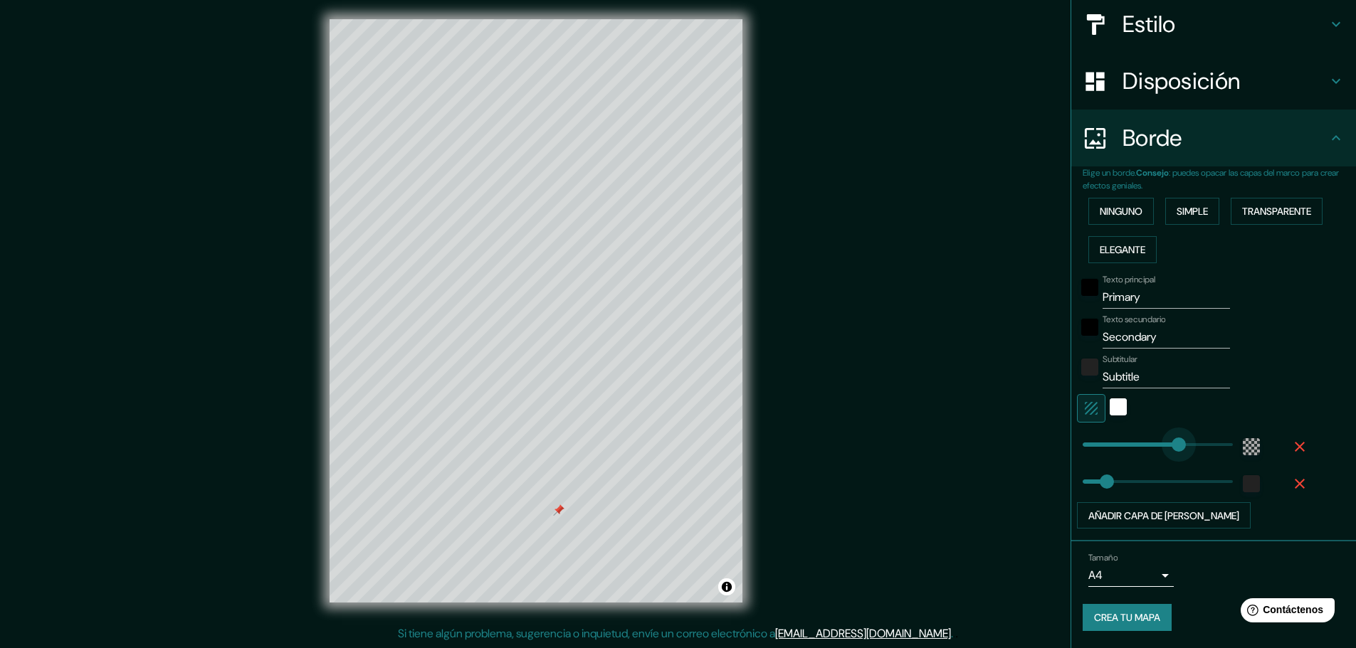
drag, startPoint x: 1092, startPoint y: 441, endPoint x: 1168, endPoint y: 449, distance: 76.6
drag, startPoint x: 1168, startPoint y: 449, endPoint x: 1136, endPoint y: 449, distance: 32.0
drag, startPoint x: 1138, startPoint y: 446, endPoint x: 1120, endPoint y: 448, distance: 17.9
drag, startPoint x: 1120, startPoint y: 448, endPoint x: 1101, endPoint y: 450, distance: 20.0
click at [1101, 481] on span at bounding box center [1108, 482] width 14 height 14
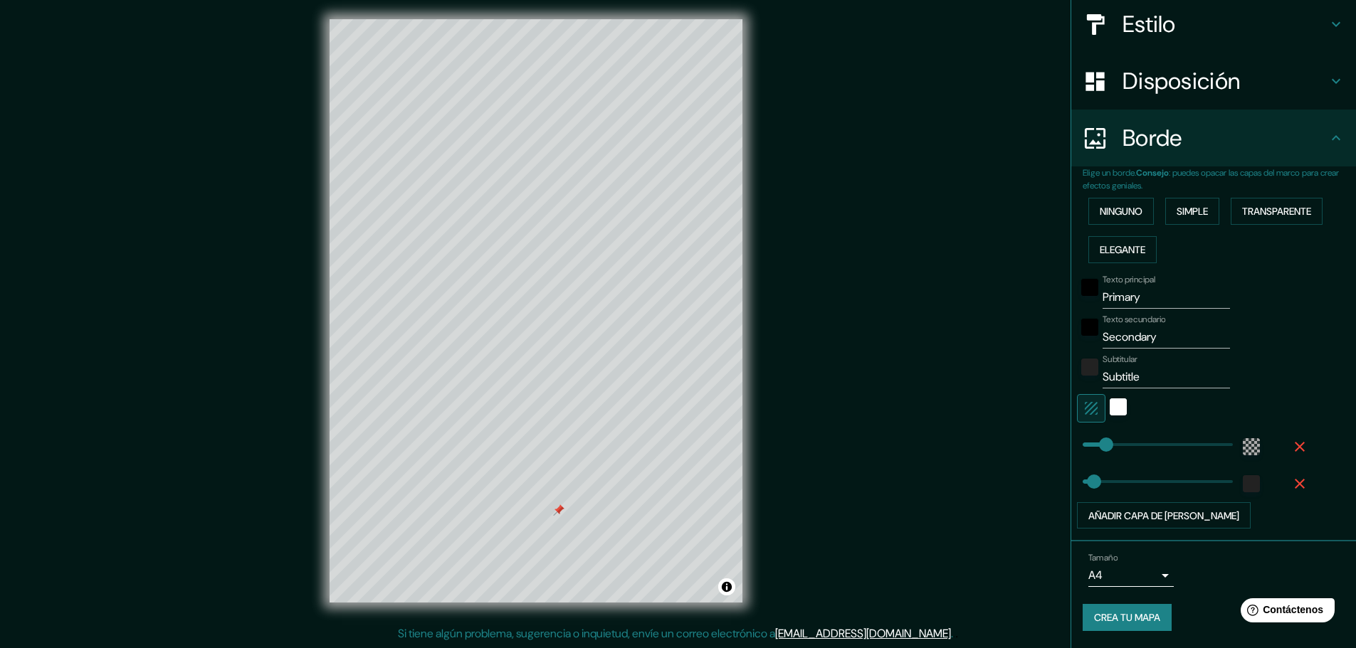
click at [1086, 407] on icon "button" at bounding box center [1091, 408] width 13 height 13
click at [1110, 405] on div "white" at bounding box center [1118, 407] width 17 height 17
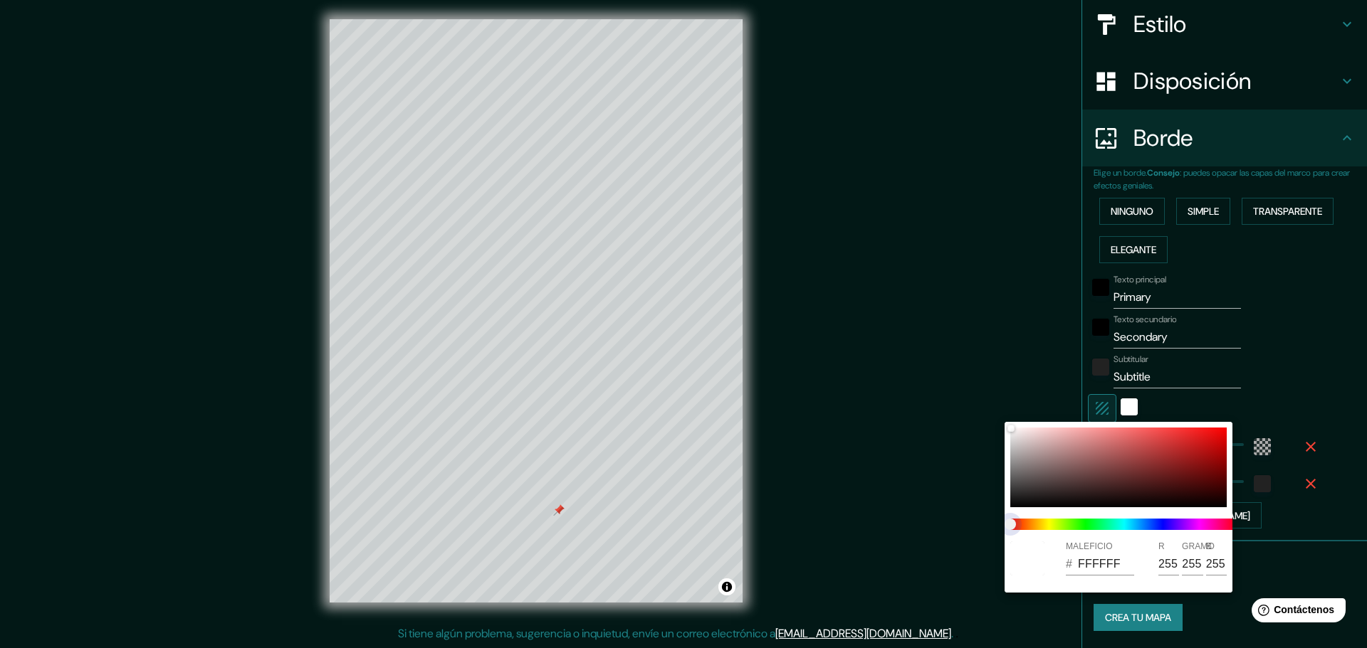
click at [1159, 525] on span at bounding box center [1124, 524] width 228 height 11
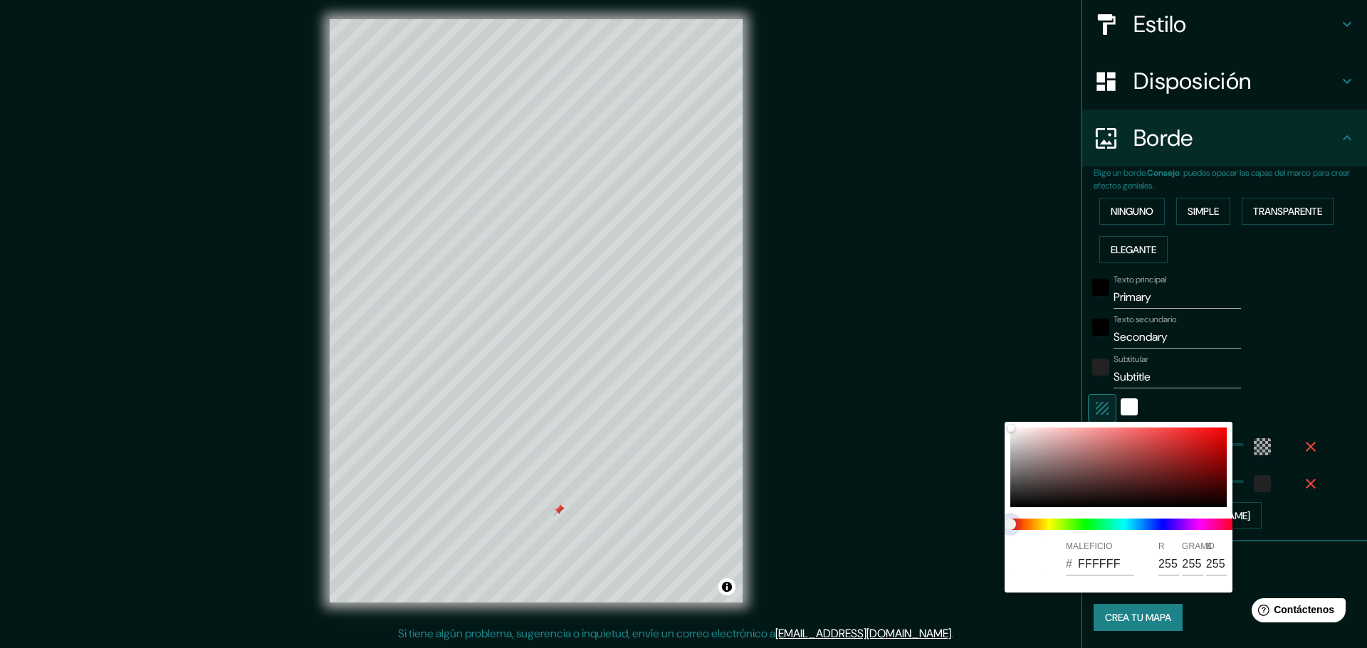
click at [1159, 525] on span at bounding box center [1124, 524] width 228 height 11
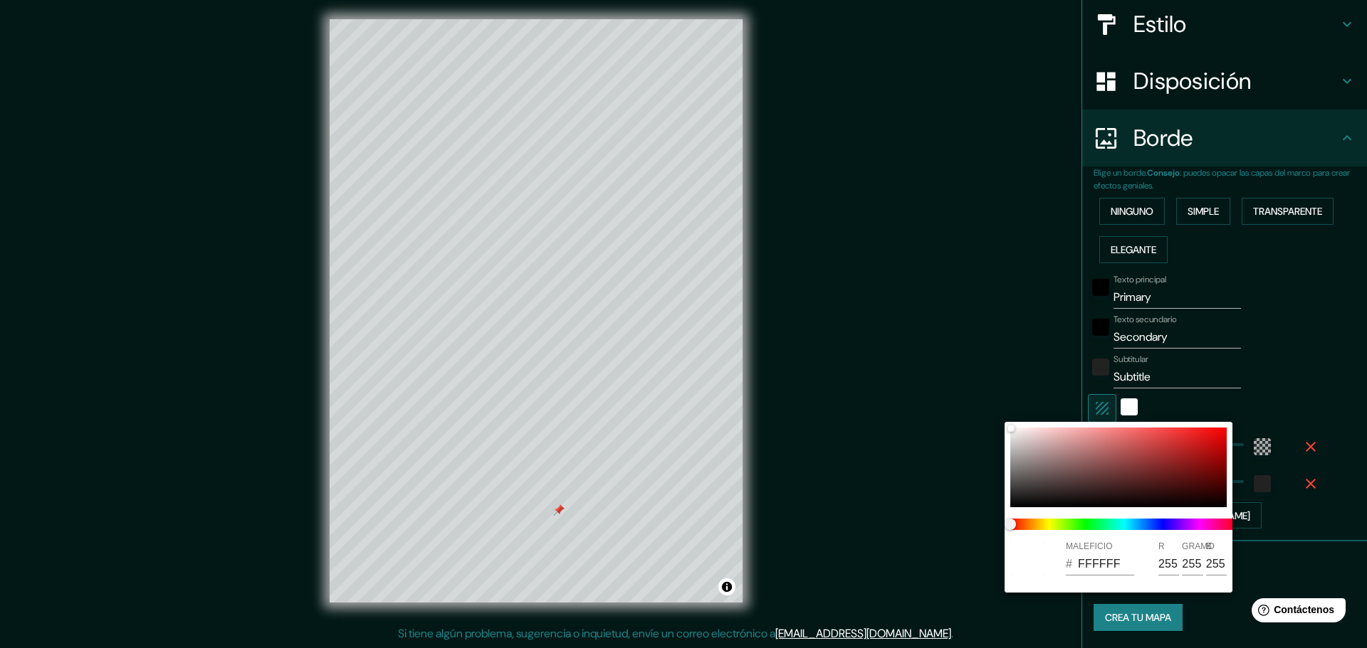
click at [1264, 350] on div at bounding box center [683, 324] width 1367 height 648
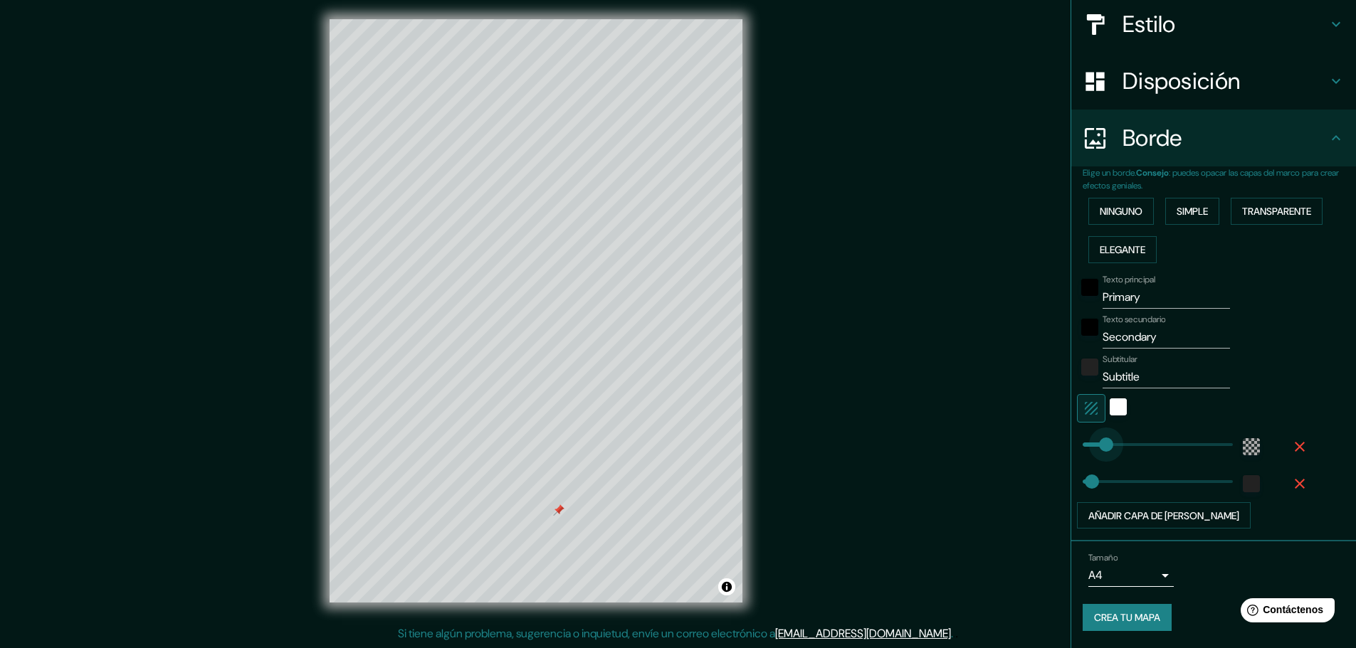
click at [1099, 444] on span at bounding box center [1106, 445] width 14 height 14
drag, startPoint x: 1086, startPoint y: 446, endPoint x: 1097, endPoint y: 447, distance: 10.7
click at [557, 515] on div at bounding box center [558, 510] width 11 height 11
click at [1135, 294] on input "Primary" at bounding box center [1166, 297] width 127 height 23
click at [1150, 342] on input "Secondary" at bounding box center [1166, 337] width 127 height 23
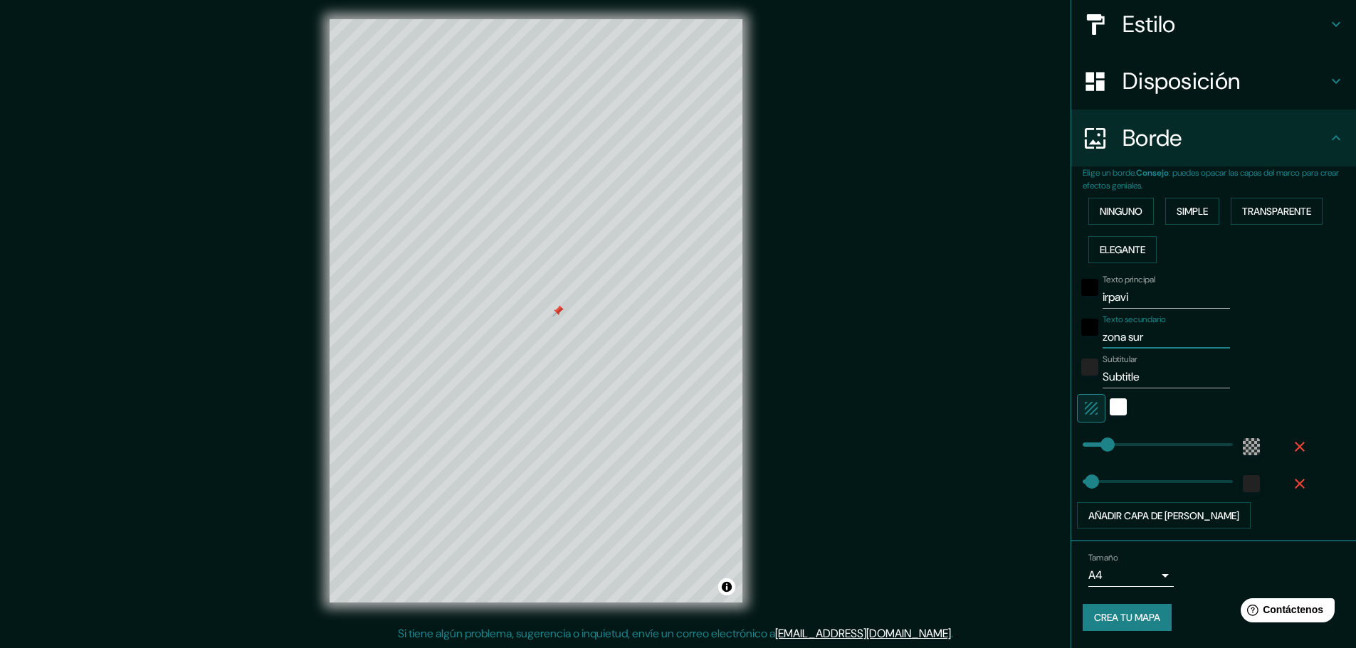
click at [1136, 382] on input "Subtitle" at bounding box center [1166, 377] width 127 height 23
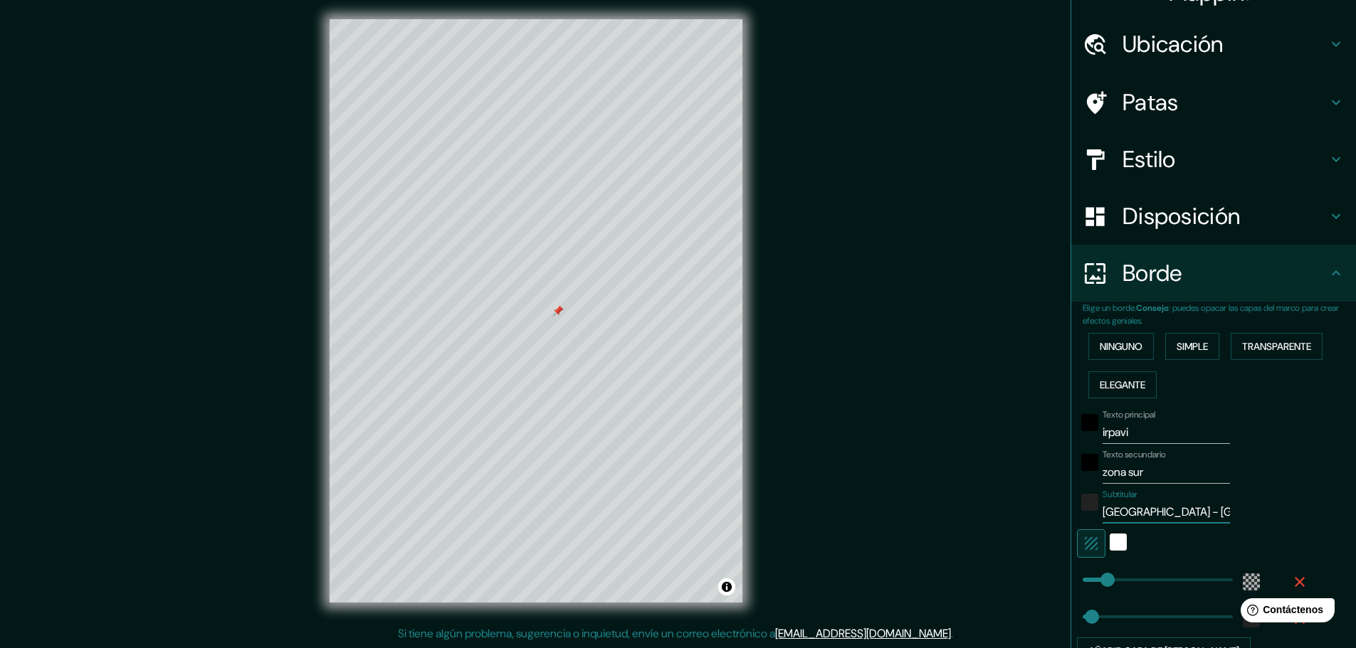
scroll to position [0, 0]
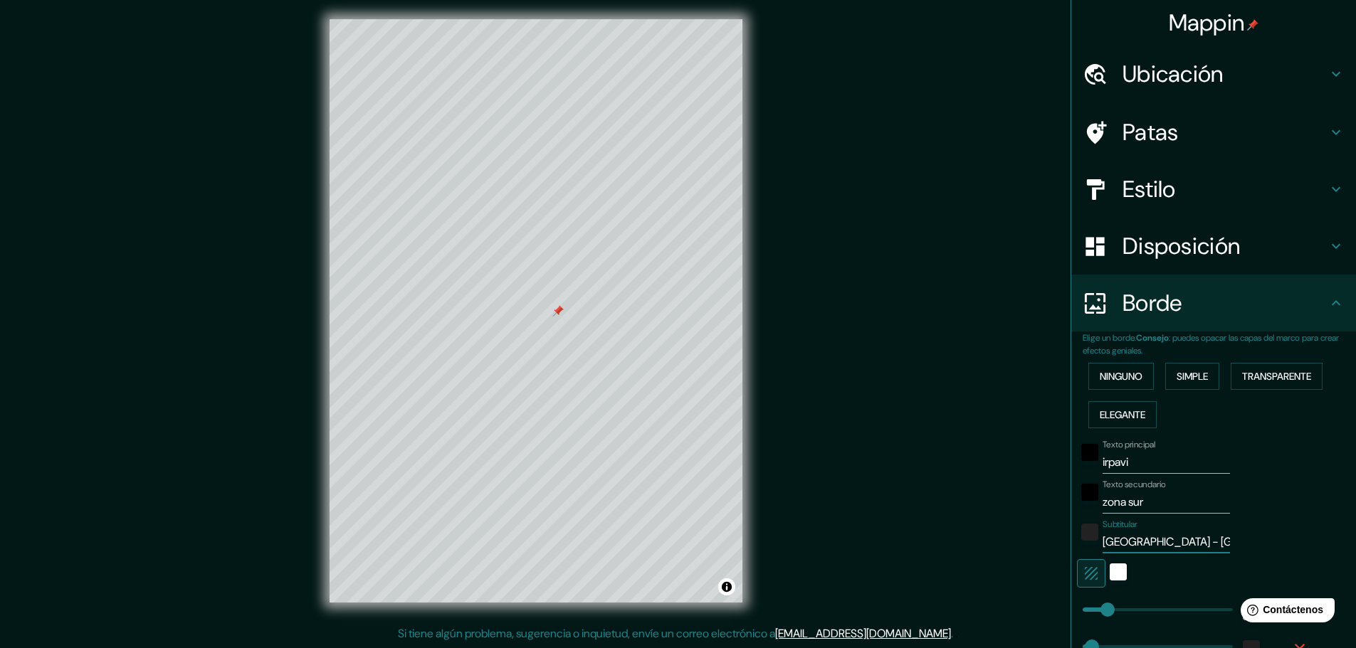
click at [1261, 248] on h4 "Disposición" at bounding box center [1225, 246] width 205 height 28
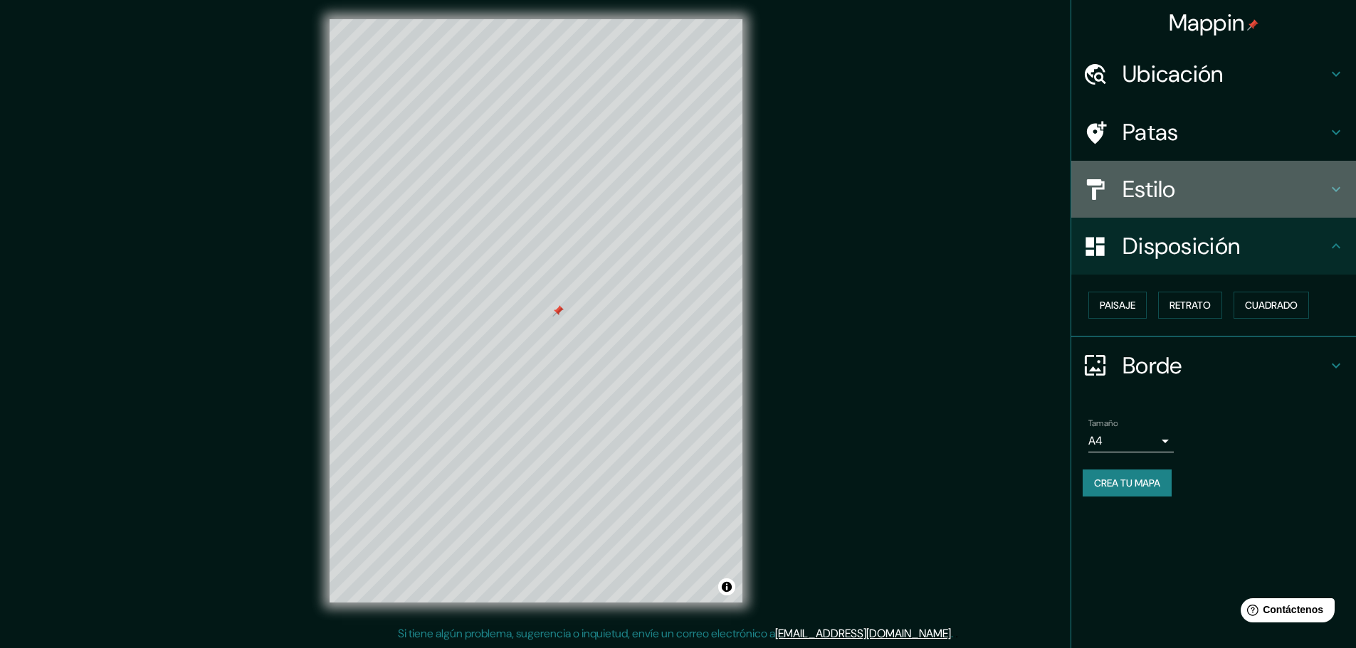
click at [1265, 196] on h4 "Estilo" at bounding box center [1225, 189] width 205 height 28
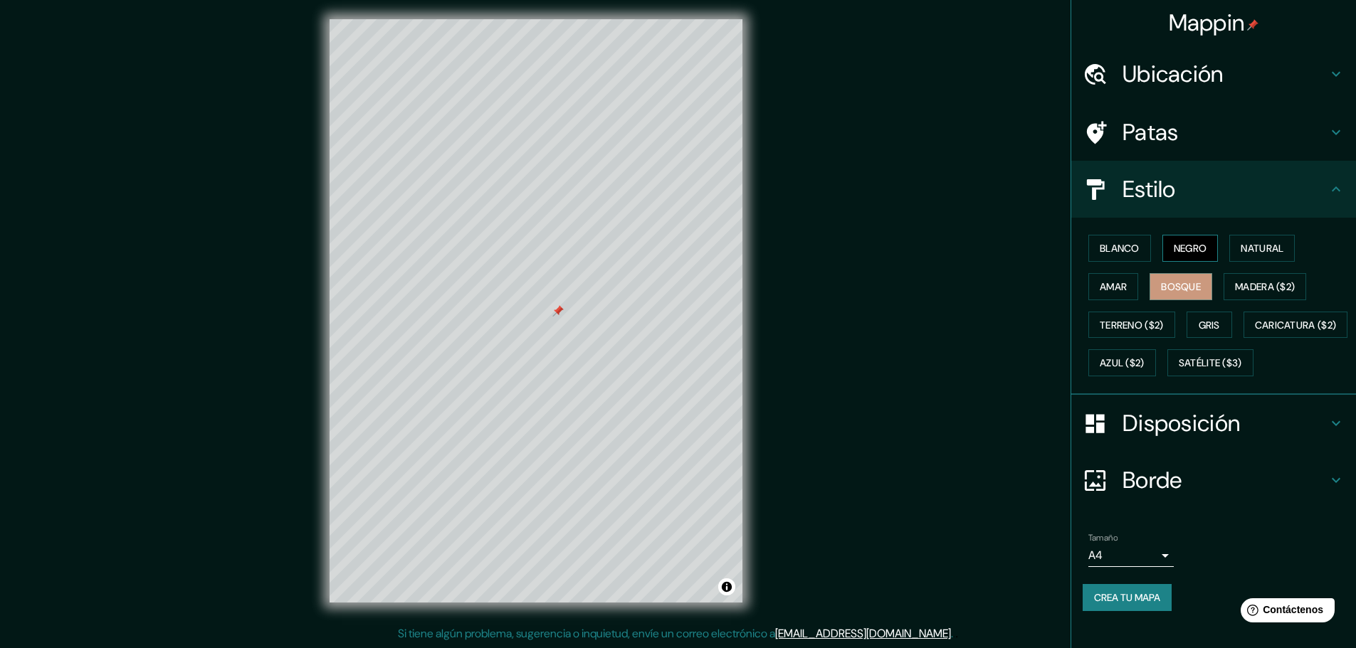
click at [1175, 245] on font "Negro" at bounding box center [1190, 248] width 33 height 13
click at [1241, 245] on font "Natural" at bounding box center [1262, 248] width 43 height 13
click at [1236, 283] on font "Madera ($2)" at bounding box center [1265, 286] width 60 height 13
click at [1185, 292] on font "Bosque" at bounding box center [1181, 286] width 40 height 13
click at [1135, 332] on font "Terreno ($2)" at bounding box center [1132, 325] width 64 height 19
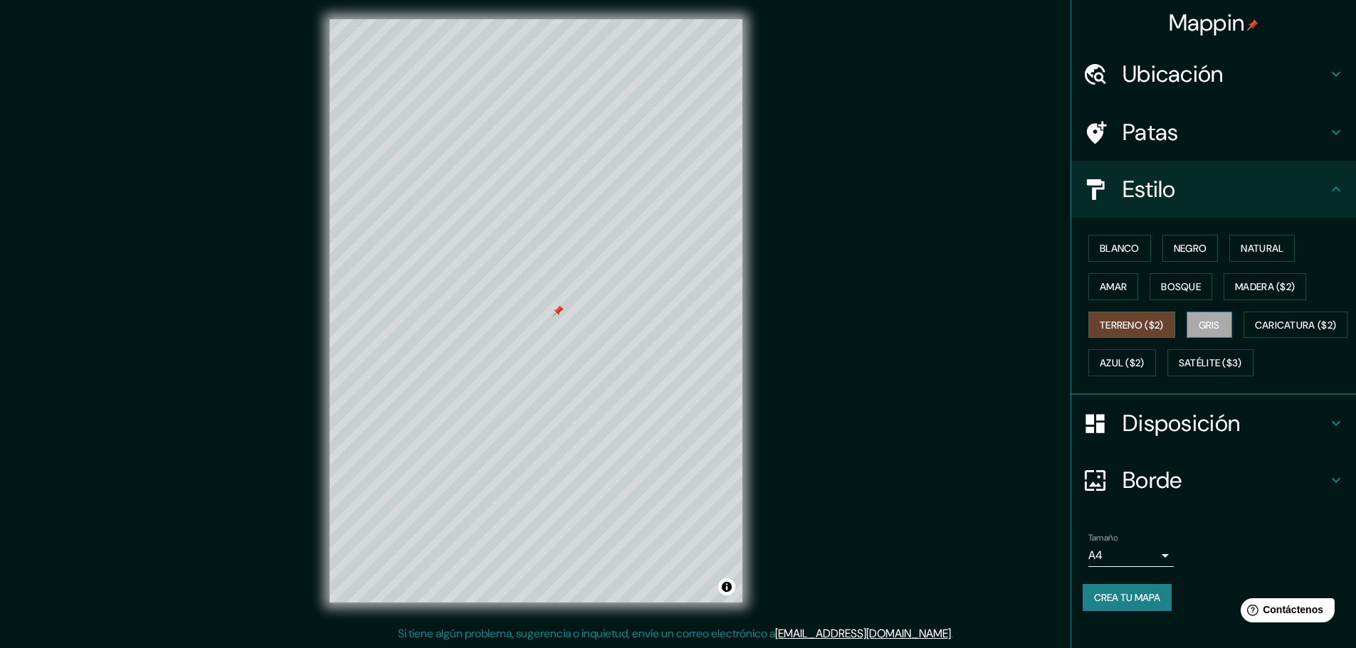
click at [1199, 329] on font "Gris" at bounding box center [1209, 325] width 21 height 13
click at [1145, 335] on button "Terreno ($2)" at bounding box center [1131, 325] width 87 height 27
click at [1255, 332] on font "Caricatura ($2)" at bounding box center [1296, 325] width 82 height 13
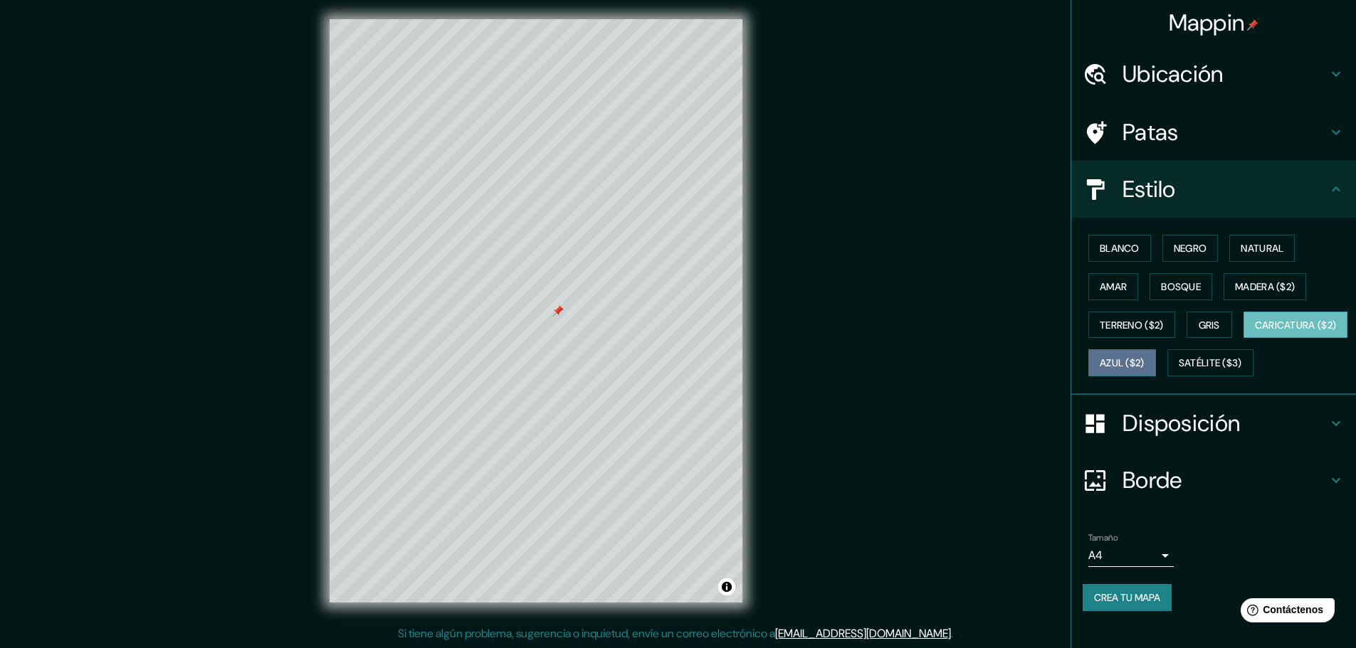
click at [1156, 357] on button "Azul ($2)" at bounding box center [1122, 363] width 68 height 27
click at [1179, 370] on font "Satélite ($3)" at bounding box center [1210, 363] width 63 height 13
click at [1255, 332] on font "Caricatura ($2)" at bounding box center [1296, 325] width 82 height 13
click at [1187, 278] on font "Bosque" at bounding box center [1181, 287] width 40 height 19
click at [1315, 191] on h4 "Estilo" at bounding box center [1225, 189] width 205 height 28
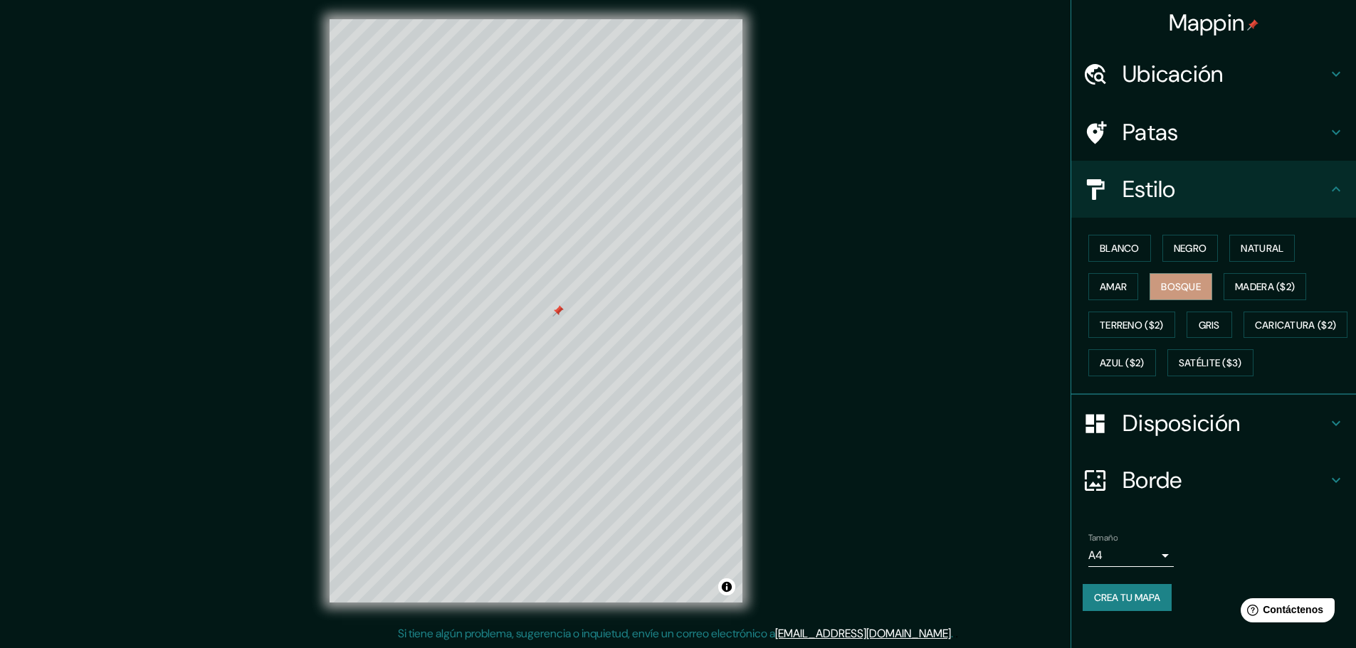
click at [1305, 76] on h4 "Ubicación" at bounding box center [1225, 74] width 205 height 28
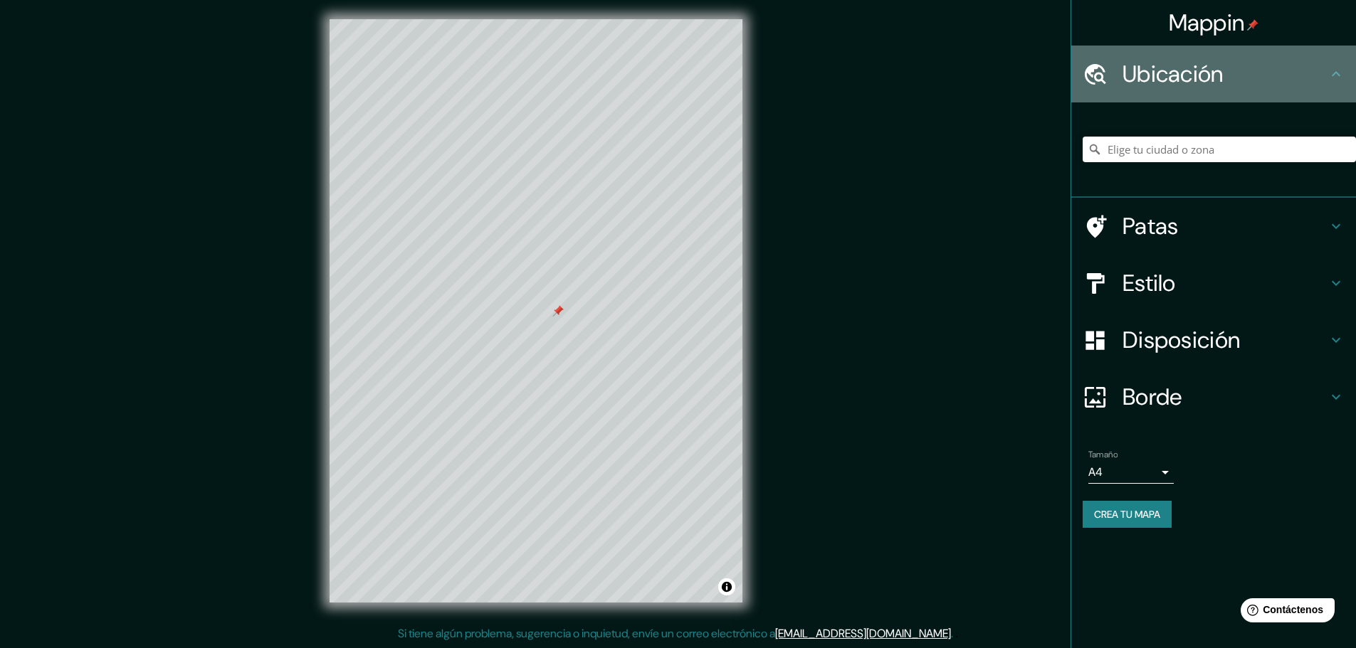
click at [1305, 76] on h4 "Ubicación" at bounding box center [1225, 74] width 205 height 28
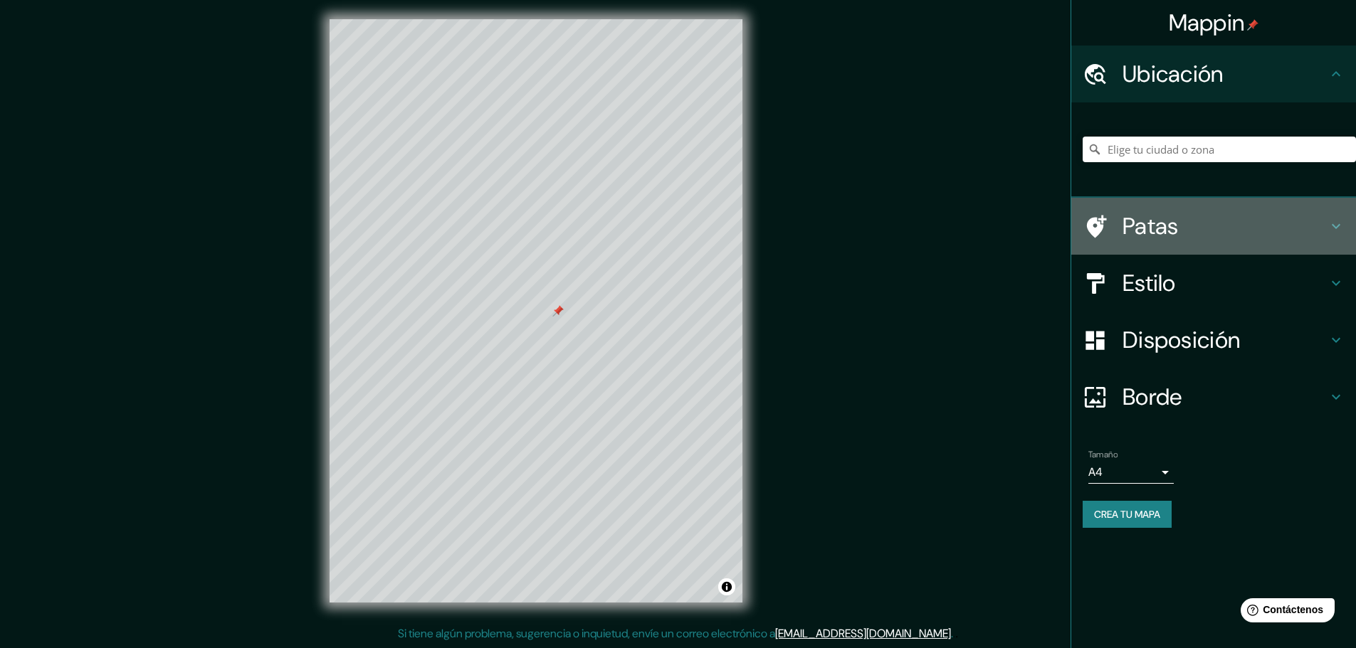
click at [1323, 231] on h4 "Patas" at bounding box center [1225, 226] width 205 height 28
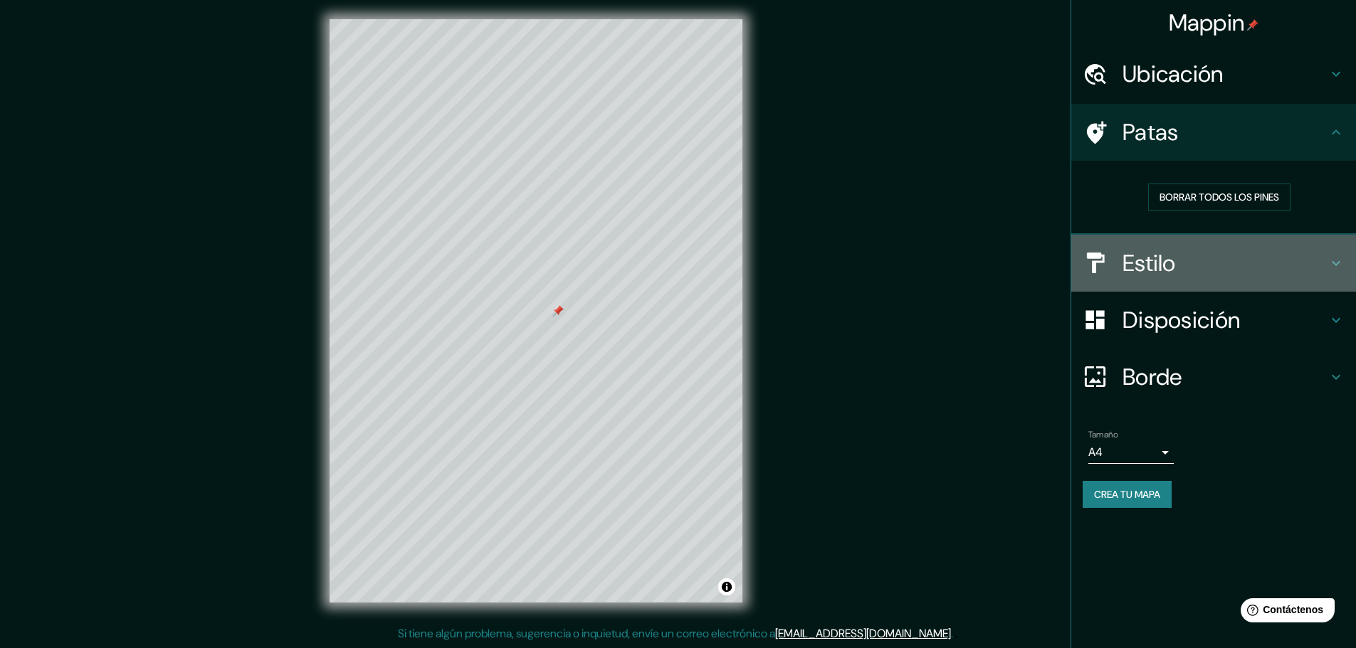
click at [1323, 258] on h4 "Estilo" at bounding box center [1225, 263] width 205 height 28
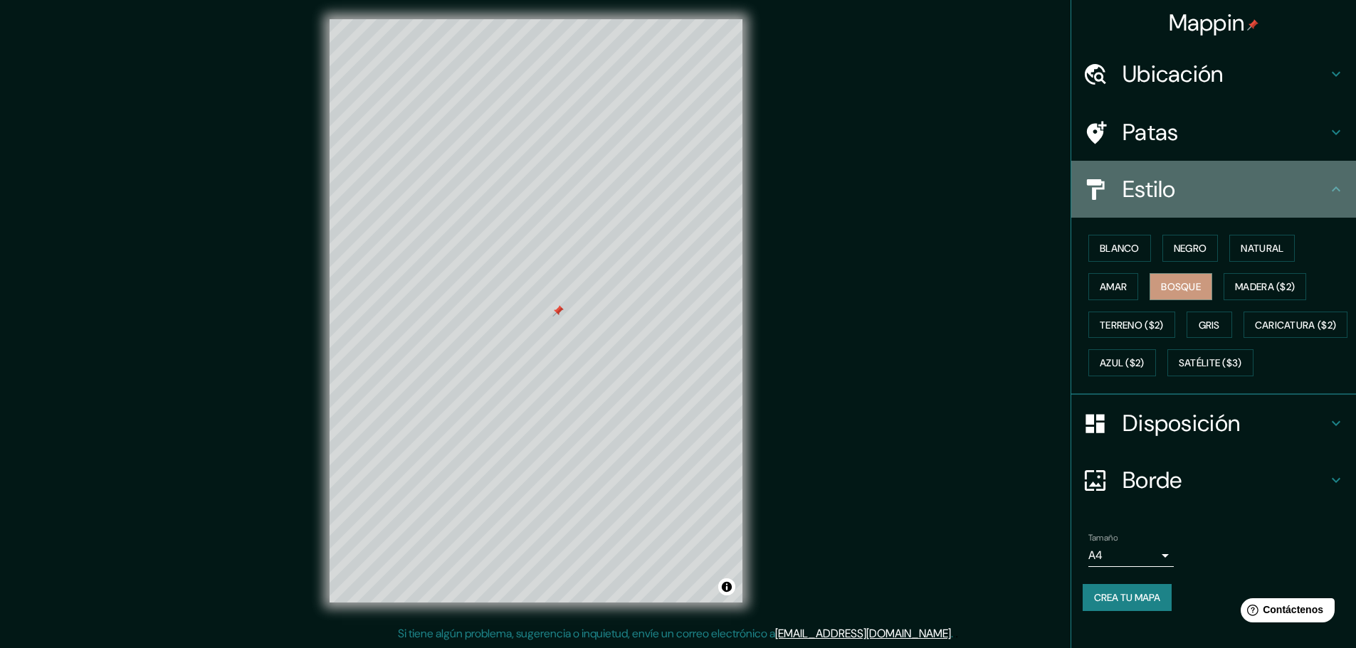
click at [1316, 204] on div "Estilo" at bounding box center [1213, 189] width 285 height 57
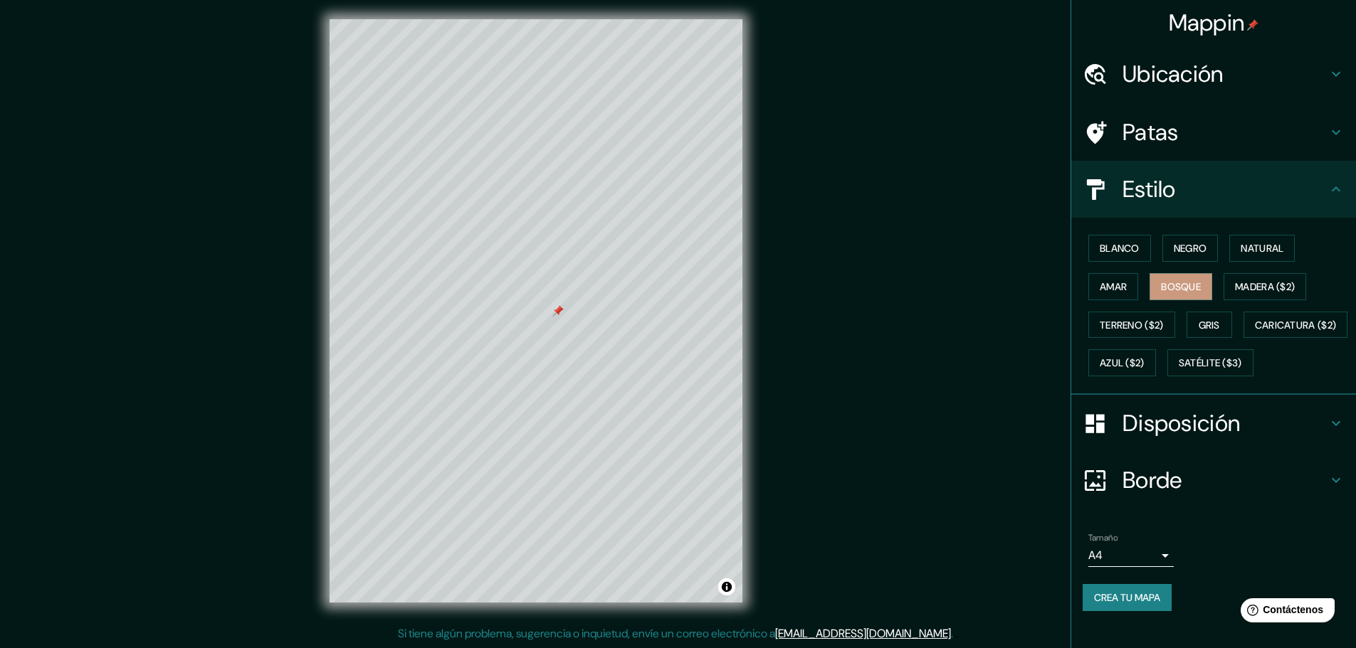
click at [1313, 438] on h4 "Disposición" at bounding box center [1225, 423] width 205 height 28
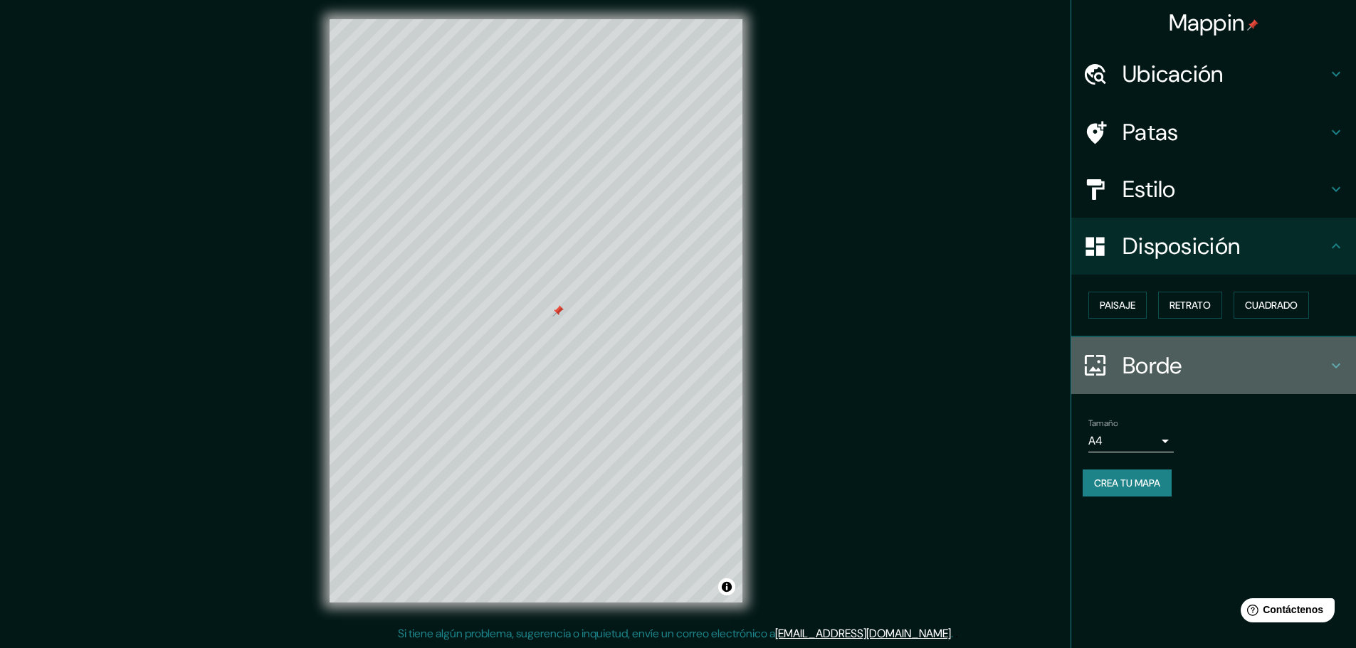
click at [1308, 367] on h4 "Borde" at bounding box center [1225, 366] width 205 height 28
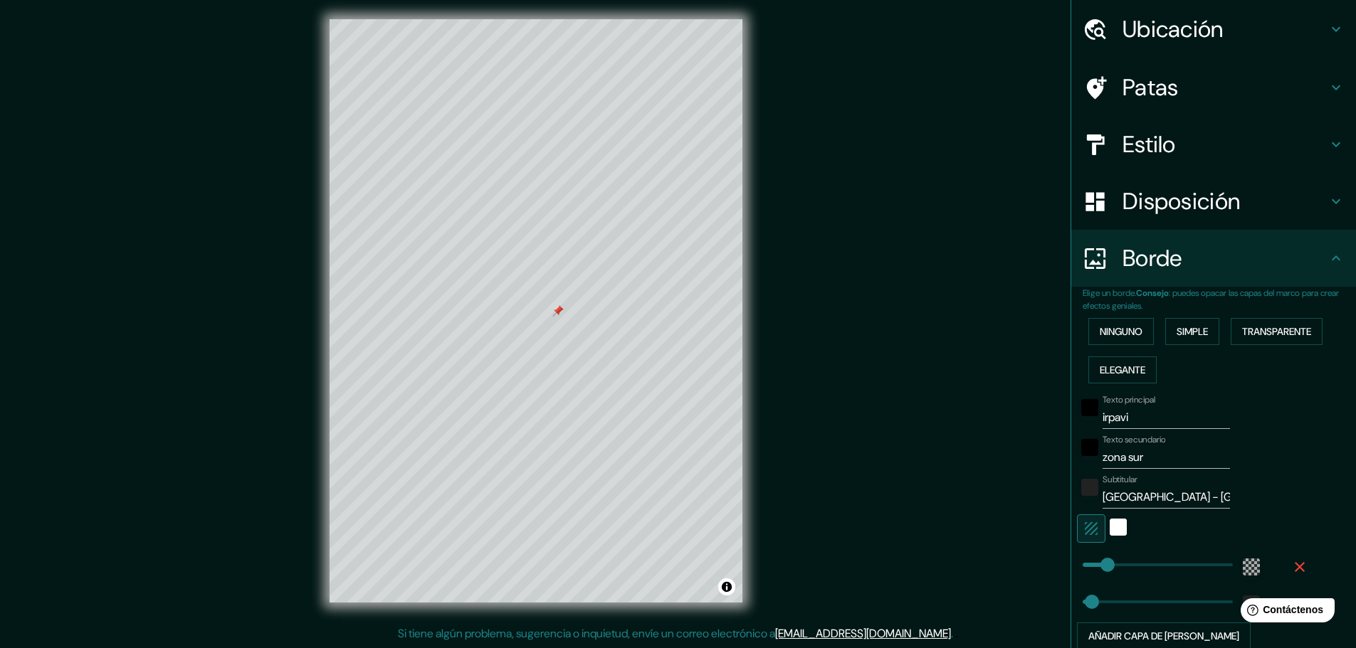
scroll to position [165, 0]
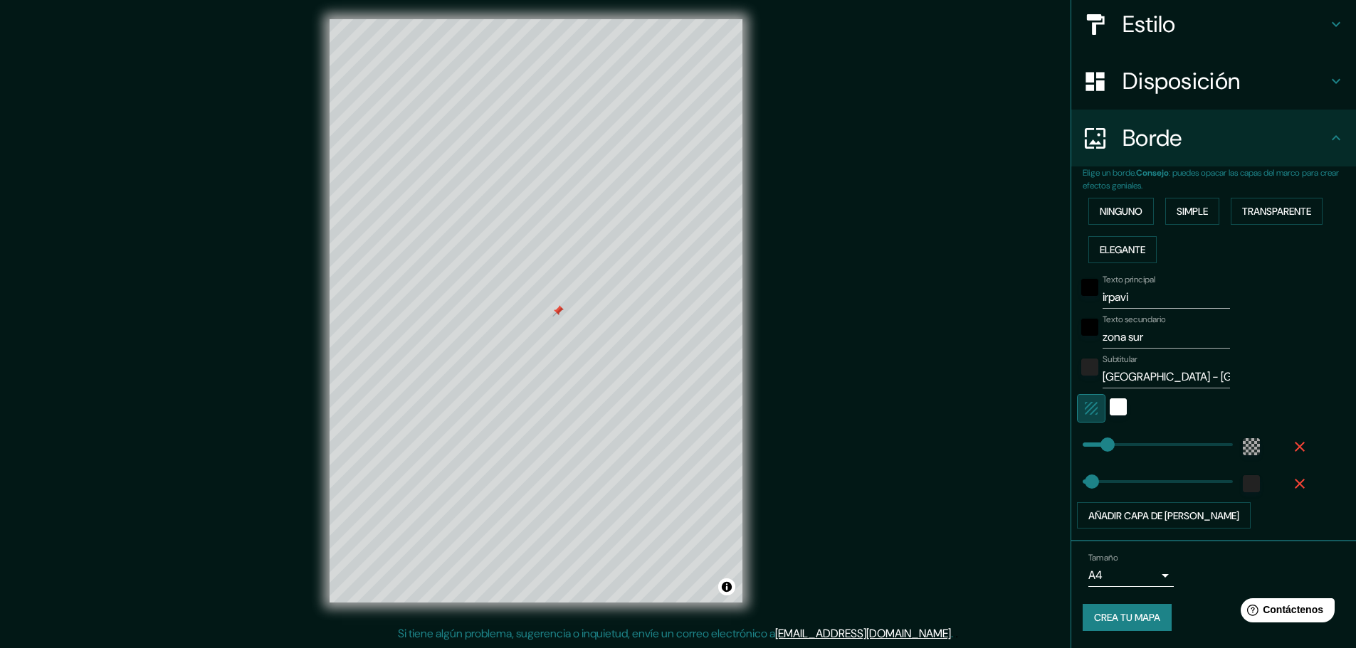
click at [1085, 406] on icon "button" at bounding box center [1091, 408] width 13 height 13
click at [1081, 365] on div "color-222222" at bounding box center [1089, 367] width 17 height 17
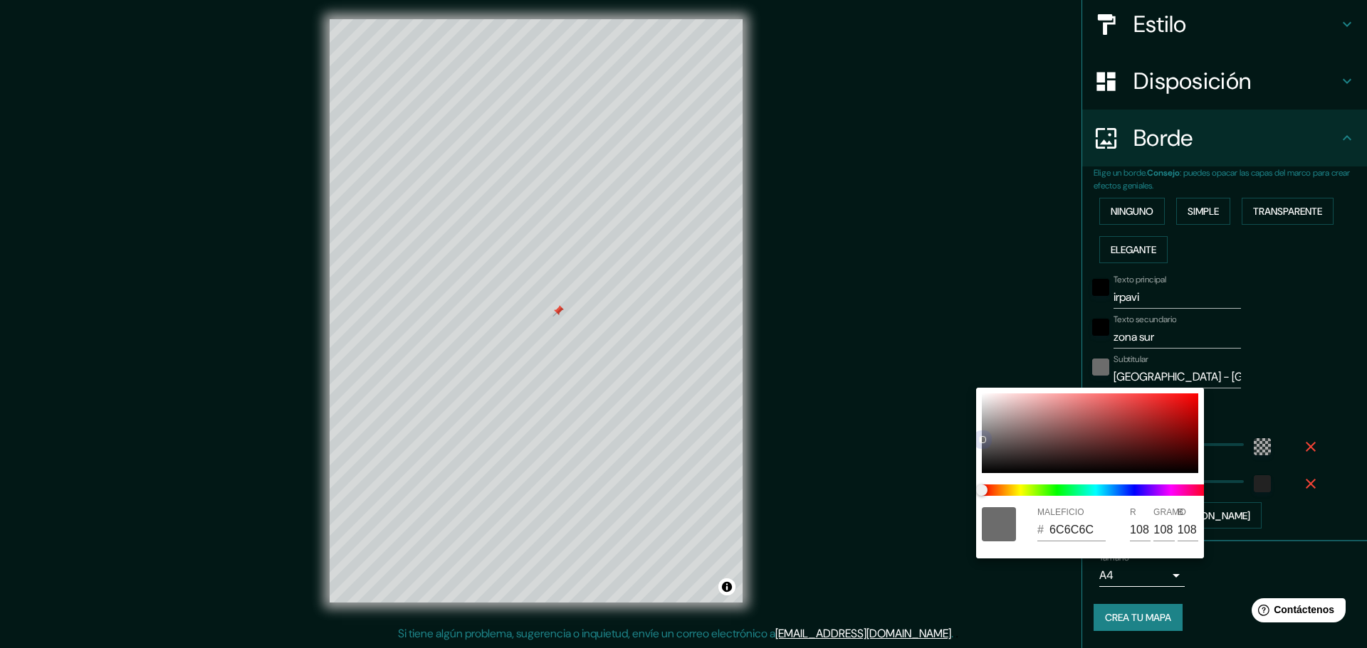
drag, startPoint x: 986, startPoint y: 456, endPoint x: 975, endPoint y: 386, distance: 71.3
click at [975, 386] on div "MALEFICIO # 6C6C6C R 108 GRAMO 108 B 108" at bounding box center [683, 324] width 1367 height 648
drag, startPoint x: 986, startPoint y: 421, endPoint x: 971, endPoint y: 376, distance: 47.3
click at [971, 376] on div "MALEFICIO # DADADA R 218 GRAMO 218 B 218" at bounding box center [683, 324] width 1367 height 648
drag, startPoint x: 987, startPoint y: 407, endPoint x: 970, endPoint y: 376, distance: 35.7
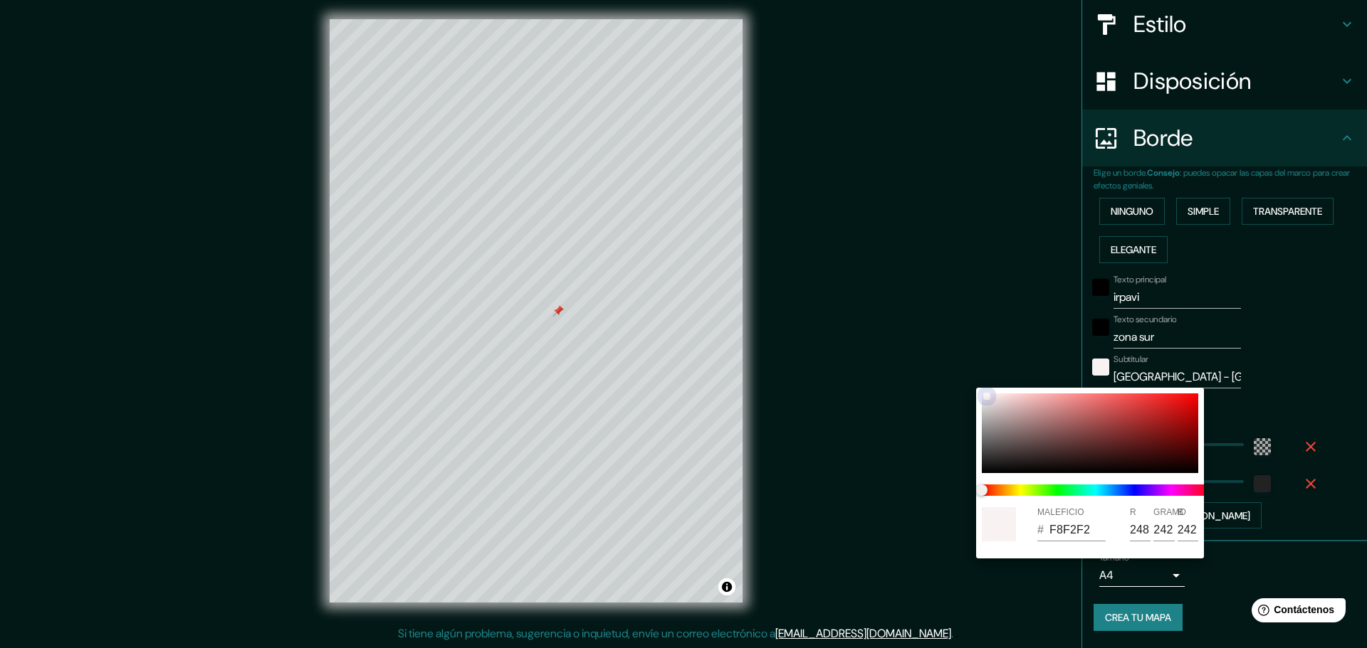
click at [970, 376] on div "MALEFICIO # F8F2F2 R 248 GRAMO 242 B 242" at bounding box center [683, 324] width 1367 height 648
drag, startPoint x: 1198, startPoint y: 399, endPoint x: 1215, endPoint y: 377, distance: 27.9
click at [1215, 377] on div "MALEFICIO # E30404 R 227 GRAMO 4 B 4" at bounding box center [683, 324] width 1367 height 648
drag, startPoint x: 1195, startPoint y: 401, endPoint x: 1229, endPoint y: 367, distance: 48.3
click at [1229, 367] on div "MALEFICIO # EA0202 R 234 GRAMO 2 B 2" at bounding box center [683, 324] width 1367 height 648
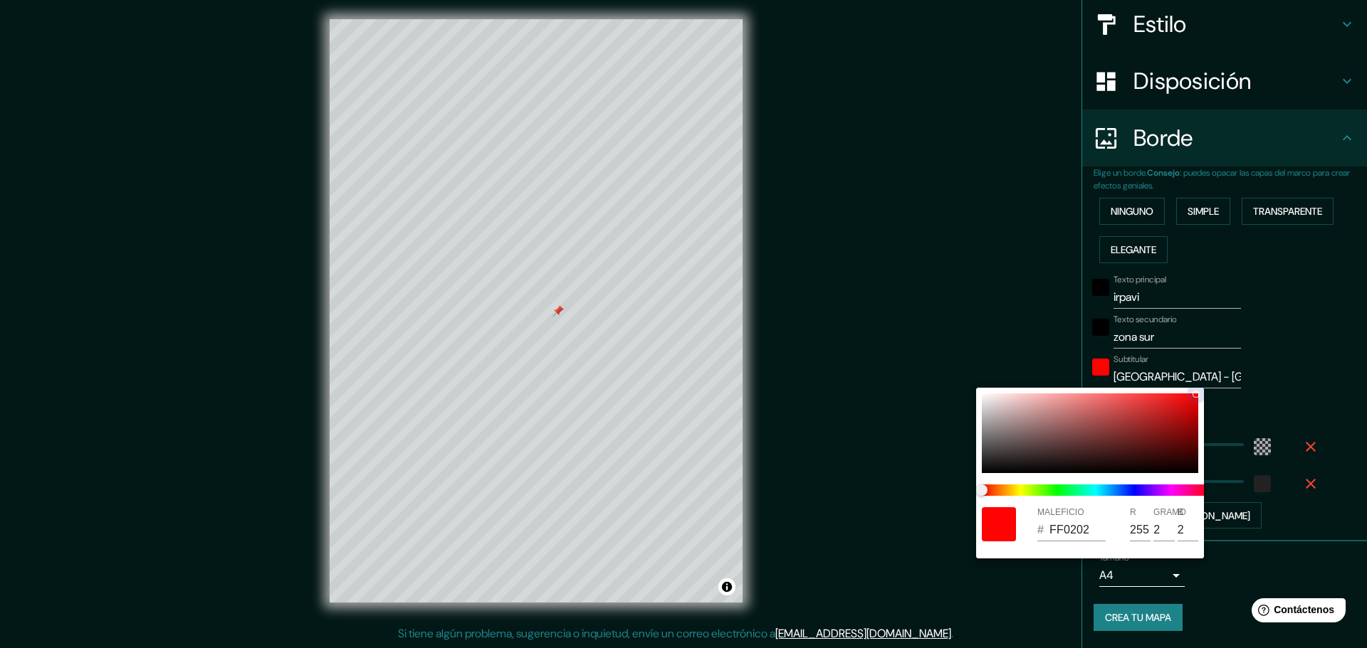
drag, startPoint x: 1196, startPoint y: 397, endPoint x: 1199, endPoint y: 381, distance: 16.6
click at [1199, 381] on div "MALEFICIO # FF0202 R 255 GRAMO 2 B 2" at bounding box center [683, 324] width 1367 height 648
drag, startPoint x: 1148, startPoint y: 459, endPoint x: 1113, endPoint y: 463, distance: 35.8
click at [1152, 461] on div at bounding box center [1090, 434] width 216 height 80
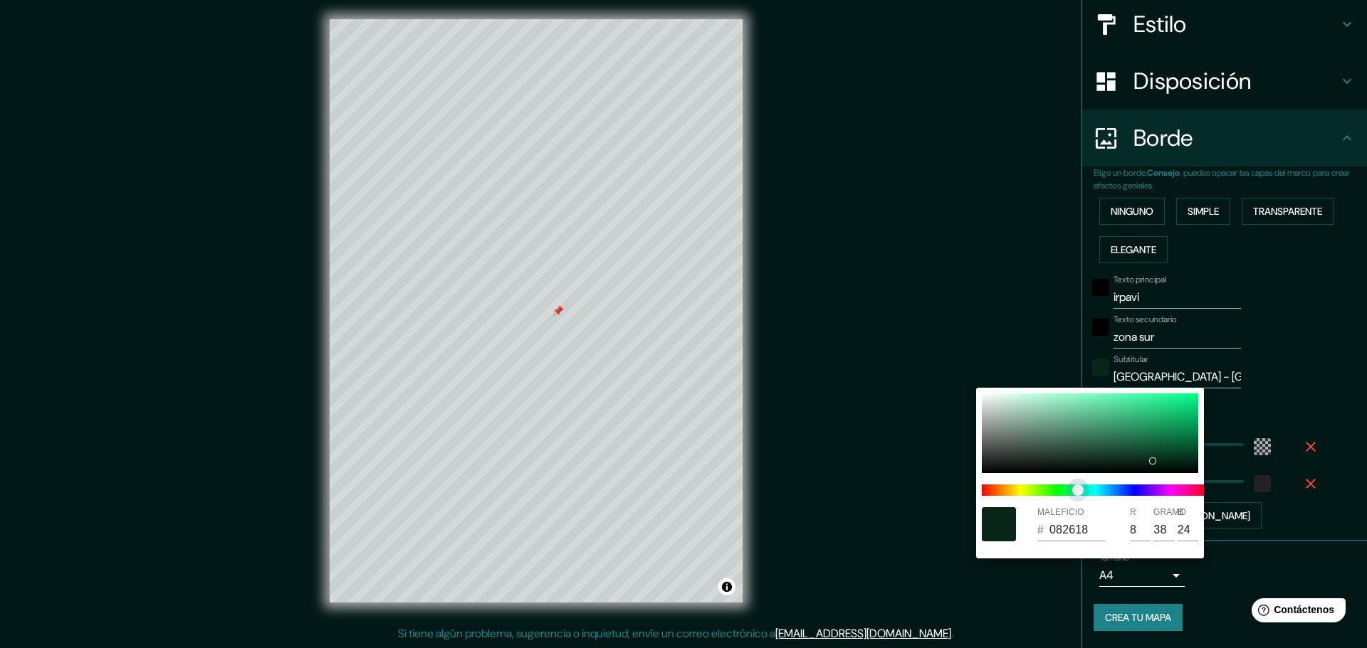
click at [1078, 488] on span at bounding box center [1096, 490] width 228 height 11
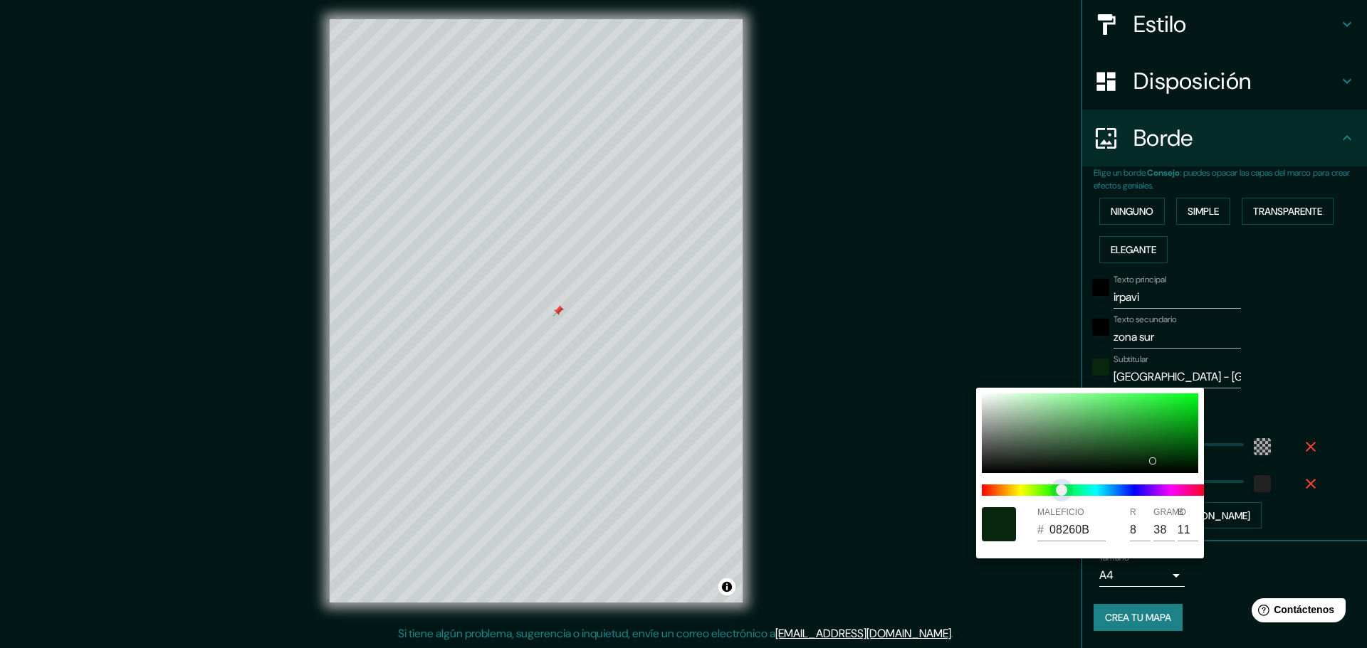
click at [1061, 494] on span at bounding box center [1096, 490] width 228 height 11
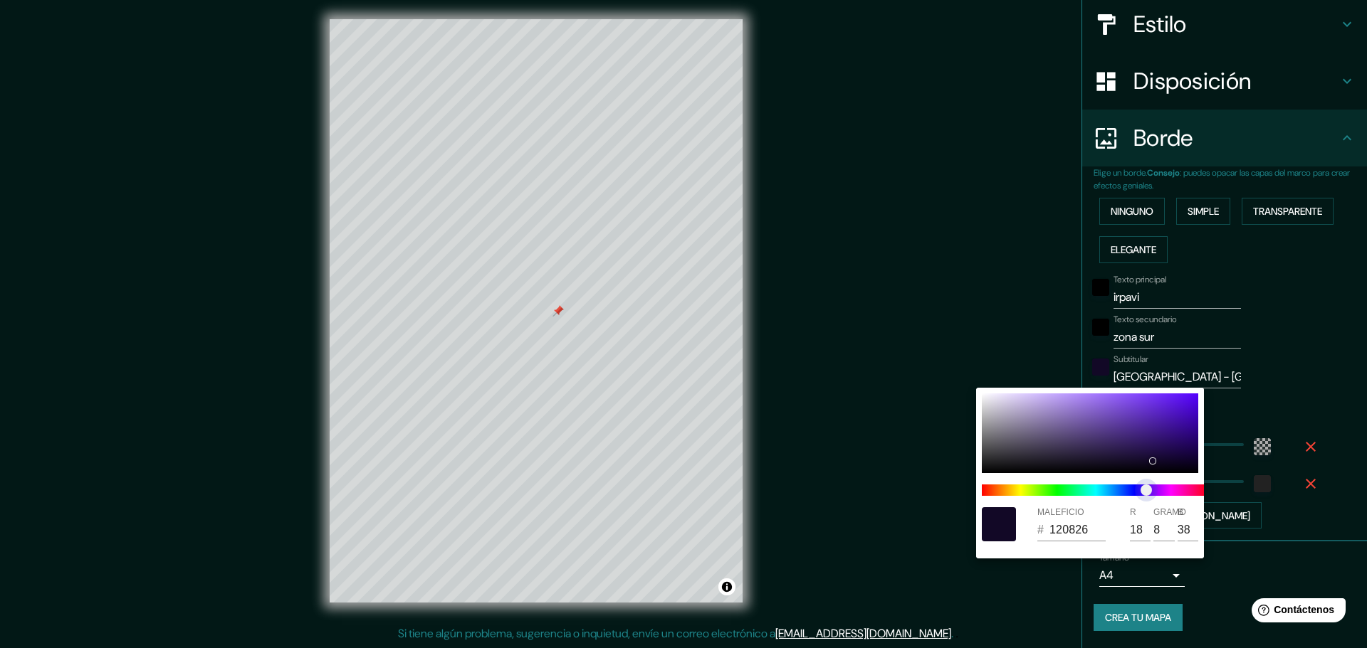
click at [1145, 489] on span at bounding box center [1096, 490] width 228 height 11
click at [1140, 489] on span "control deslizante de color" at bounding box center [1145, 490] width 11 height 11
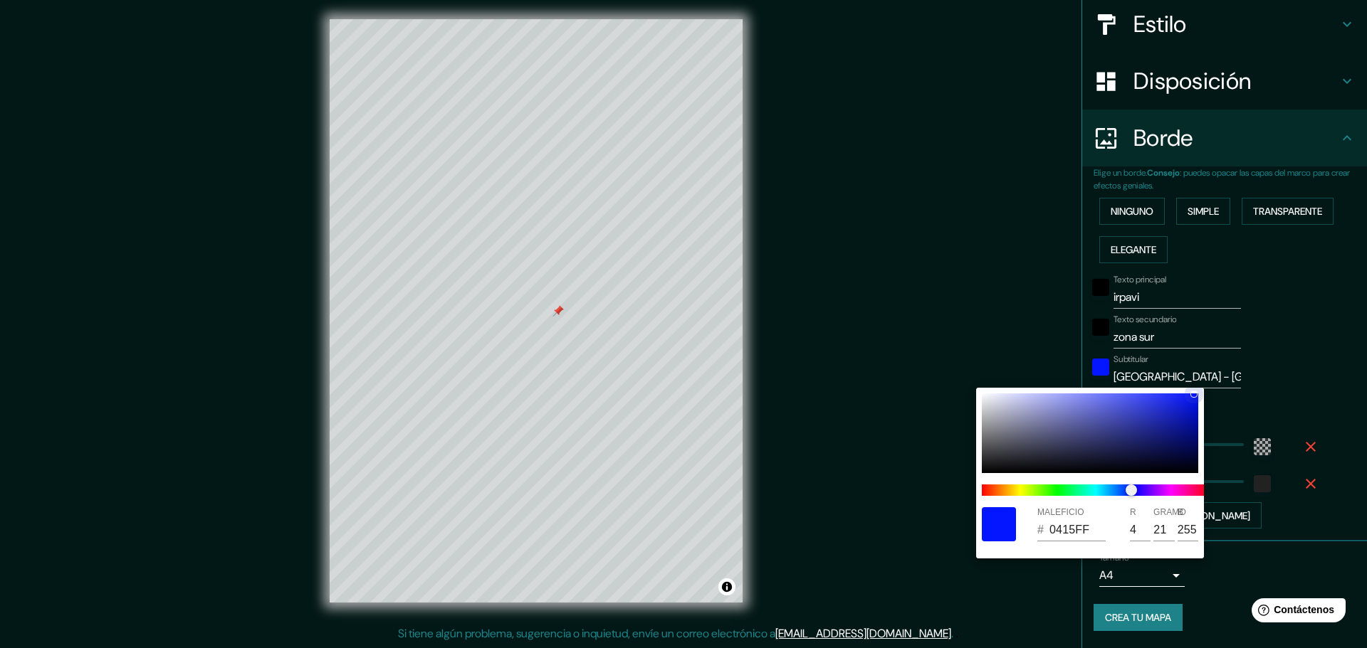
drag, startPoint x: 1178, startPoint y: 419, endPoint x: 1226, endPoint y: 371, distance: 67.4
click at [1226, 371] on div "MALEFICIO # 0415FF R 4 GRAMO 21 B 255" at bounding box center [683, 324] width 1367 height 648
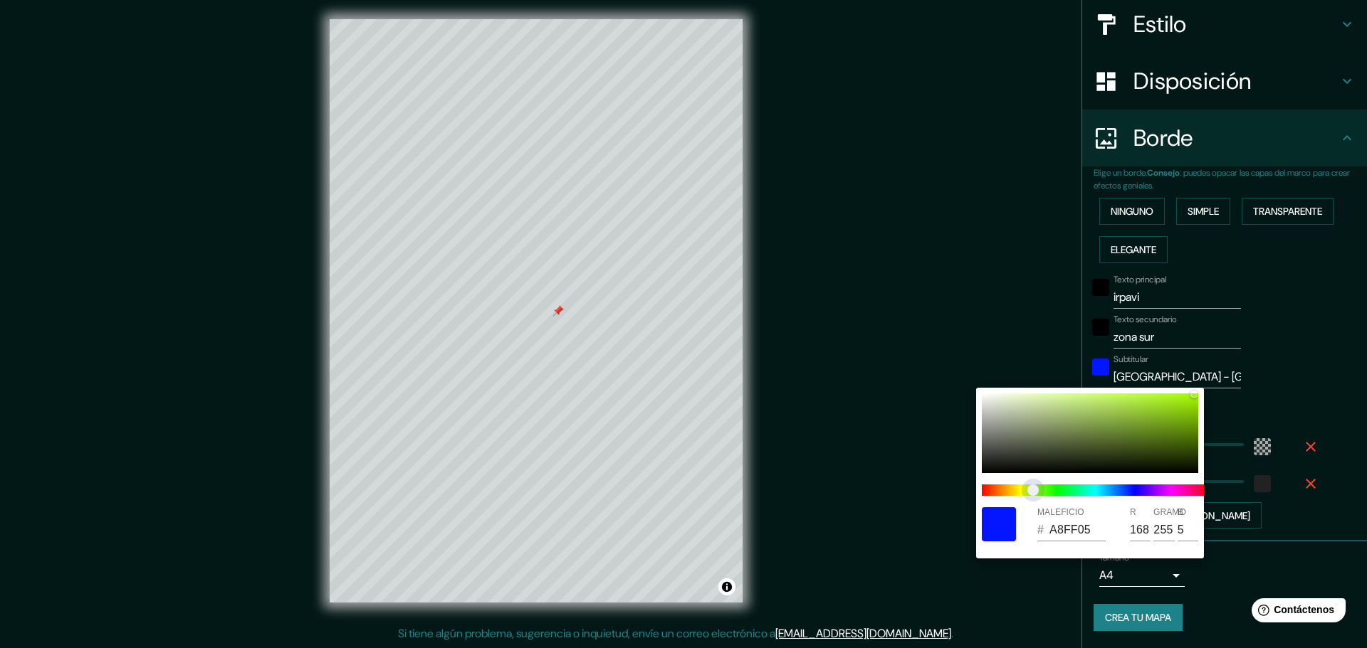
click at [1033, 493] on span at bounding box center [1096, 490] width 228 height 11
drag, startPoint x: 1148, startPoint y: 441, endPoint x: 1151, endPoint y: 417, distance: 24.4
click at [1151, 417] on div at bounding box center [1090, 434] width 216 height 80
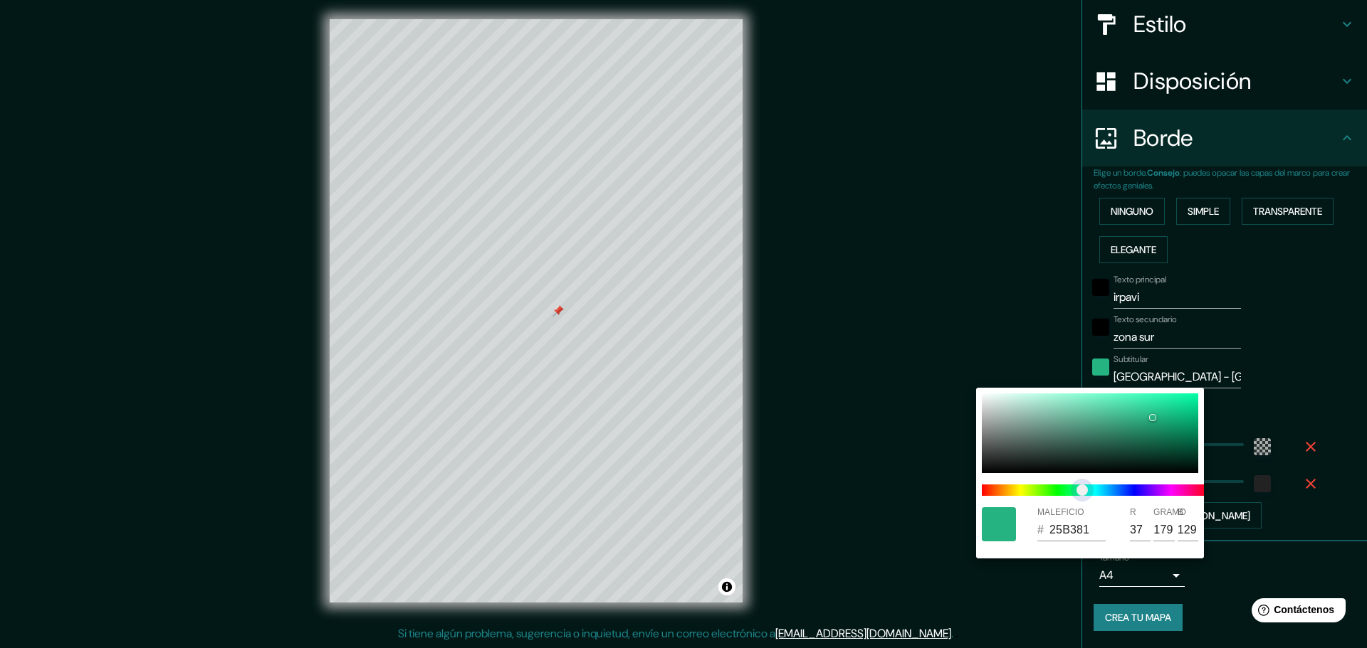
click at [1082, 486] on span at bounding box center [1096, 490] width 228 height 11
drag, startPoint x: 1001, startPoint y: 423, endPoint x: 950, endPoint y: 360, distance: 80.9
click at [950, 360] on div "MALEFICIO # 9FAAA6 R 159 GRAMO 170 B 166" at bounding box center [683, 324] width 1367 height 648
drag, startPoint x: 994, startPoint y: 399, endPoint x: 960, endPoint y: 372, distance: 43.6
click at [945, 362] on div "MALEFICIO # F8FDFB R 248 GRAMO 253 B 251" at bounding box center [683, 324] width 1367 height 648
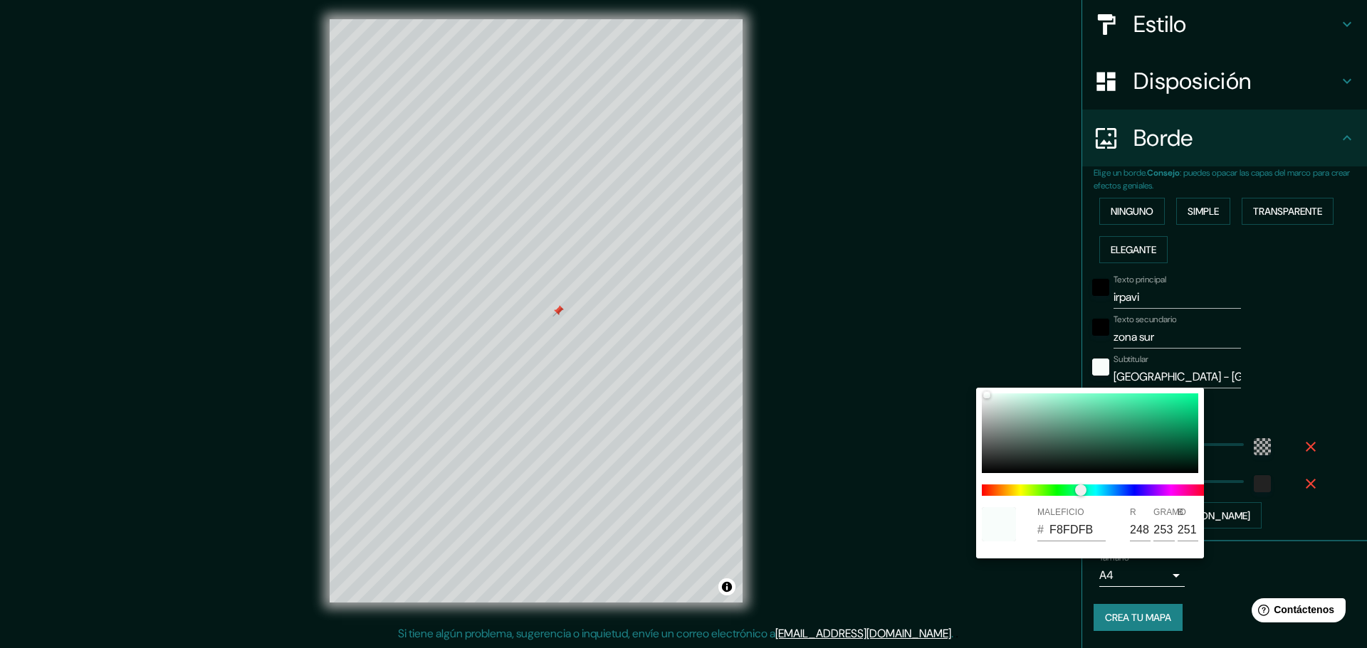
click at [1329, 379] on div at bounding box center [683, 324] width 1367 height 648
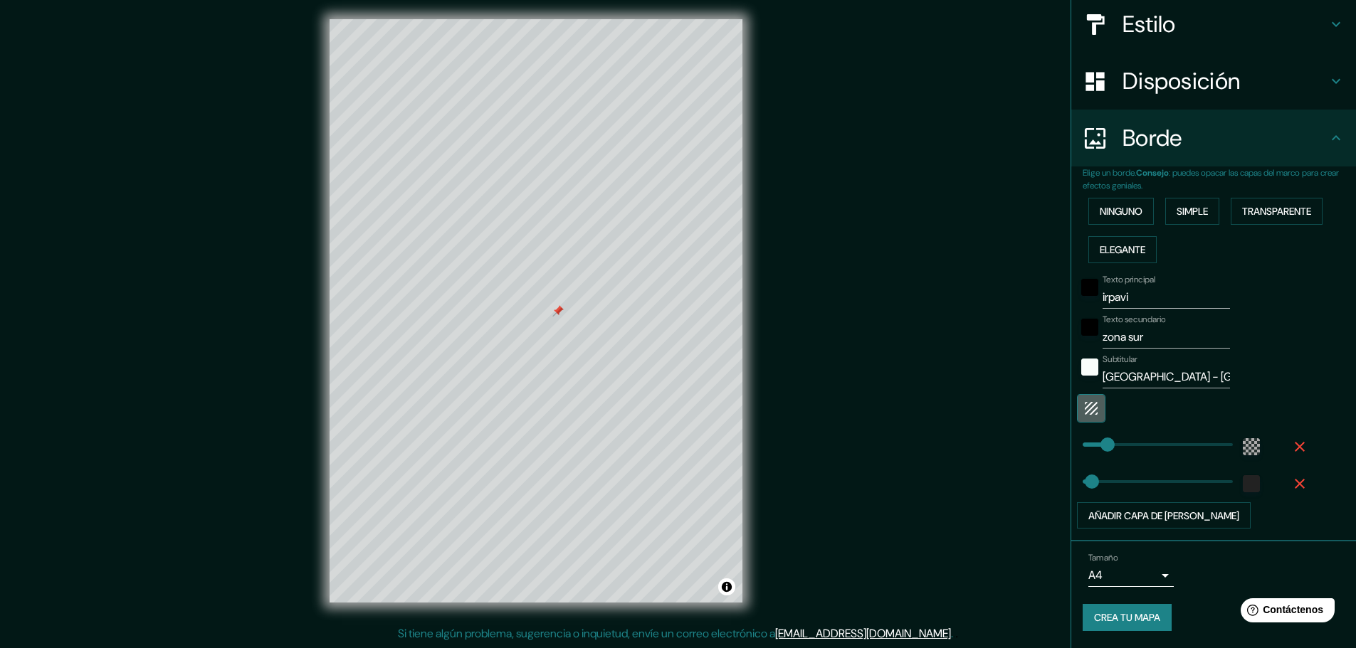
click at [1083, 403] on icon "button" at bounding box center [1091, 408] width 17 height 17
click at [1110, 407] on div "white" at bounding box center [1118, 407] width 17 height 17
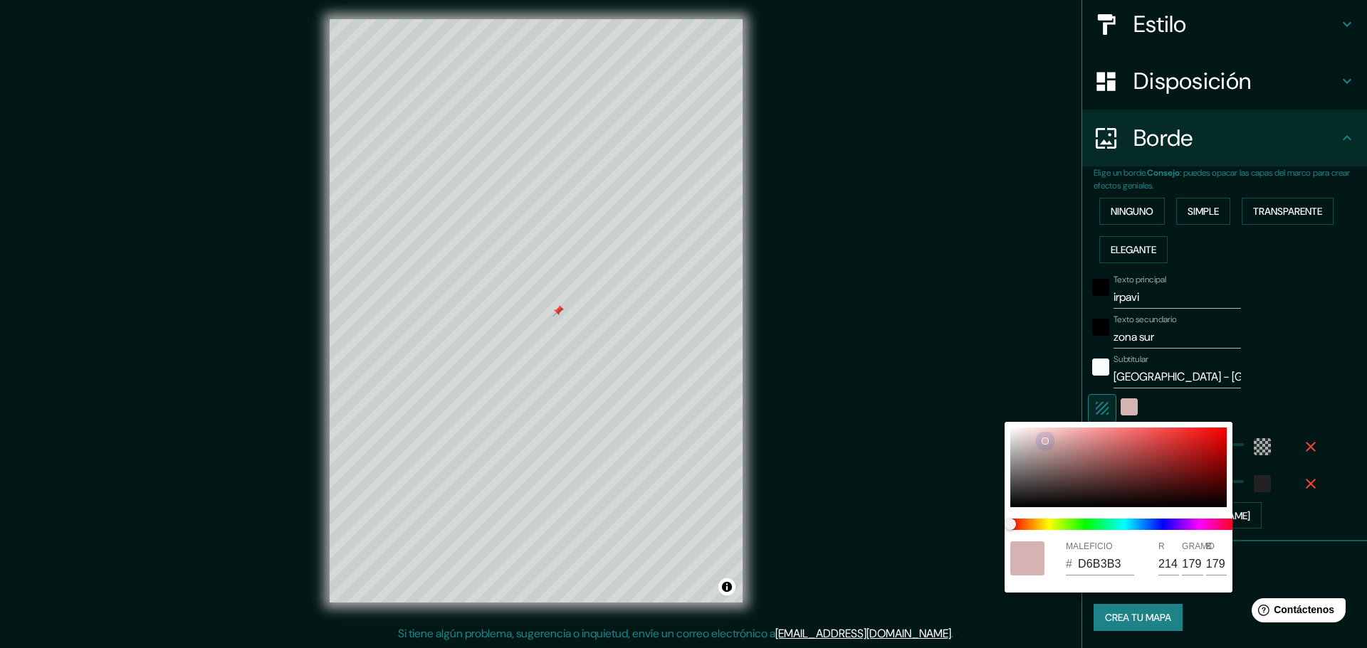
drag, startPoint x: 1014, startPoint y: 433, endPoint x: 1048, endPoint y: 441, distance: 35.2
click at [1046, 441] on div at bounding box center [1118, 468] width 216 height 80
drag, startPoint x: 1083, startPoint y: 442, endPoint x: 1075, endPoint y: 448, distance: 10.1
click at [1087, 438] on div at bounding box center [1118, 468] width 216 height 80
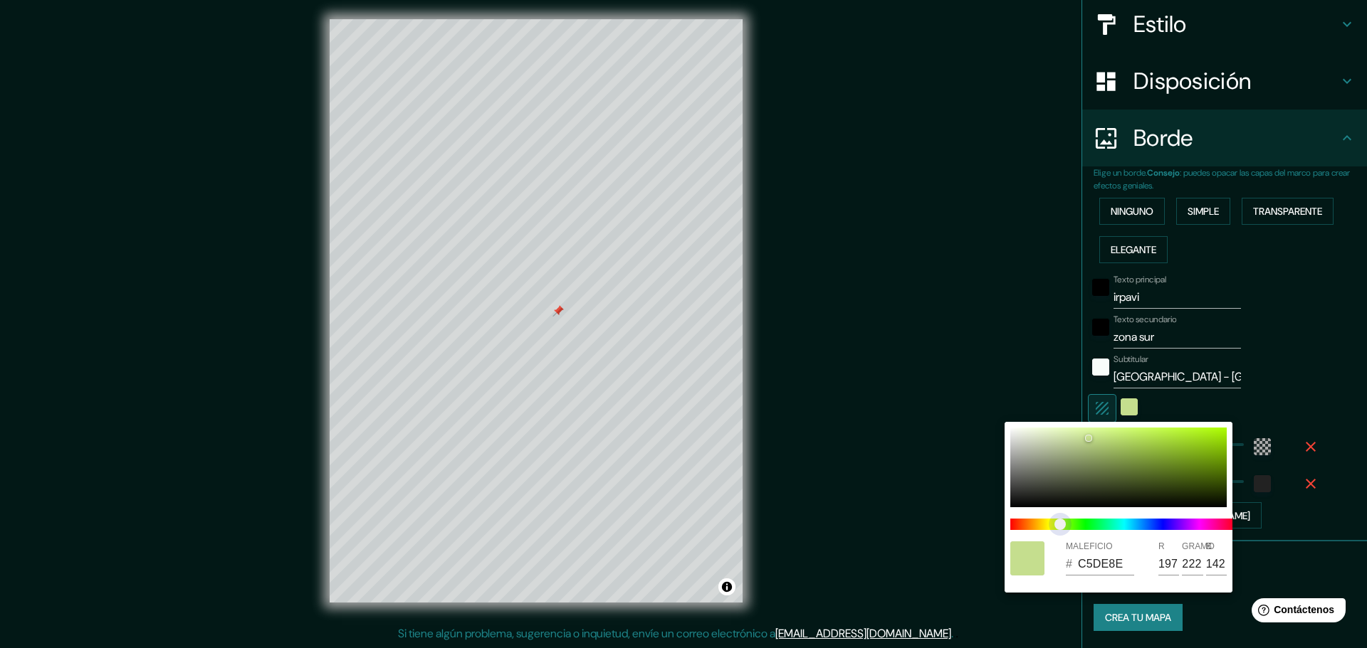
drag, startPoint x: 1015, startPoint y: 523, endPoint x: 1060, endPoint y: 514, distance: 45.8
click at [1060, 519] on span "control deslizante de color" at bounding box center [1059, 524] width 11 height 11
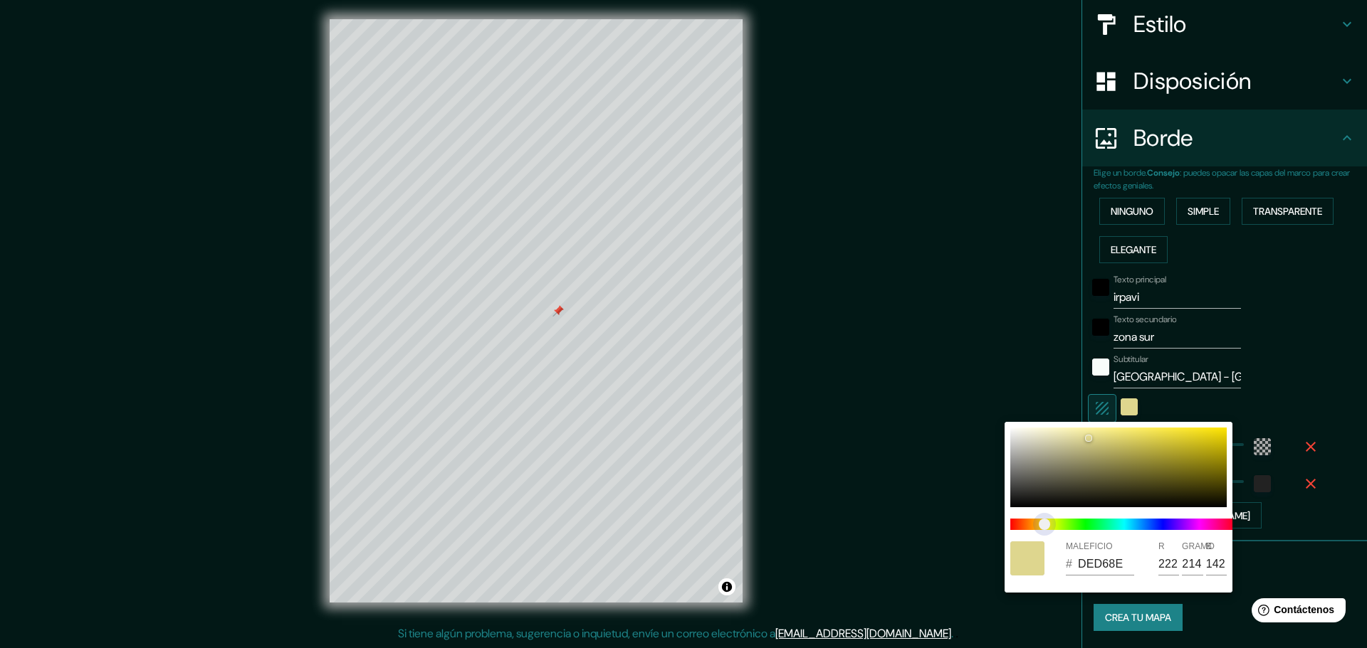
drag, startPoint x: 1052, startPoint y: 515, endPoint x: 1044, endPoint y: 518, distance: 8.1
click at [1044, 519] on span "control deslizante de color" at bounding box center [1044, 524] width 11 height 11
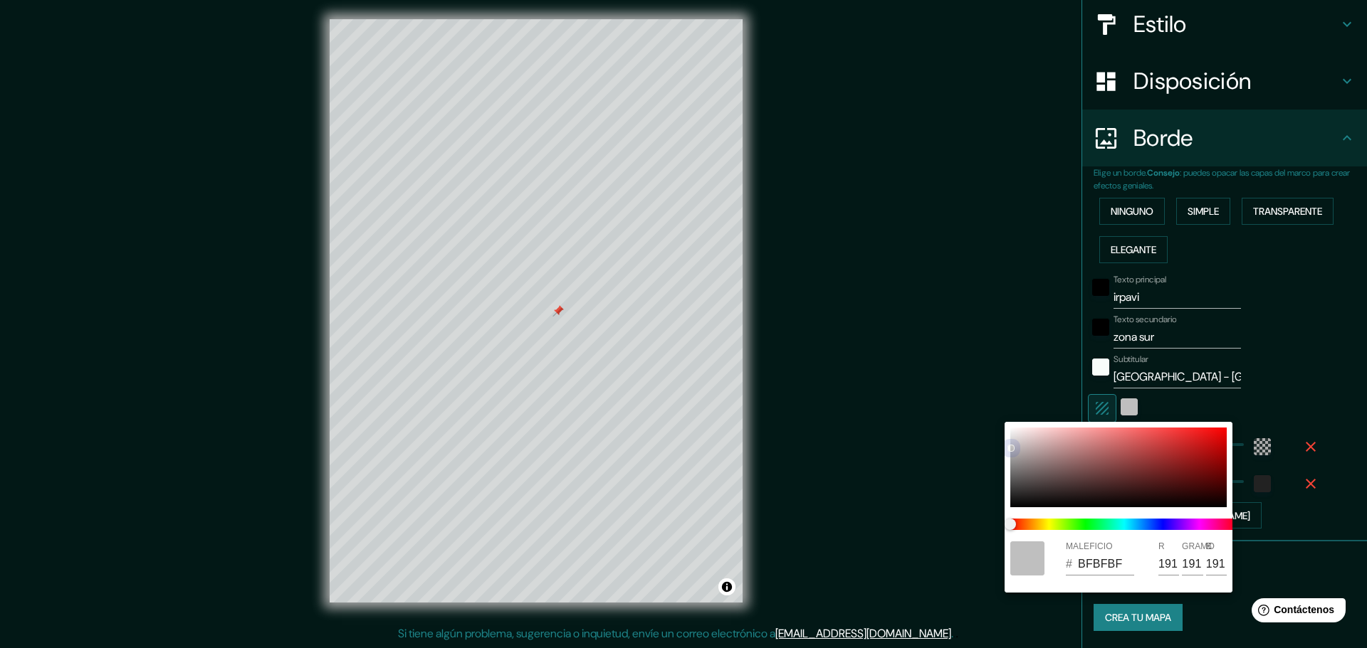
drag, startPoint x: 1024, startPoint y: 453, endPoint x: 1012, endPoint y: 441, distance: 16.6
click at [1009, 467] on div "MALEFICIO # BFBFBF R 191 GRAMO 191 B 191" at bounding box center [1118, 507] width 228 height 171
drag, startPoint x: 1015, startPoint y: 448, endPoint x: 1015, endPoint y: 463, distance: 14.2
click at [1015, 463] on div at bounding box center [1118, 468] width 216 height 80
click at [1066, 524] on span at bounding box center [1124, 524] width 228 height 11
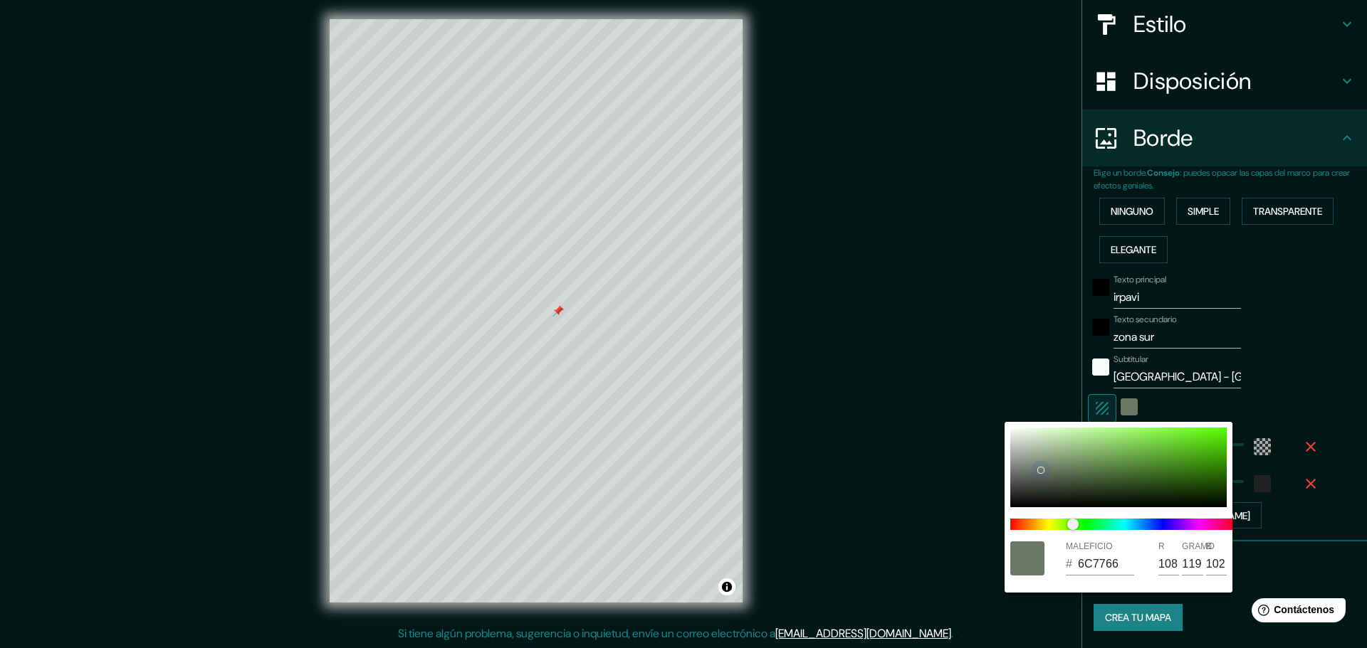
drag, startPoint x: 1019, startPoint y: 463, endPoint x: 1041, endPoint y: 470, distance: 23.9
click at [1041, 470] on div at bounding box center [1118, 468] width 216 height 80
click at [1318, 380] on div at bounding box center [683, 324] width 1367 height 648
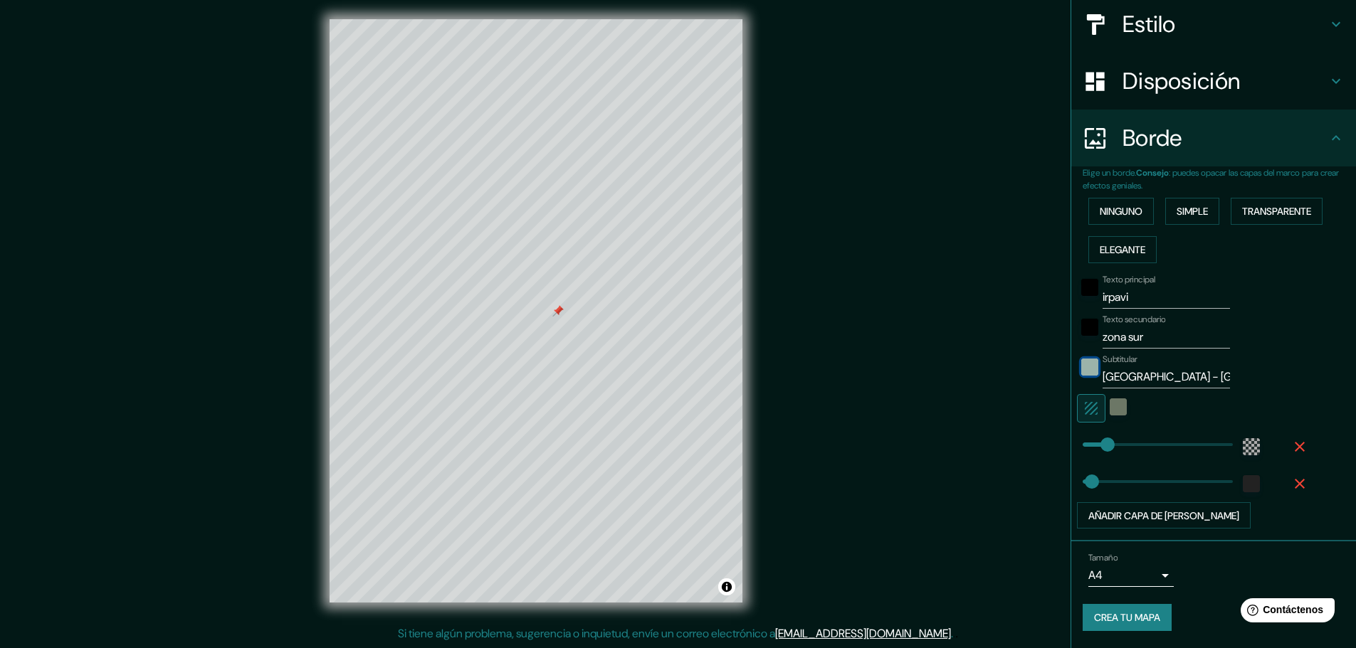
click at [1081, 364] on div "color-F8FDFB" at bounding box center [1089, 367] width 17 height 17
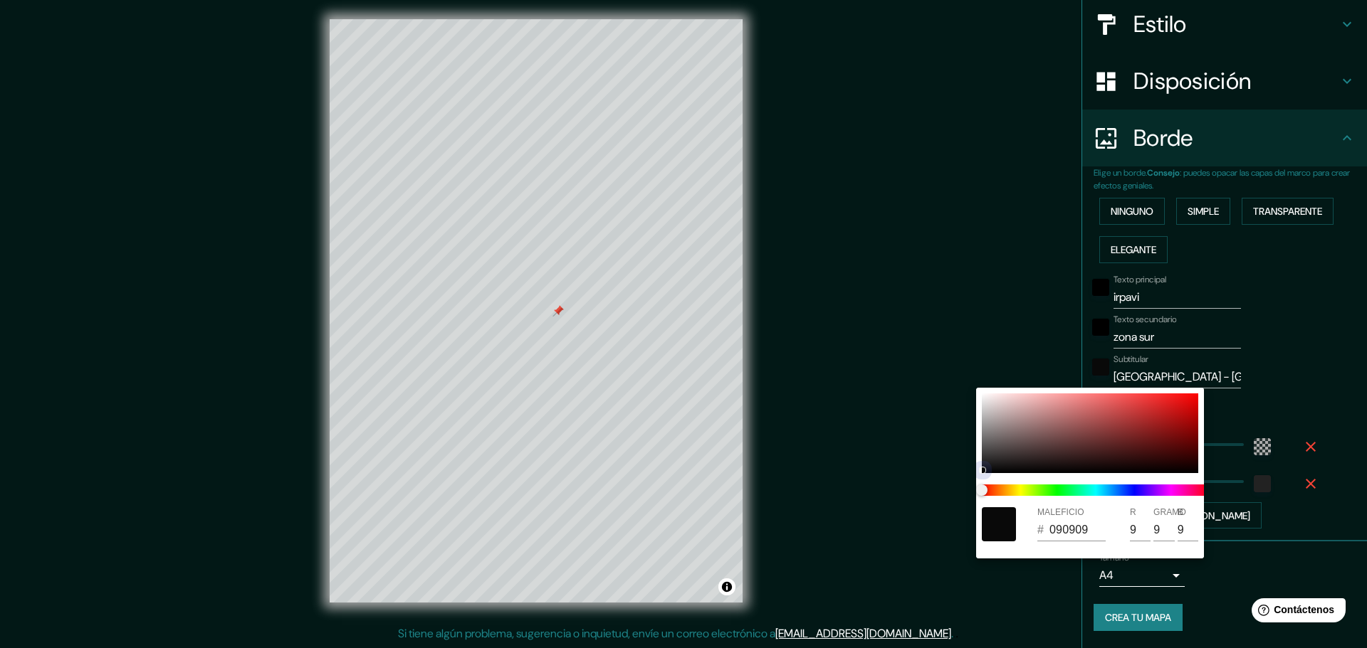
drag, startPoint x: 992, startPoint y: 435, endPoint x: 948, endPoint y: 483, distance: 64.5
click at [950, 483] on div "MALEFICIO # 090909 R 9 GRAMO 9 B 9" at bounding box center [683, 324] width 1367 height 648
click at [1282, 385] on div at bounding box center [683, 324] width 1367 height 648
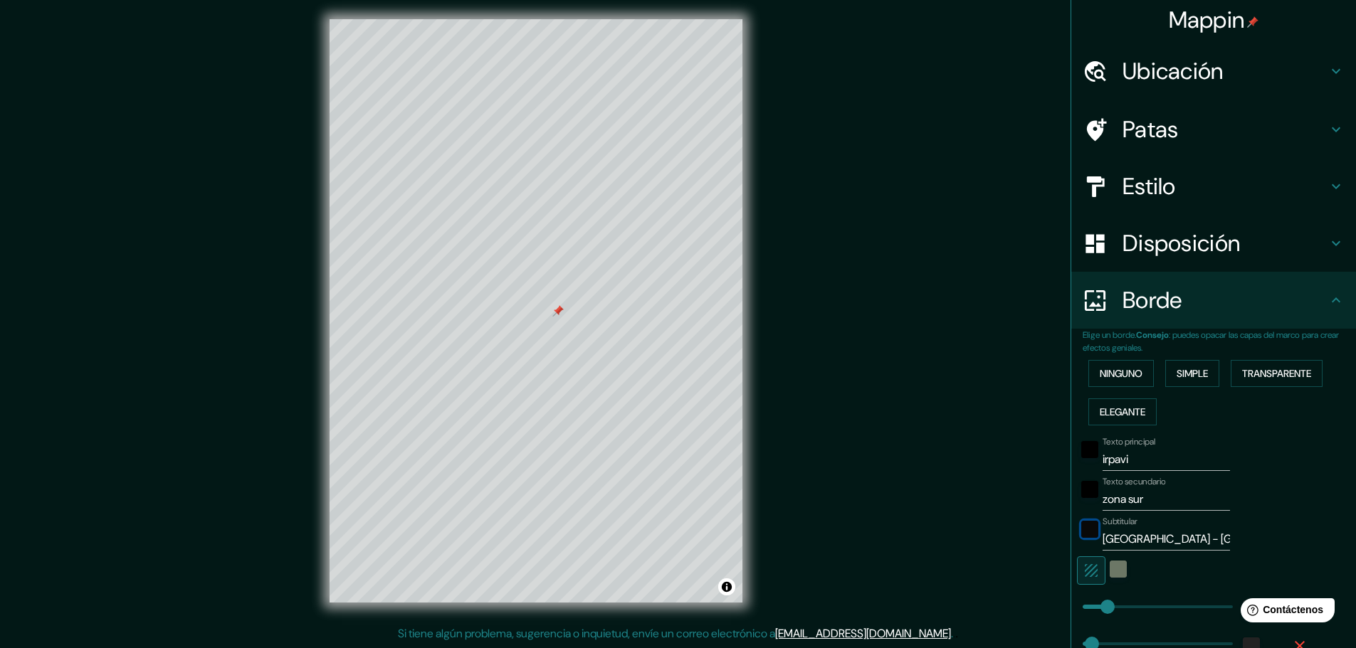
scroll to position [0, 0]
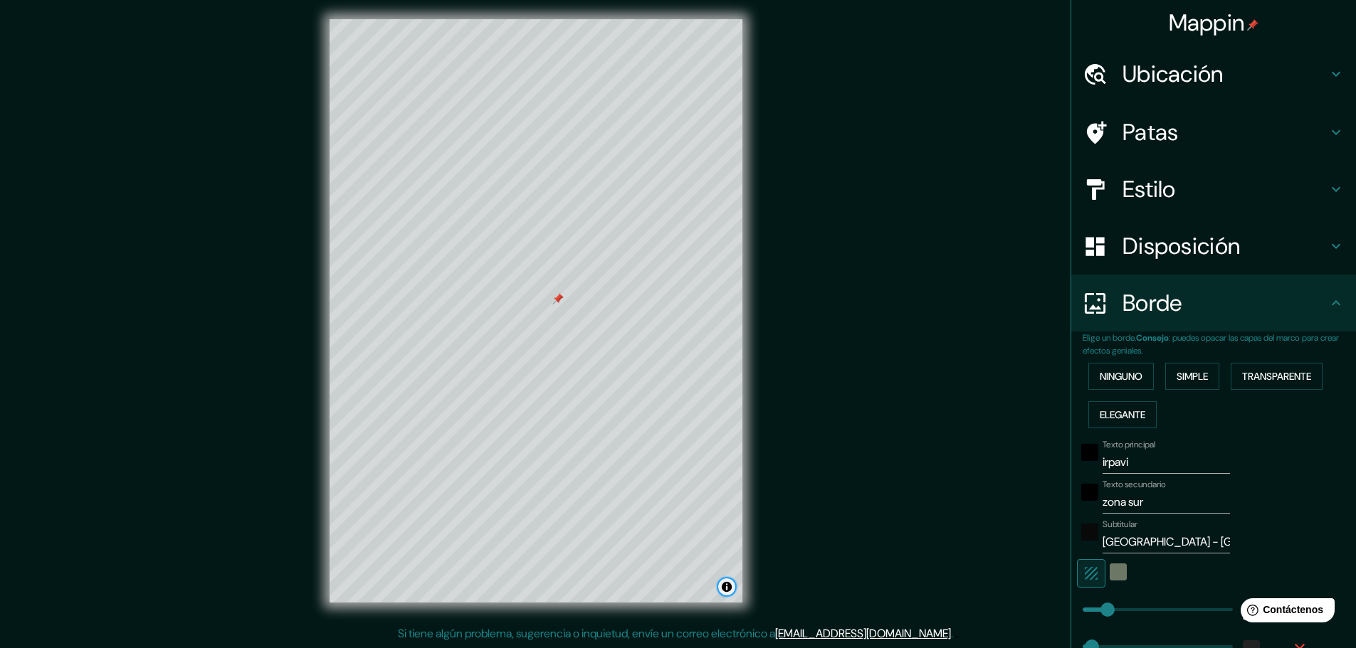
click at [725, 592] on button "Activar o desactivar atribución" at bounding box center [726, 587] width 17 height 17
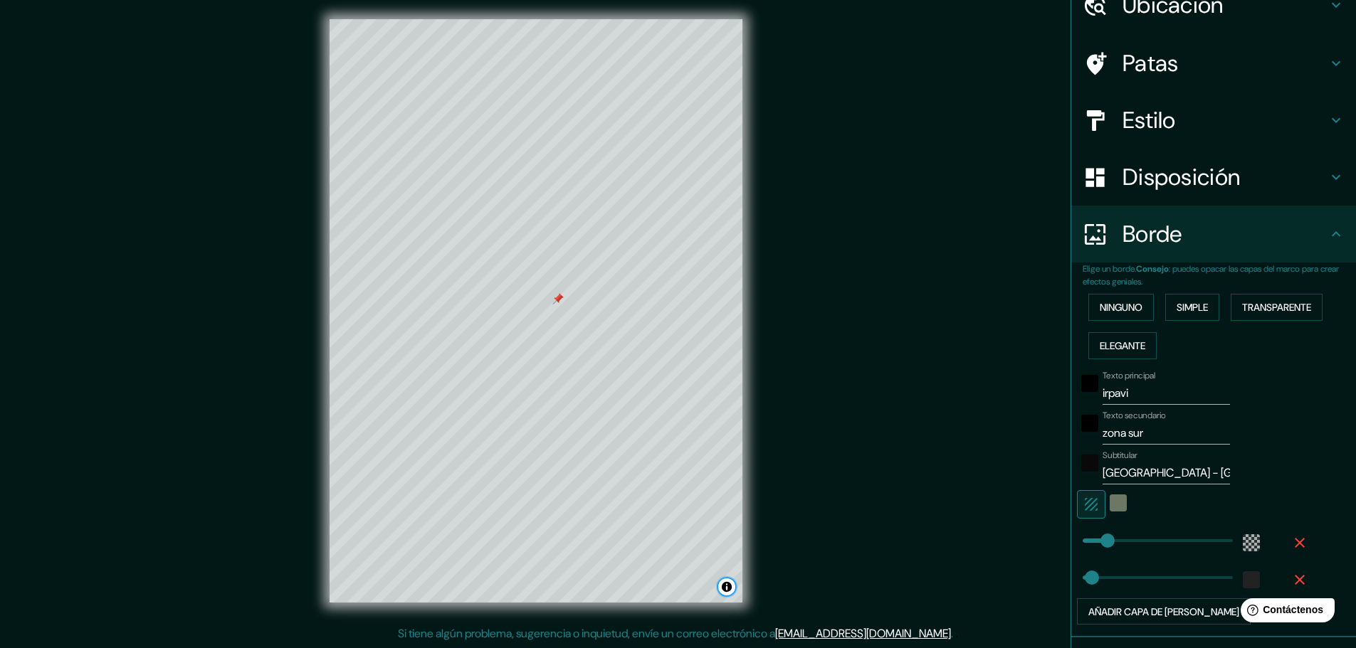
scroll to position [165, 0]
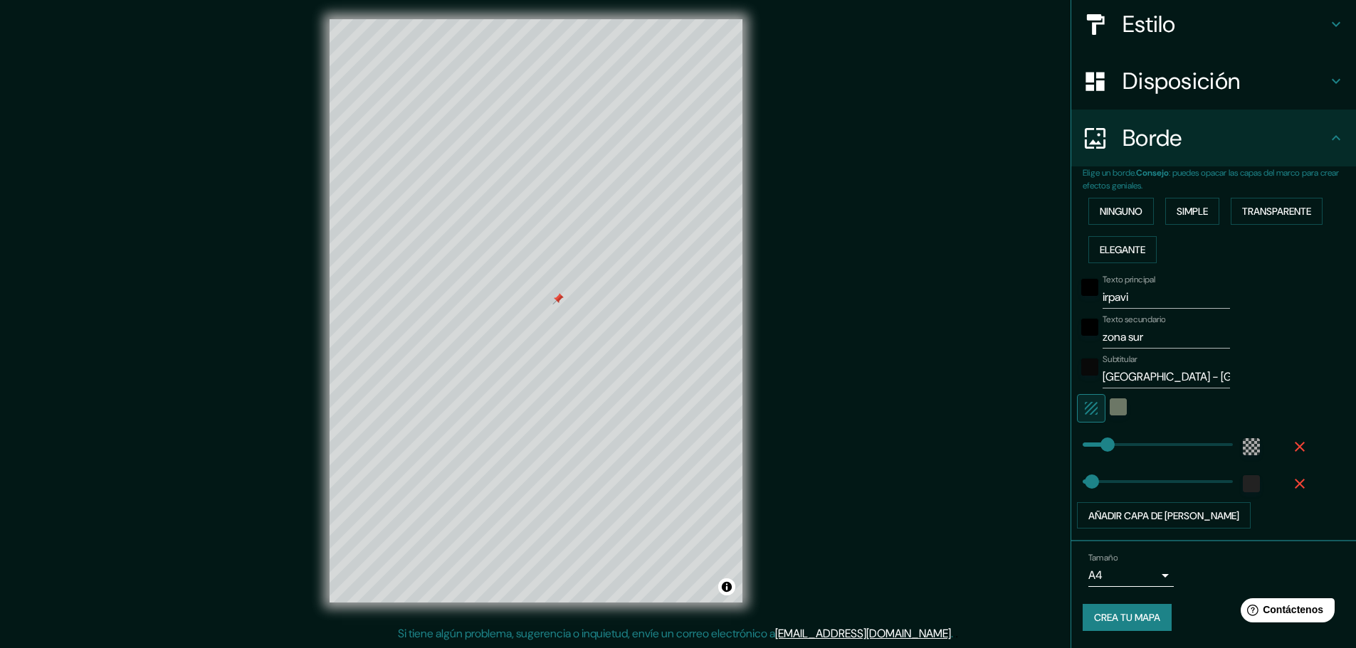
click at [1132, 621] on font "Crea tu mapa" at bounding box center [1127, 618] width 66 height 13
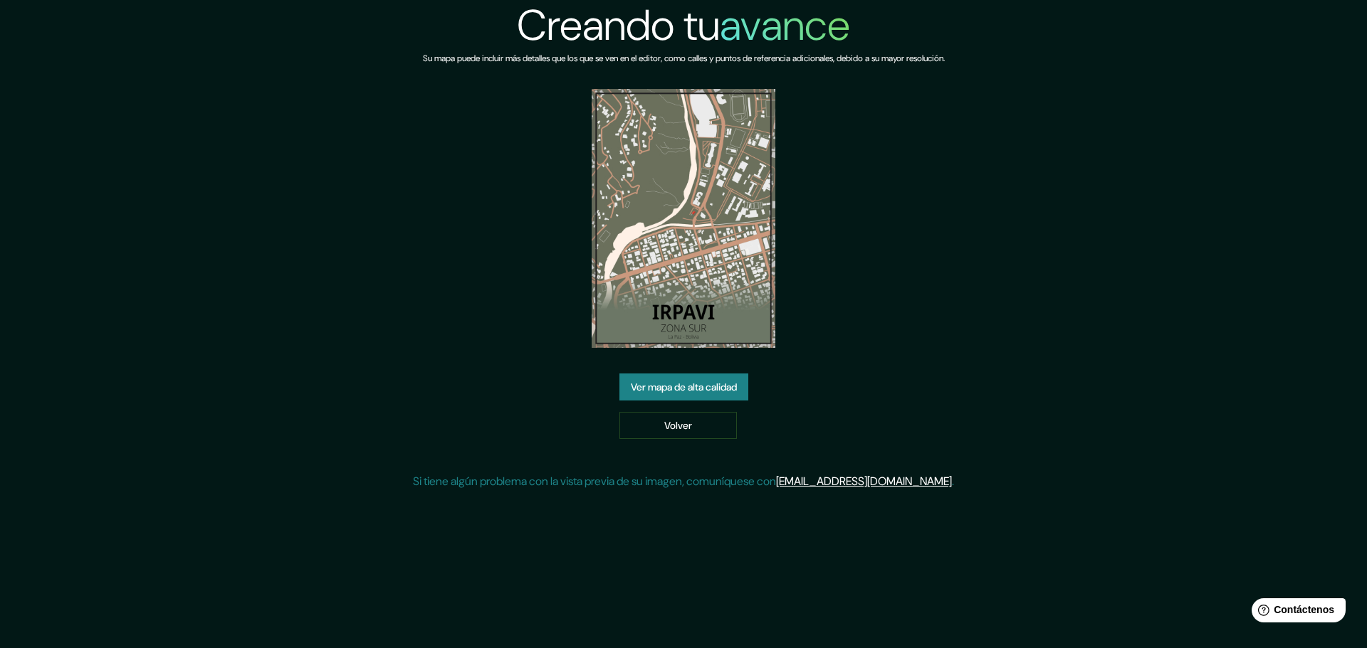
click at [678, 387] on font "Ver mapa de alta calidad" at bounding box center [684, 388] width 106 height 13
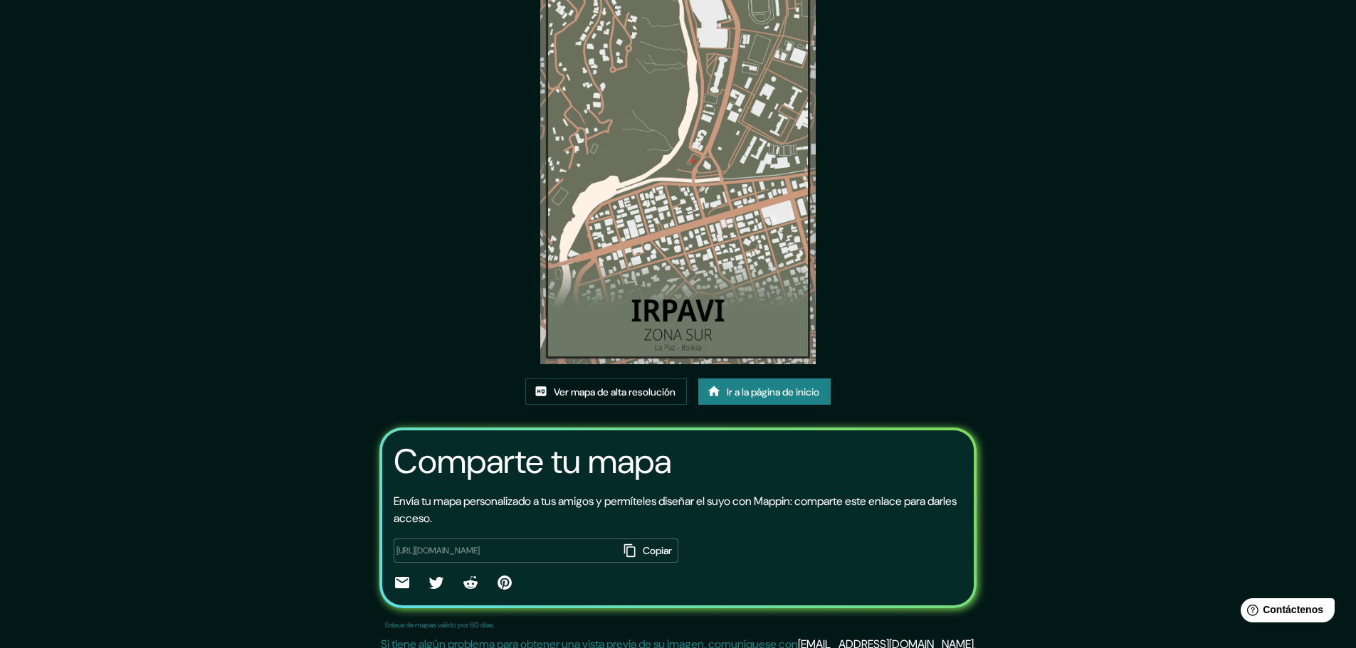
scroll to position [98, 0]
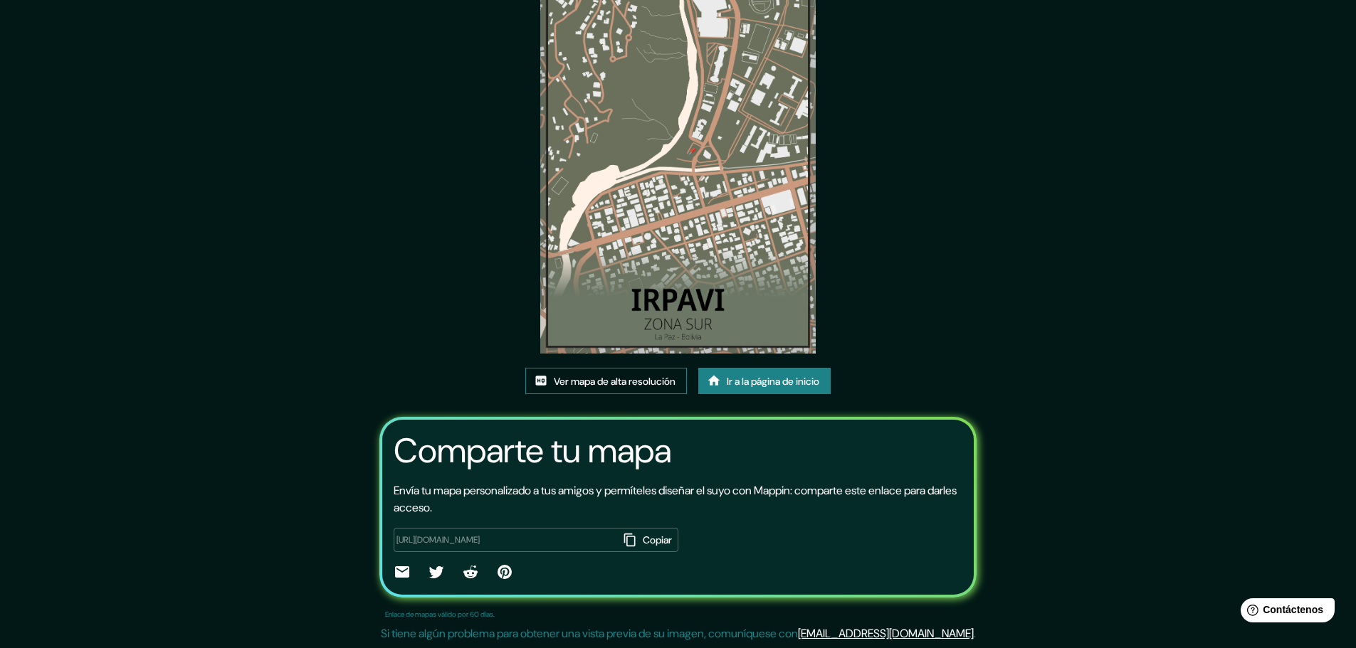
click at [612, 380] on font "Ver mapa de alta resolución" at bounding box center [615, 381] width 122 height 13
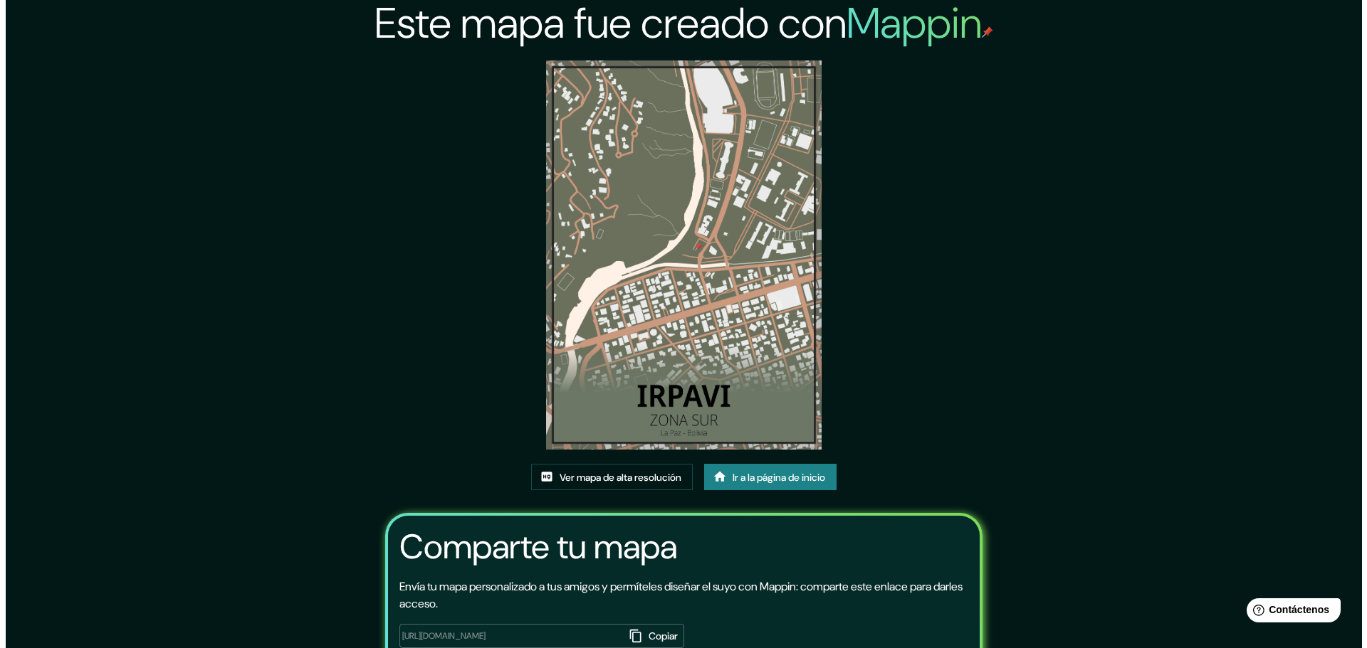
scroll to position [0, 0]
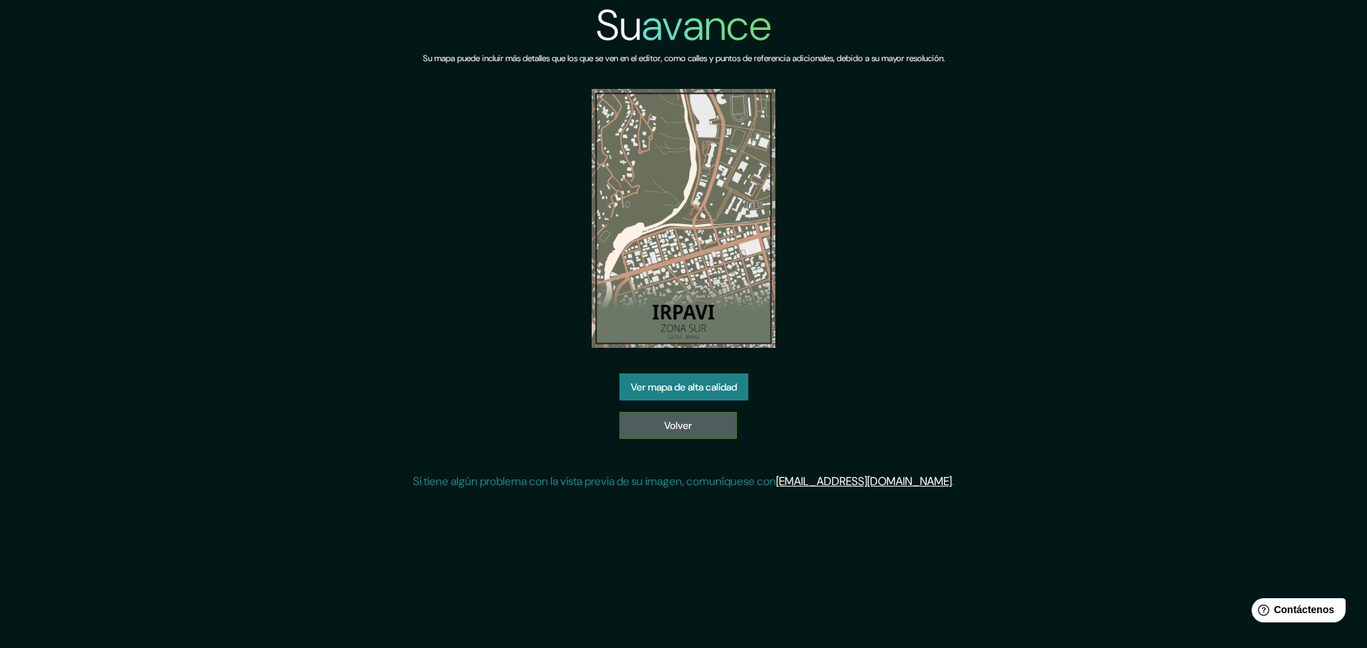
click at [619, 421] on link "Volver" at bounding box center [677, 425] width 117 height 27
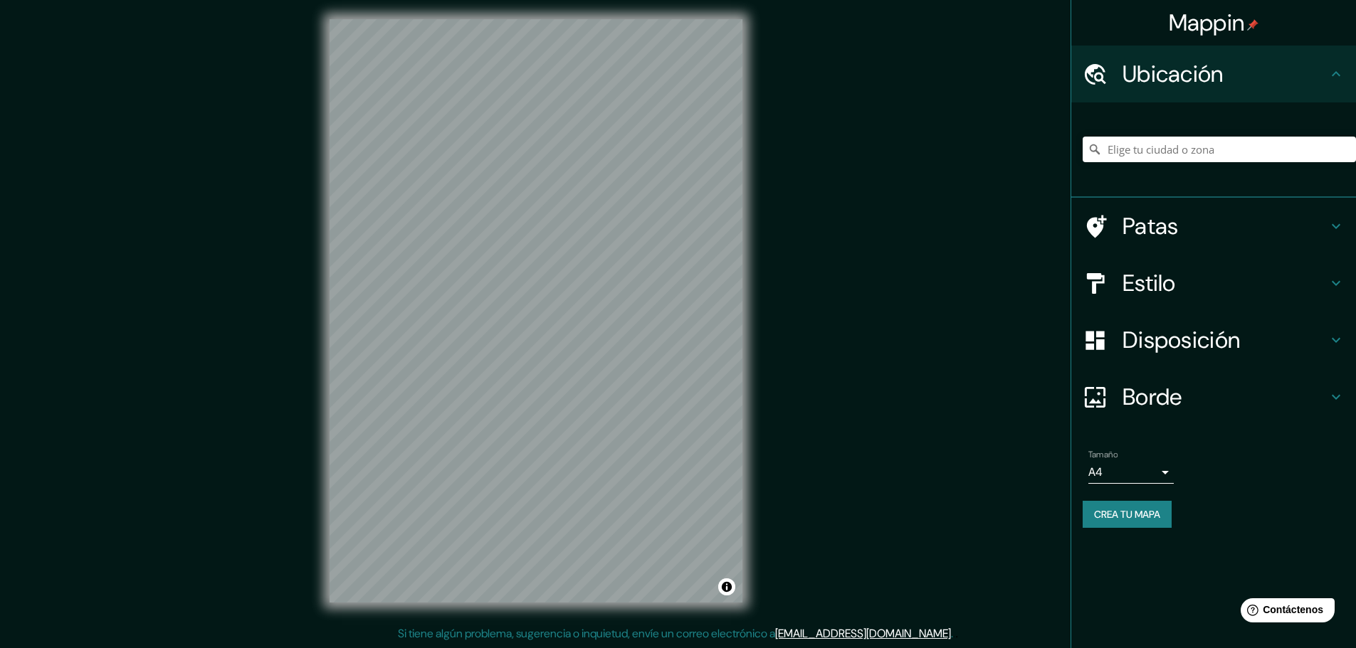
click at [1266, 286] on h4 "Estilo" at bounding box center [1225, 283] width 205 height 28
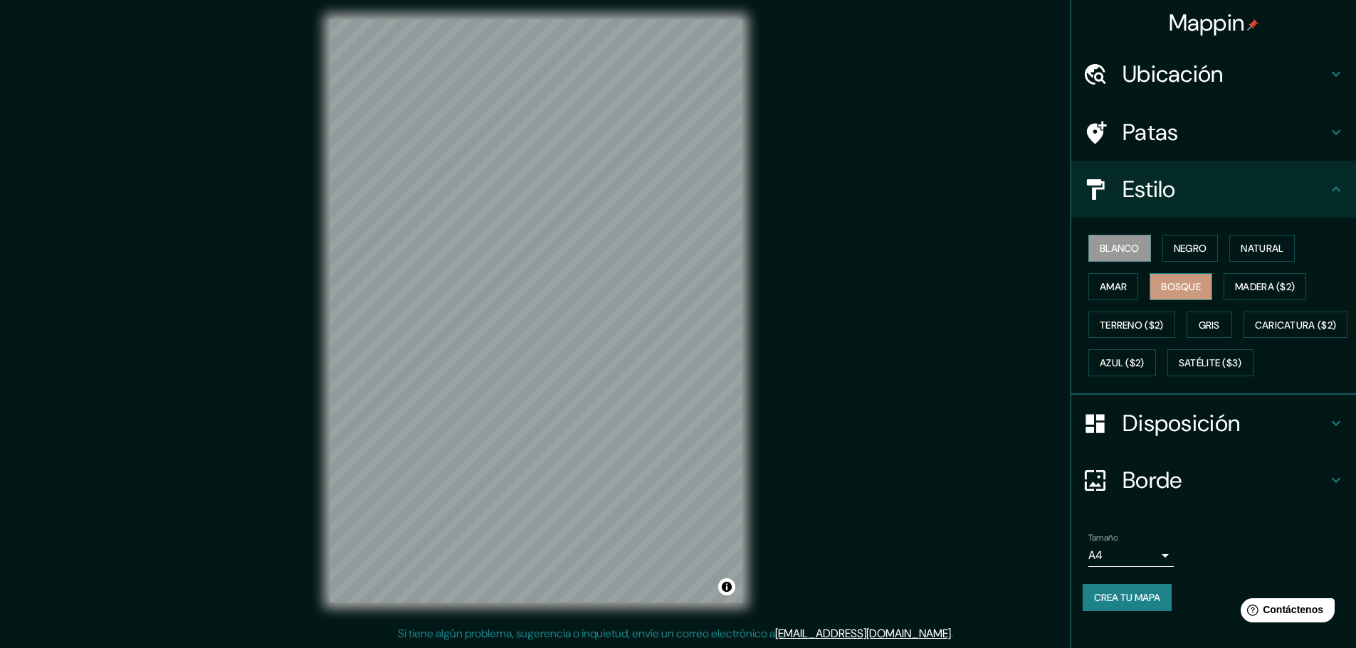
click at [1162, 288] on font "Bosque" at bounding box center [1181, 286] width 40 height 13
